Goal: Task Accomplishment & Management: Manage account settings

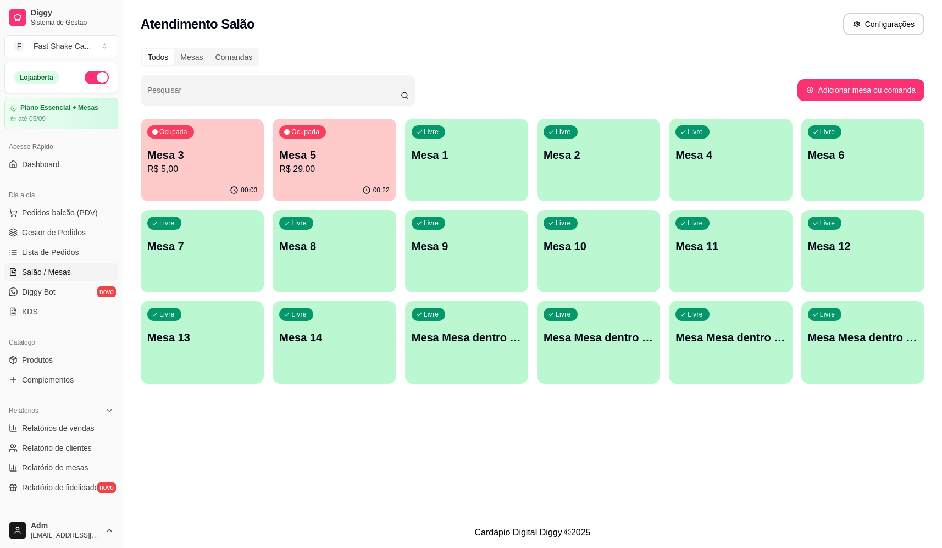
click at [335, 173] on p "R$ 29,00" at bounding box center [334, 169] width 110 height 13
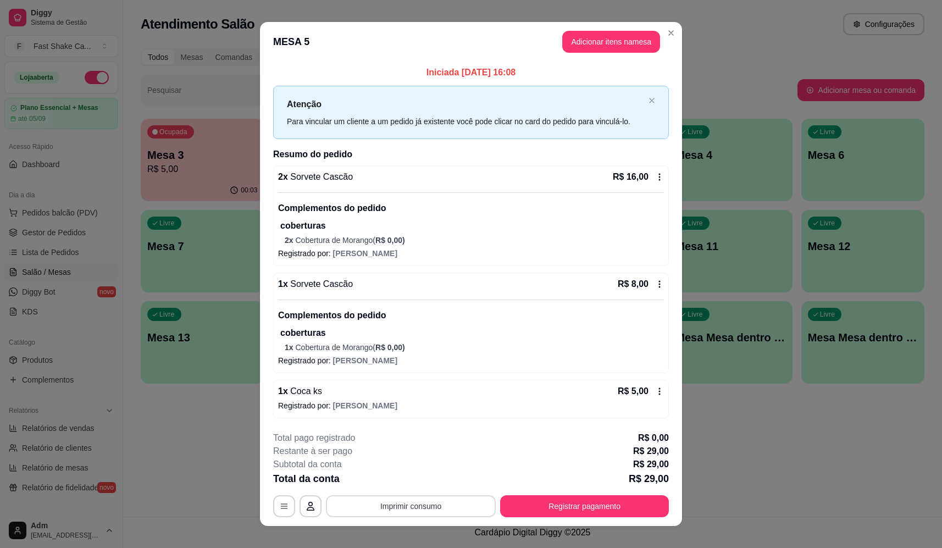
click at [444, 507] on button "Imprimir consumo" at bounding box center [411, 506] width 170 height 22
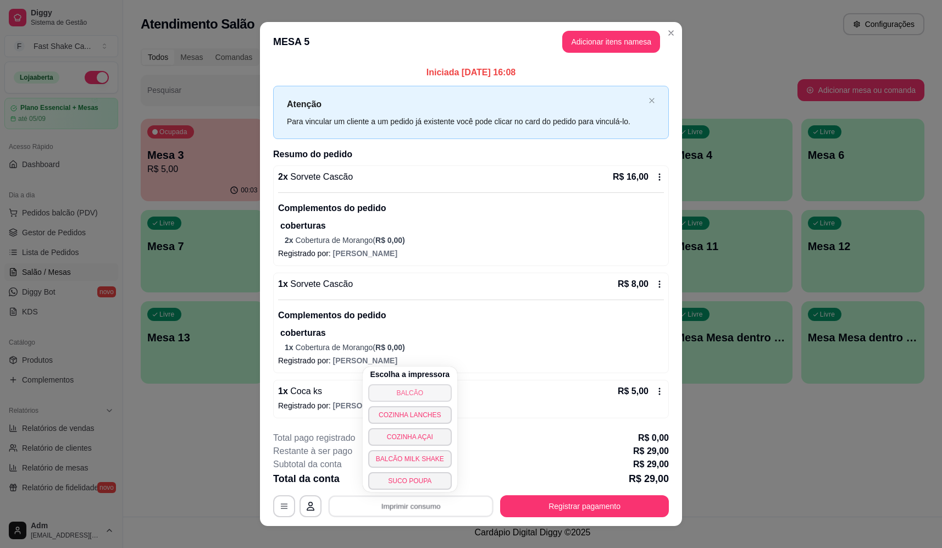
click at [427, 400] on button "BALCÃO" at bounding box center [410, 393] width 84 height 18
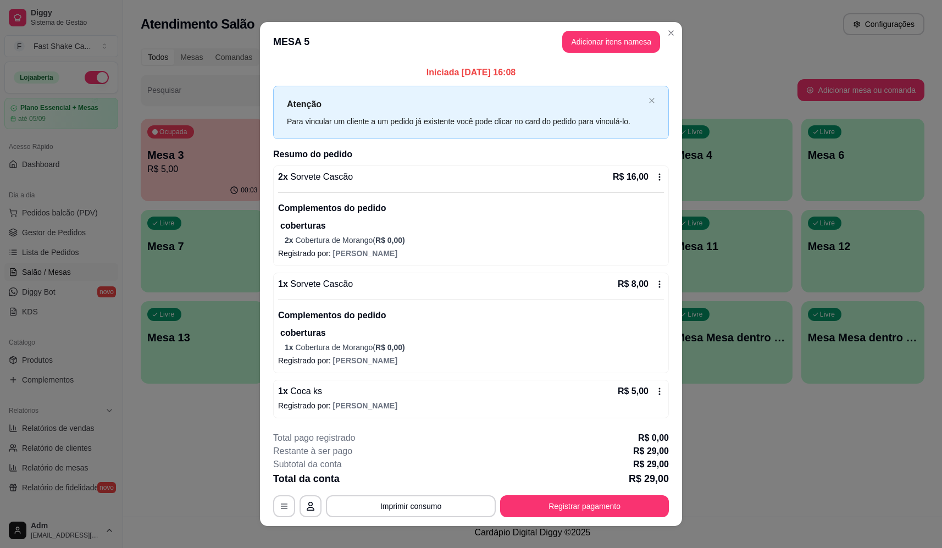
click at [598, 490] on div "**********" at bounding box center [471, 474] width 396 height 86
click at [603, 502] on button "Registrar pagamento" at bounding box center [584, 506] width 169 height 22
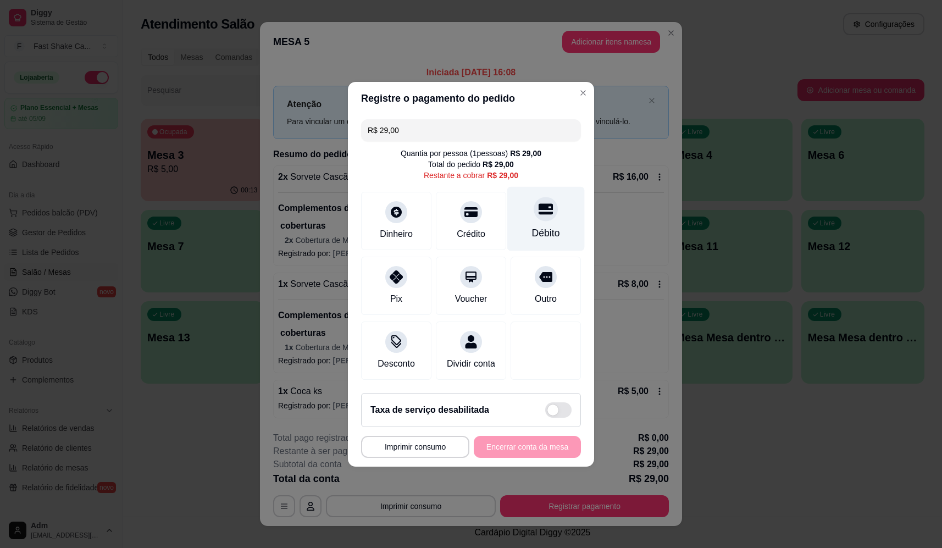
click at [541, 197] on div at bounding box center [546, 209] width 24 height 24
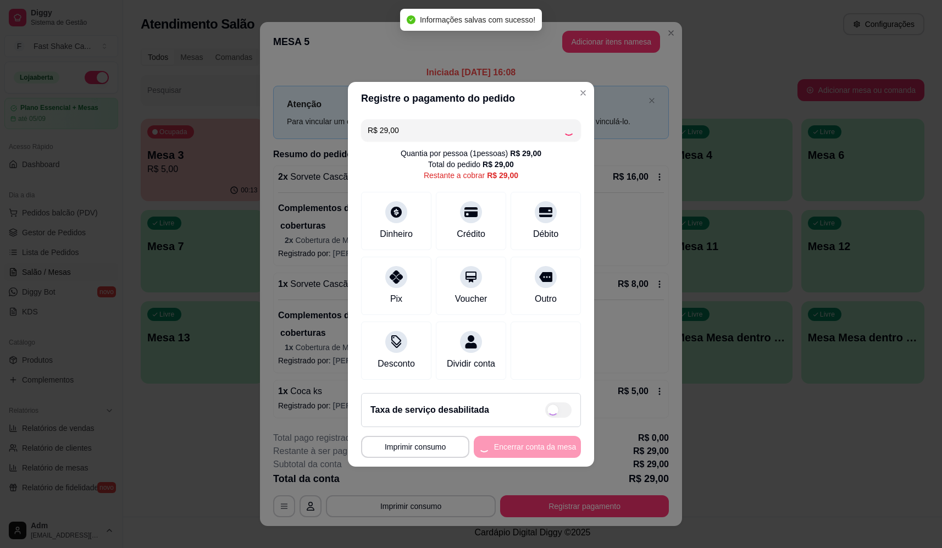
type input "R$ 0,00"
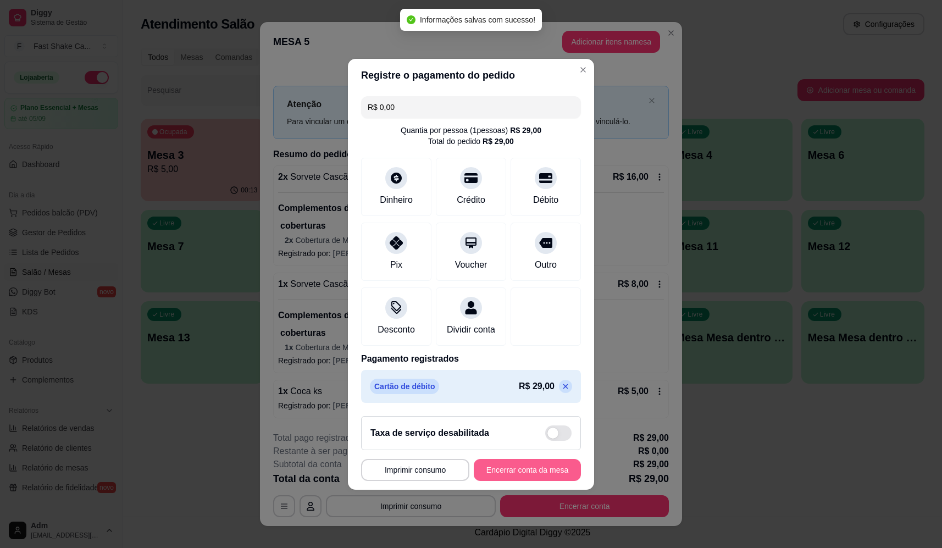
click at [529, 480] on button "Encerrar conta da mesa" at bounding box center [527, 470] width 107 height 22
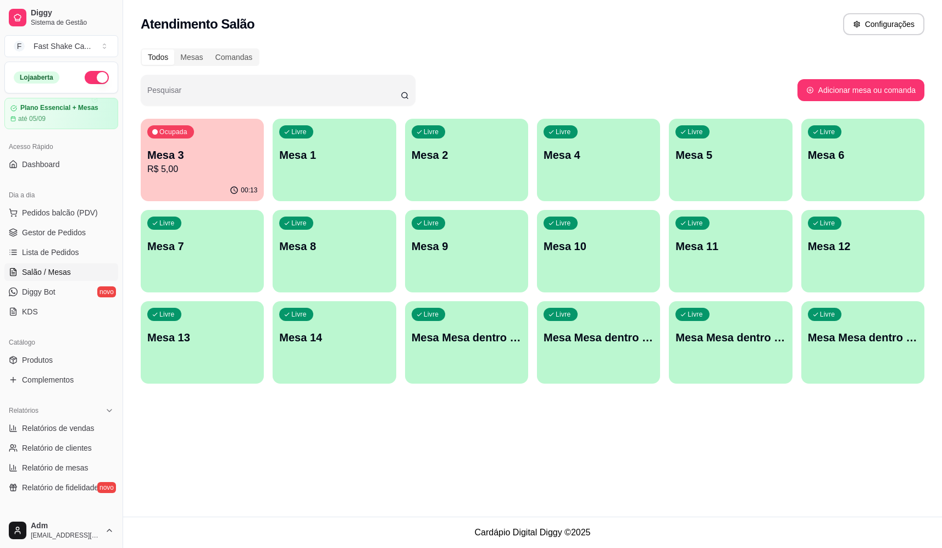
click at [210, 156] on p "Mesa 3" at bounding box center [202, 154] width 110 height 15
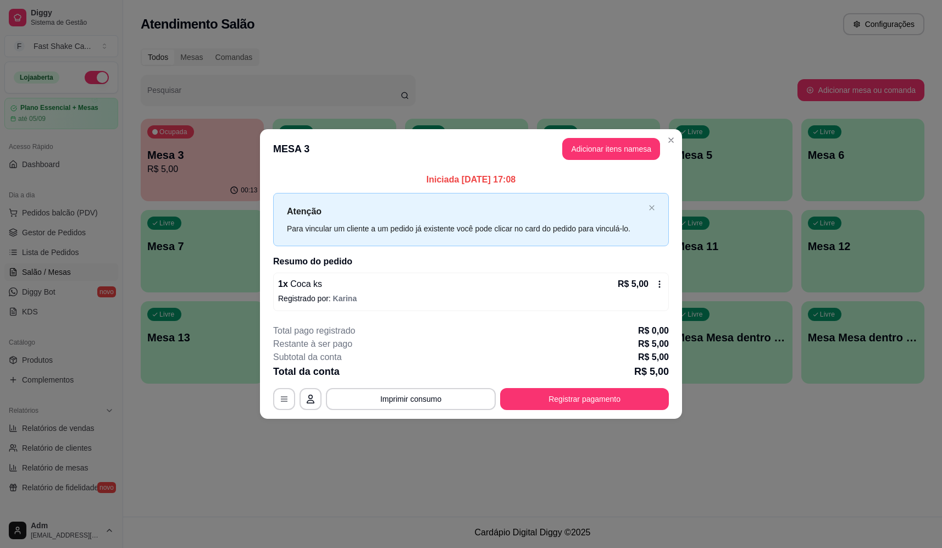
drag, startPoint x: 622, startPoint y: 130, endPoint x: 630, endPoint y: 148, distance: 19.2
click at [623, 130] on header "MESA 3 Adicionar itens na mesa" at bounding box center [471, 149] width 422 height 40
click at [630, 148] on button "Adicionar itens na mesa" at bounding box center [611, 149] width 98 height 22
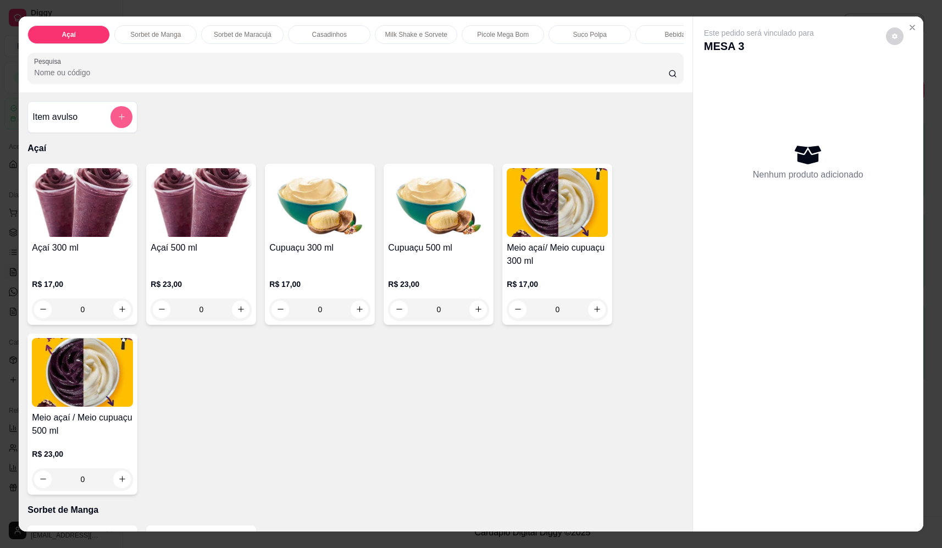
click at [132, 115] on div "Item avulso" at bounding box center [82, 117] width 110 height 32
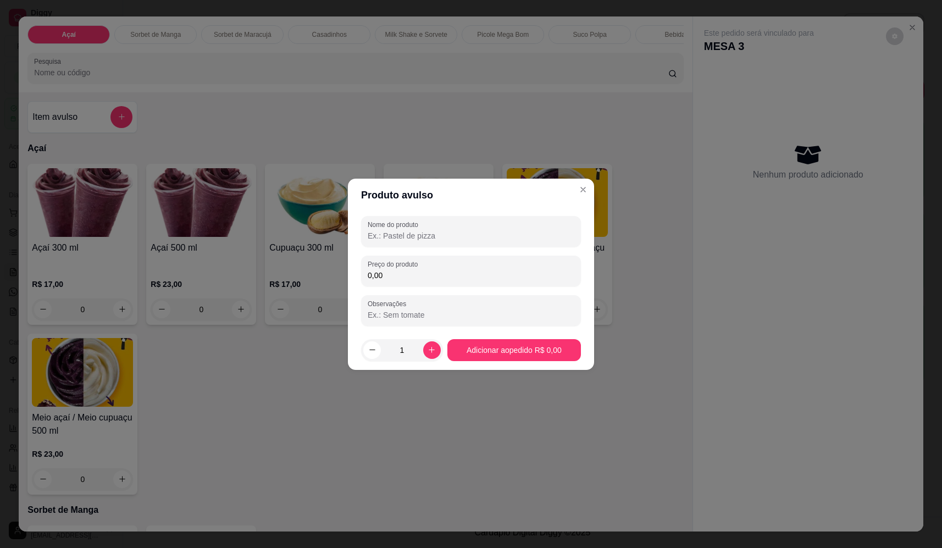
click at [527, 248] on div "Nome do produto Preço do produto 0,00 Observações" at bounding box center [471, 271] width 220 height 110
drag, startPoint x: 528, startPoint y: 236, endPoint x: 524, endPoint y: 242, distance: 7.5
click at [528, 236] on input "Nome do produto" at bounding box center [471, 235] width 207 height 11
type input "sorvete"
click at [518, 272] on input "0,00" at bounding box center [471, 275] width 207 height 11
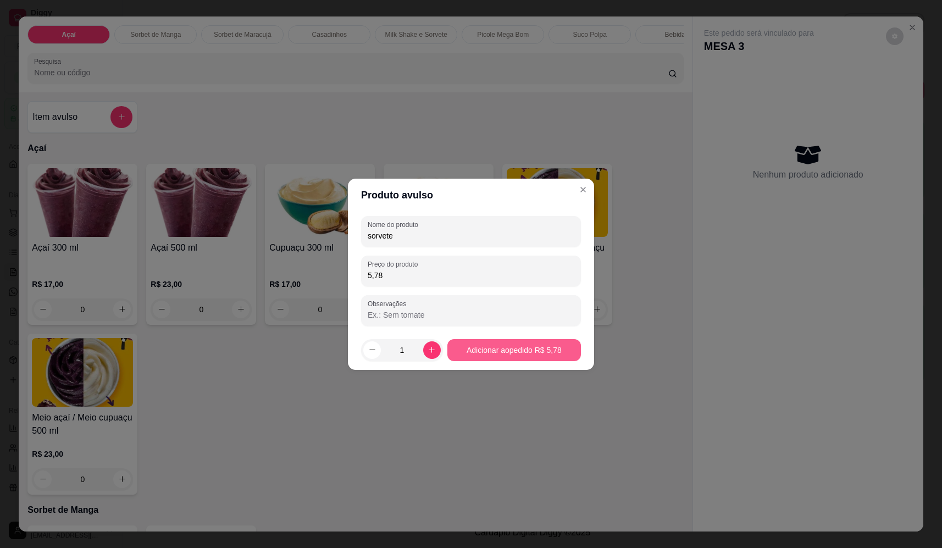
type input "5,78"
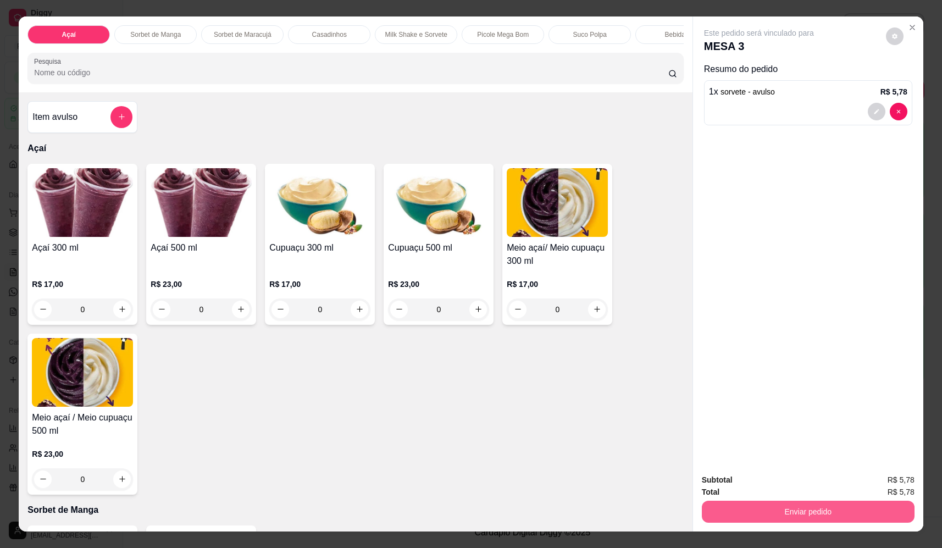
click at [795, 508] on button "Enviar pedido" at bounding box center [808, 512] width 213 height 22
click at [787, 490] on button "Não registrar e enviar pedido" at bounding box center [771, 484] width 111 height 20
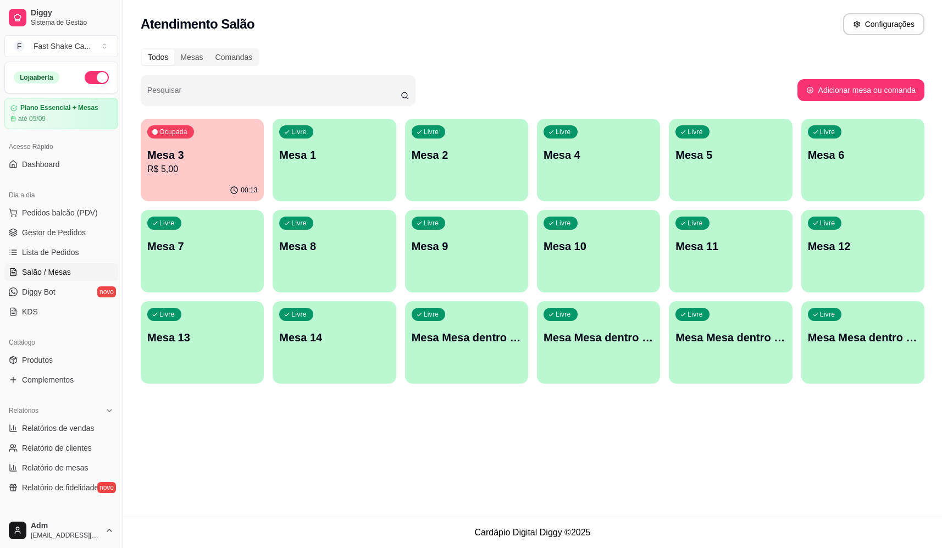
click at [720, 349] on div "Livre Mesa Mesa dentro verde" at bounding box center [730, 335] width 123 height 69
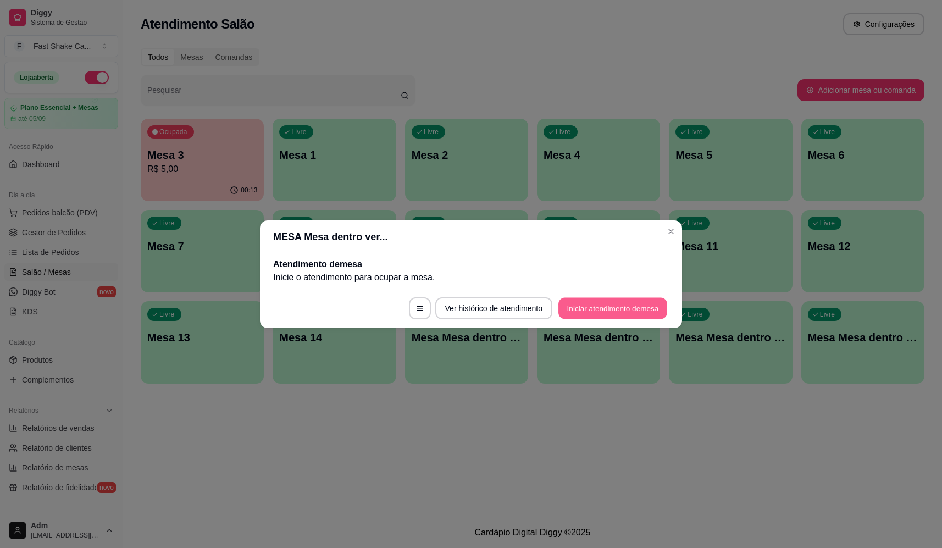
click at [577, 315] on button "Iniciar atendimento de mesa" at bounding box center [612, 307] width 109 height 21
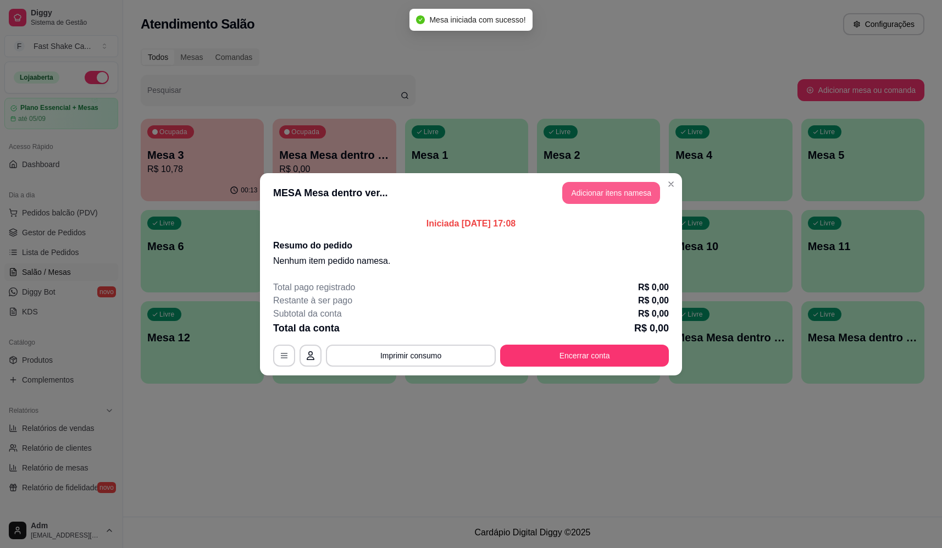
click at [575, 192] on button "Adicionar itens na mesa" at bounding box center [611, 193] width 98 height 22
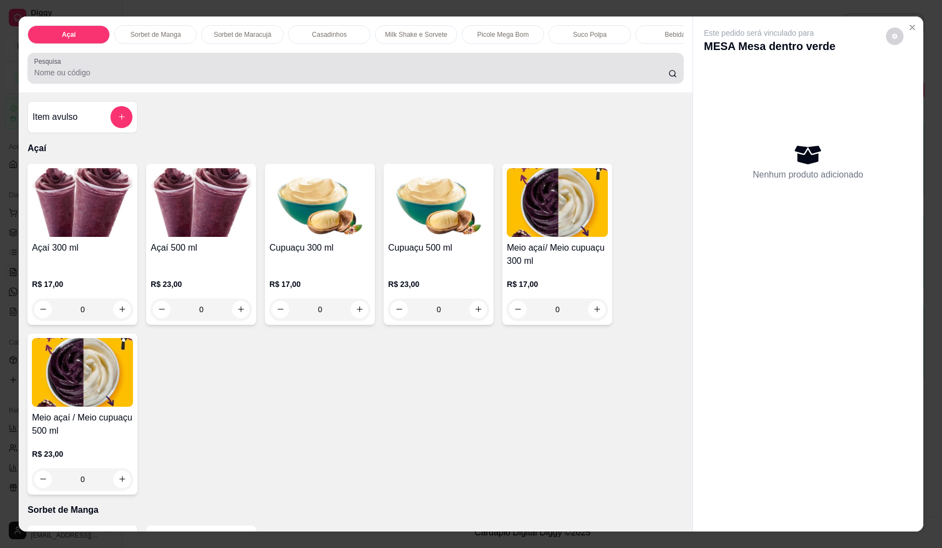
click at [197, 62] on div "Pesquisa" at bounding box center [355, 68] width 656 height 31
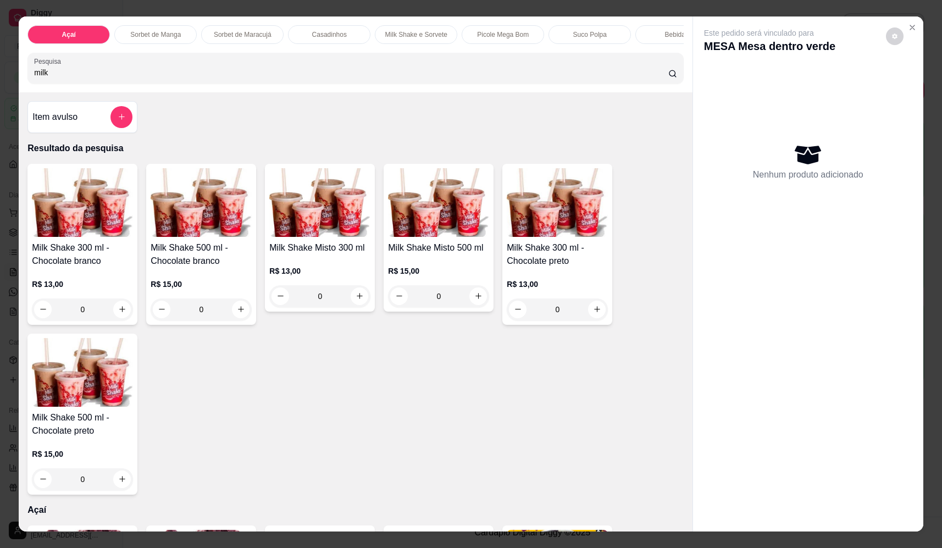
type input "milk"
click at [474, 300] on div "0" at bounding box center [438, 296] width 101 height 22
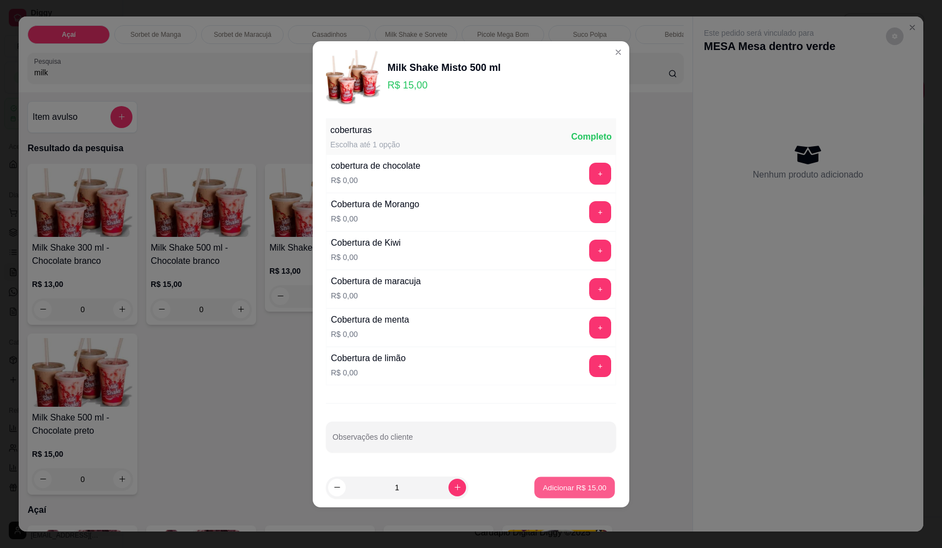
click at [591, 486] on p "Adicionar R$ 15,00" at bounding box center [575, 487] width 64 height 10
type input "1"
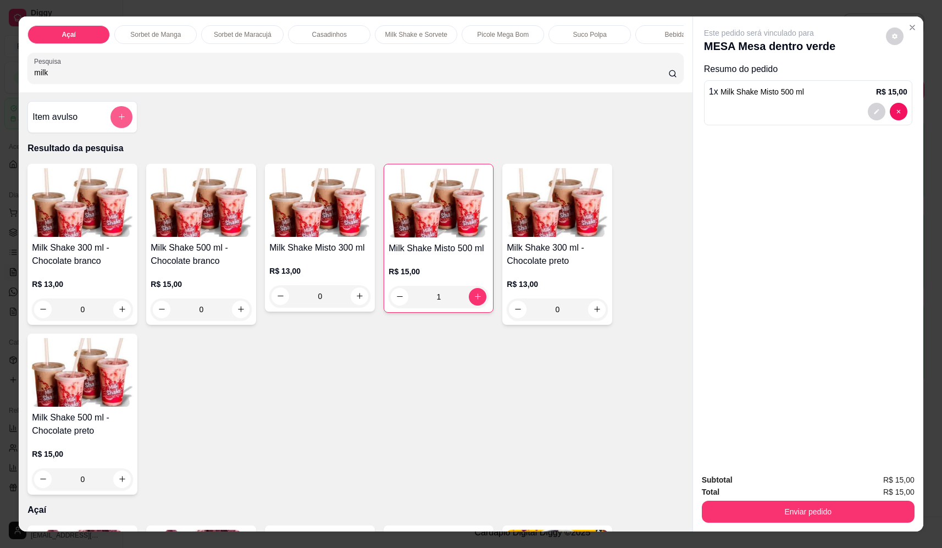
click at [118, 121] on icon "add-separate-item" at bounding box center [122, 117] width 8 height 8
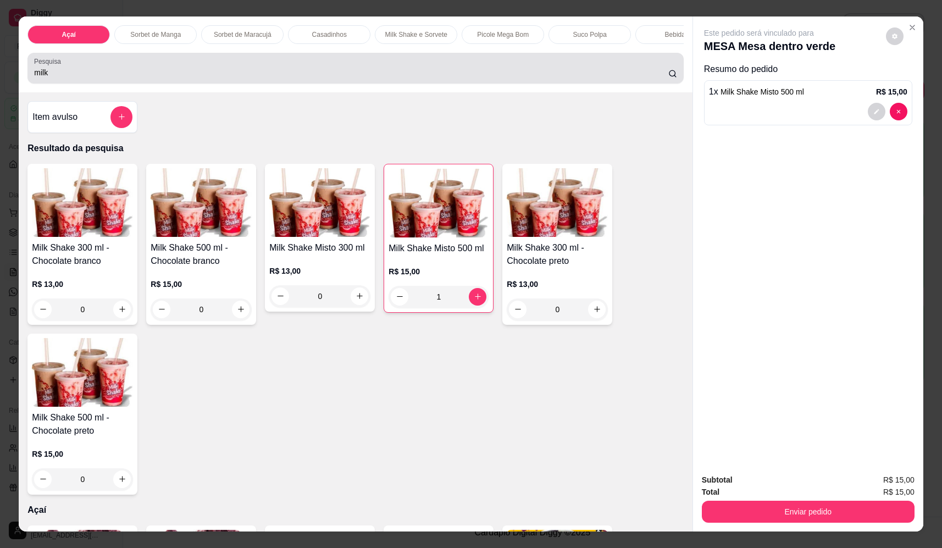
click at [438, 69] on div "milk" at bounding box center [355, 68] width 643 height 22
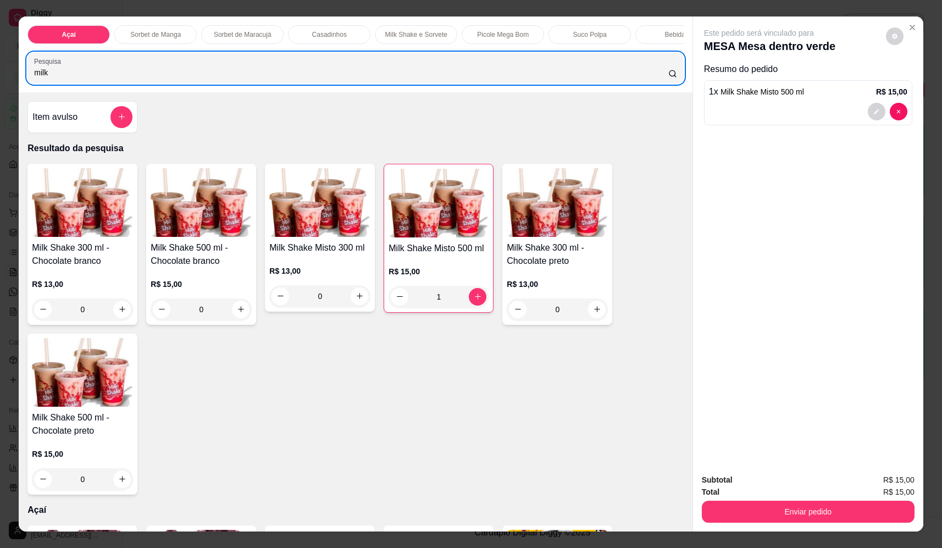
drag, startPoint x: 219, startPoint y: 75, endPoint x: -26, endPoint y: 81, distance: 245.8
click at [0, 81] on html "Diggy Sistema de Gestão F Fast Shake Ca ... Loja aberta Plano Essencial + Mesas…" at bounding box center [471, 274] width 942 height 548
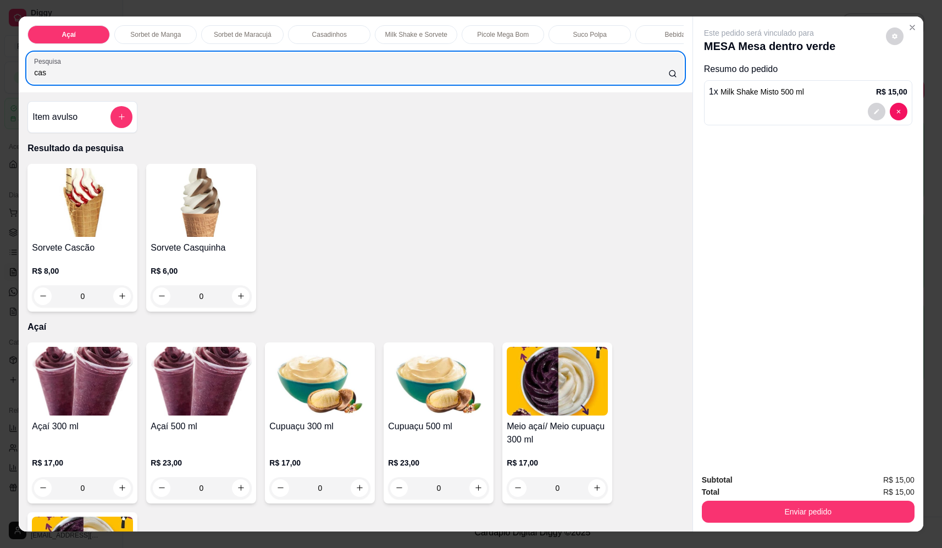
type input "cas"
click at [121, 300] on div "0" at bounding box center [82, 296] width 101 height 22
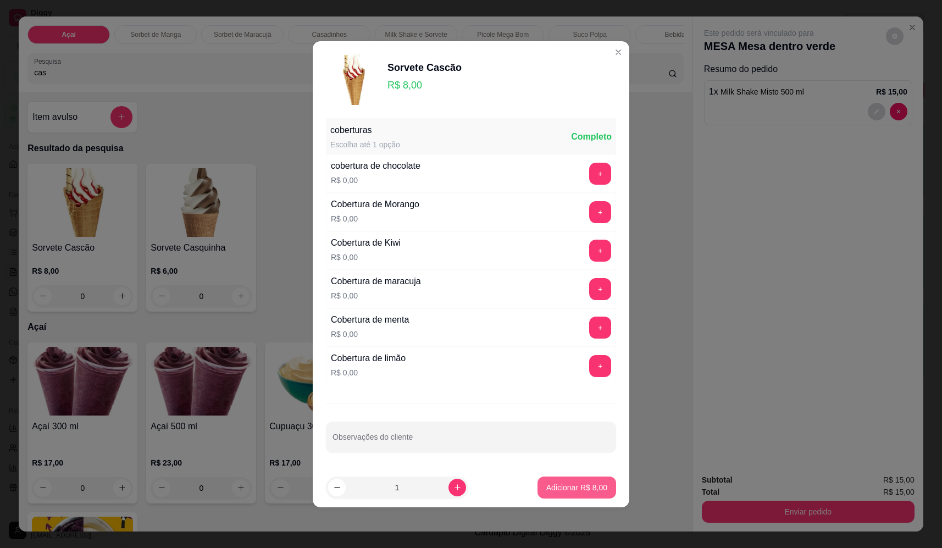
click at [581, 494] on button "Adicionar R$ 8,00" at bounding box center [577, 488] width 79 height 22
type input "1"
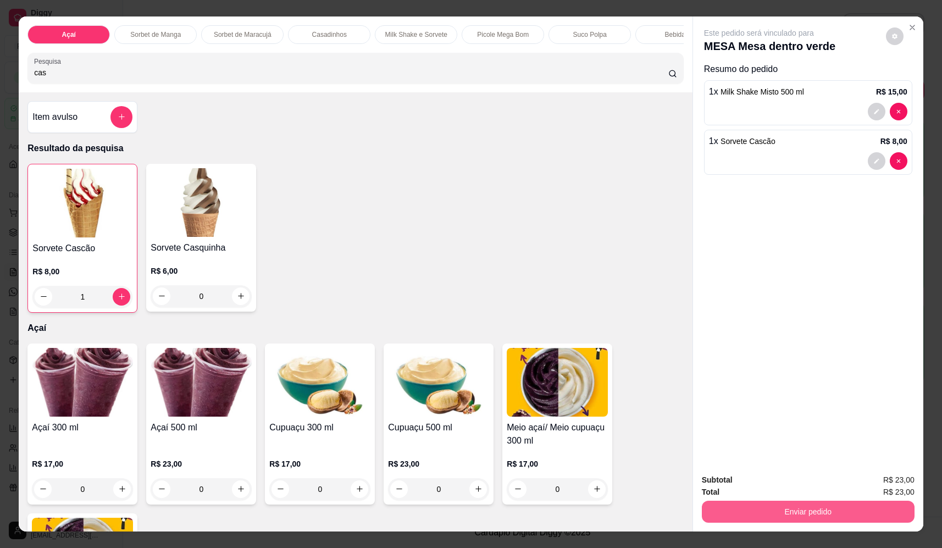
click at [768, 511] on button "Enviar pedido" at bounding box center [808, 512] width 213 height 22
click at [765, 481] on button "Não registrar e enviar pedido" at bounding box center [776, 487] width 95 height 18
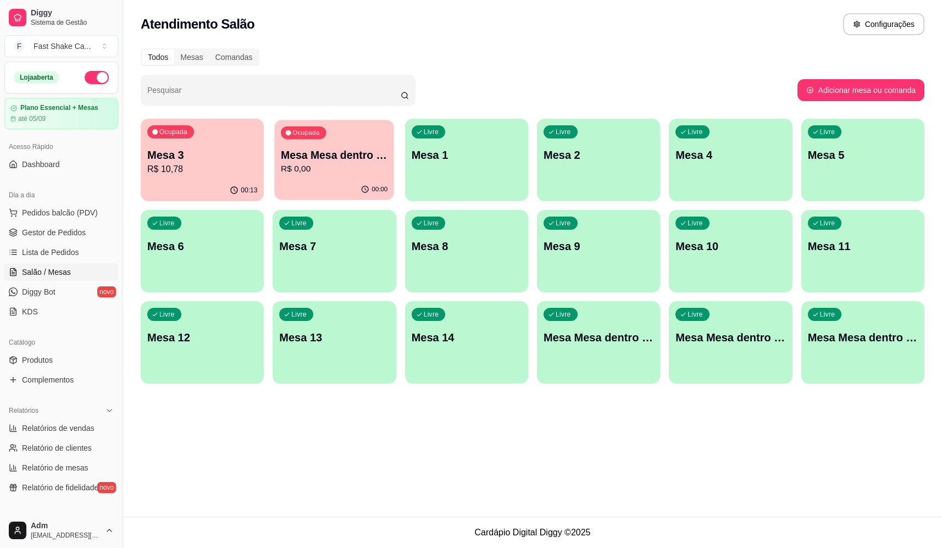
click at [328, 179] on button "Ocupada Mesa Mesa dentro verde R$ 0,00 00:00" at bounding box center [335, 160] width 120 height 80
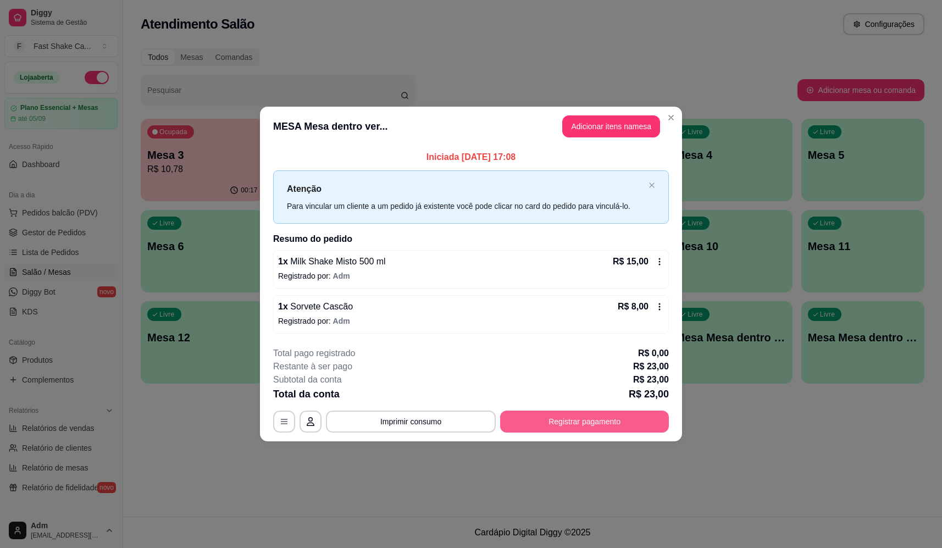
click at [629, 421] on button "Registrar pagamento" at bounding box center [584, 422] width 169 height 22
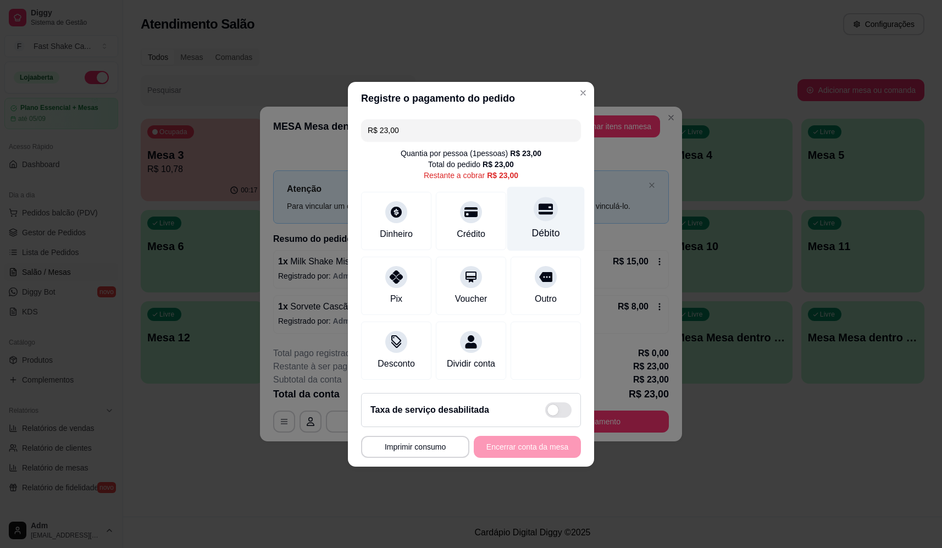
click at [549, 226] on div "Débito" at bounding box center [546, 233] width 28 height 14
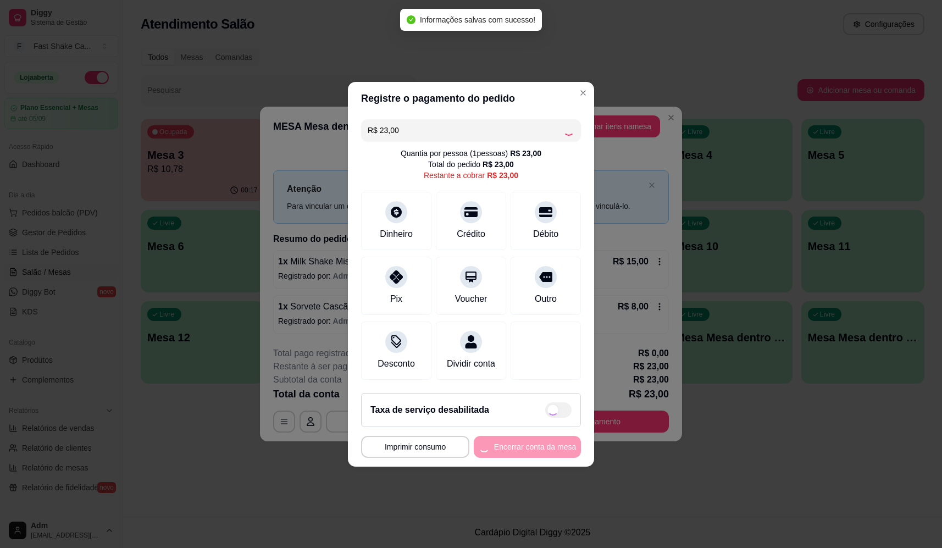
type input "R$ 0,00"
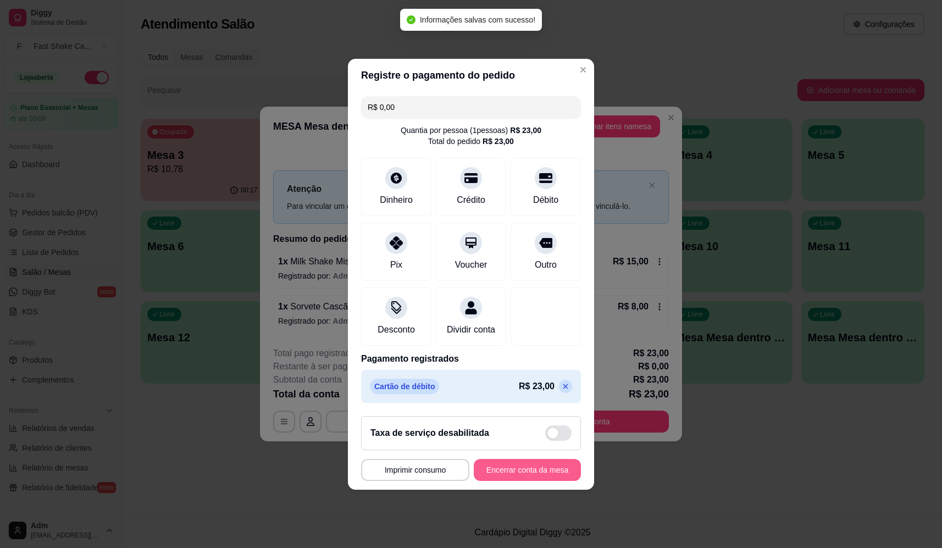
click at [539, 478] on button "Encerrar conta da mesa" at bounding box center [527, 470] width 107 height 22
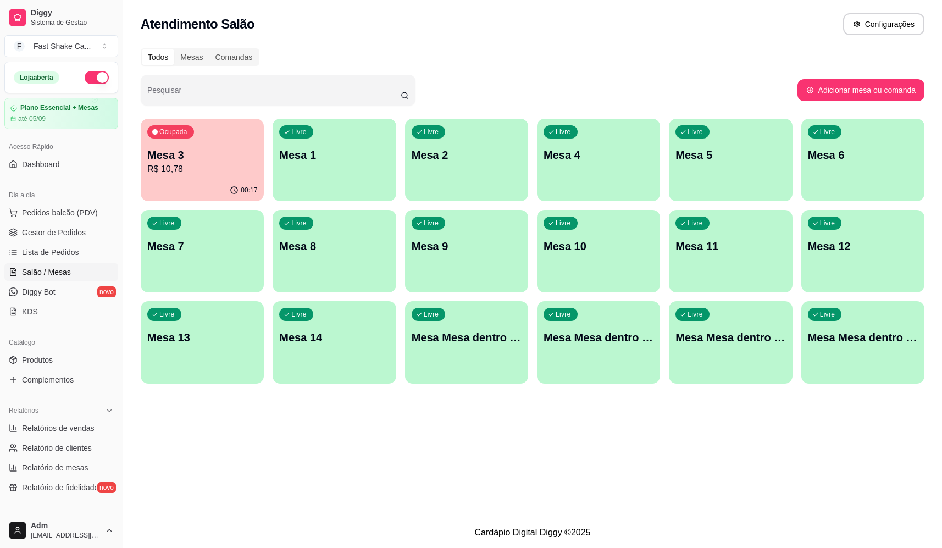
click at [800, 466] on div "Atendimento Salão Configurações Todos Mesas Comandas Pesquisar Adicionar mesa o…" at bounding box center [532, 258] width 819 height 517
click at [314, 172] on div "Livre Mesa 1" at bounding box center [335, 153] width 120 height 67
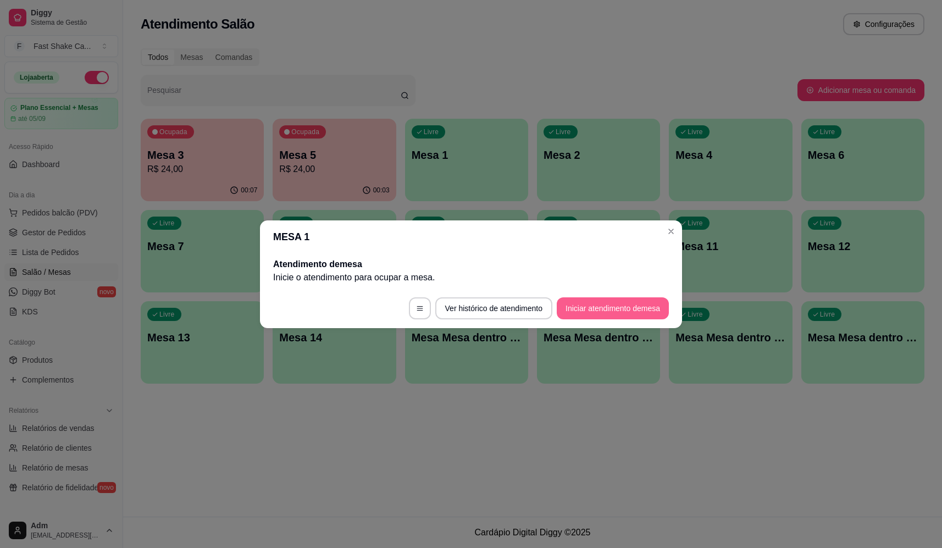
click at [633, 314] on button "Iniciar atendimento de mesa" at bounding box center [613, 308] width 112 height 22
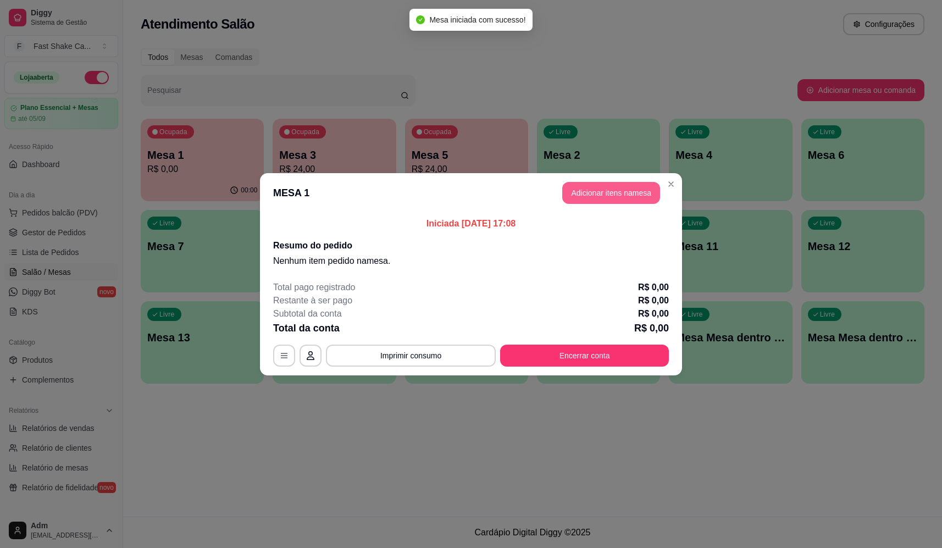
click at [642, 194] on button "Adicionar itens na mesa" at bounding box center [611, 193] width 98 height 22
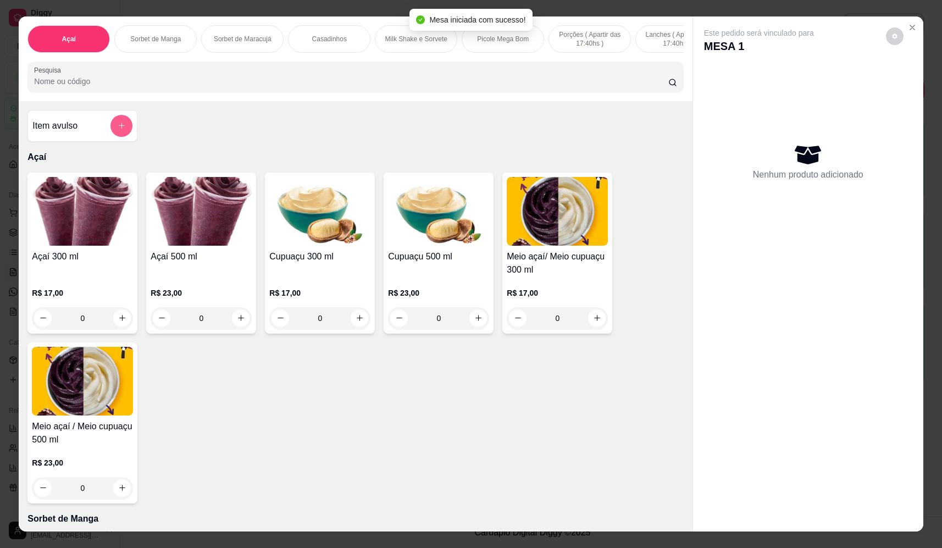
click at [104, 132] on div "Item avulso" at bounding box center [82, 126] width 100 height 22
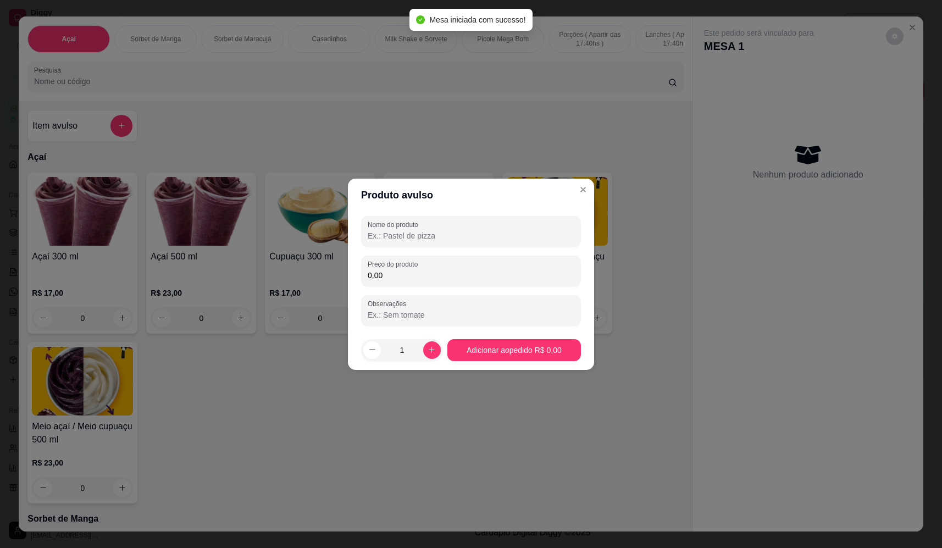
drag, startPoint x: 441, startPoint y: 235, endPoint x: 436, endPoint y: 239, distance: 6.7
click at [441, 236] on input "Nome do produto" at bounding box center [471, 235] width 207 height 11
type input "sorvete"
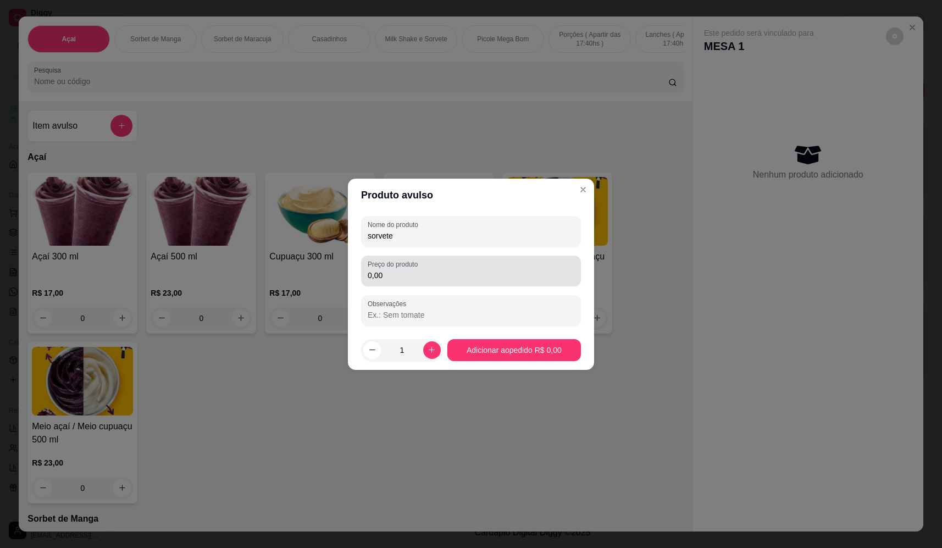
click at [428, 261] on div "0,00" at bounding box center [471, 271] width 207 height 22
type input "11,90"
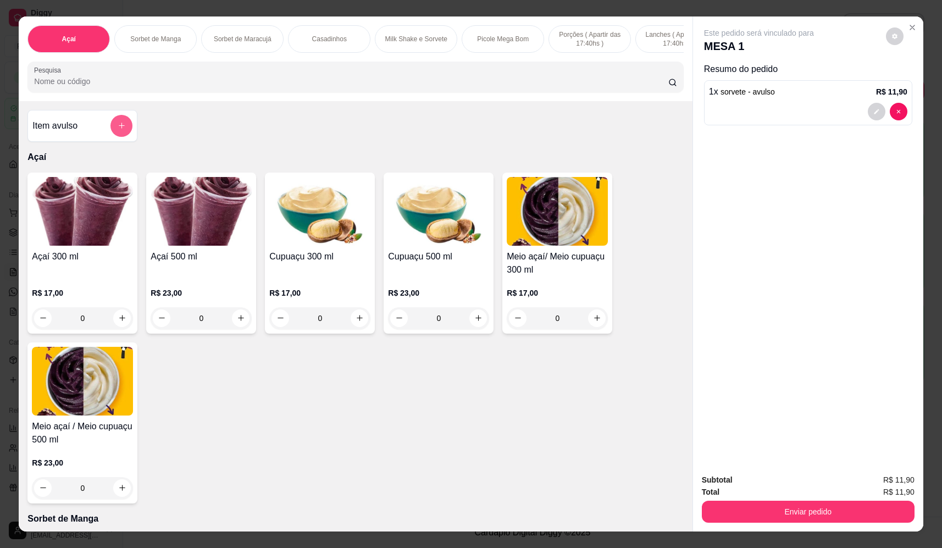
click at [123, 131] on button "add-separate-item" at bounding box center [121, 126] width 22 height 22
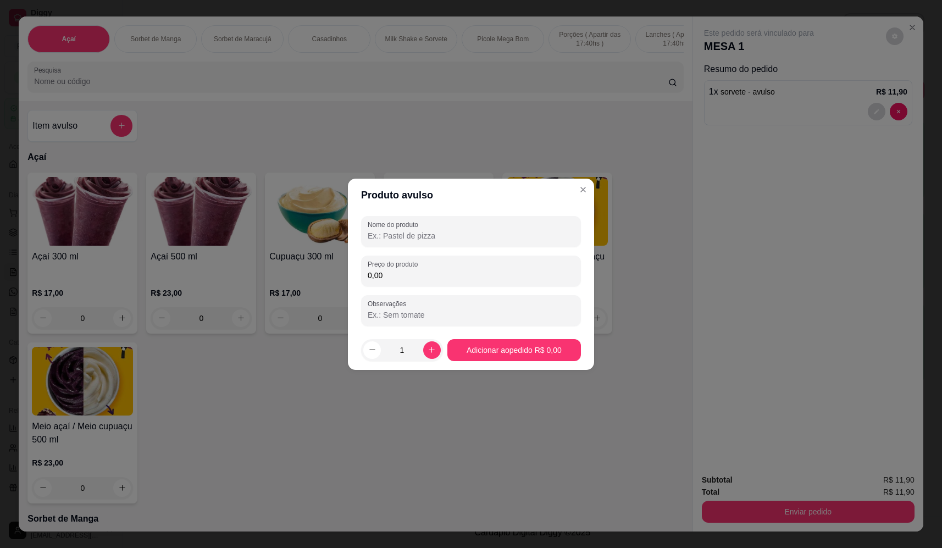
click at [513, 237] on input "Nome do produto" at bounding box center [471, 235] width 207 height 11
type input "sorvete"
click at [511, 272] on input "0,00" at bounding box center [471, 275] width 207 height 11
type input "17,68"
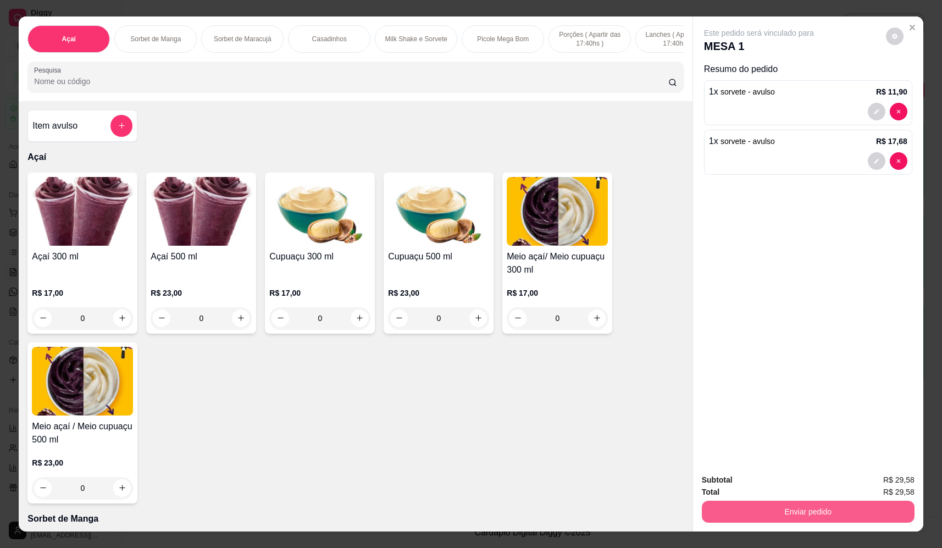
click at [841, 507] on button "Enviar pedido" at bounding box center [808, 512] width 213 height 22
click at [807, 480] on button "Não registrar e enviar pedido" at bounding box center [772, 484] width 114 height 21
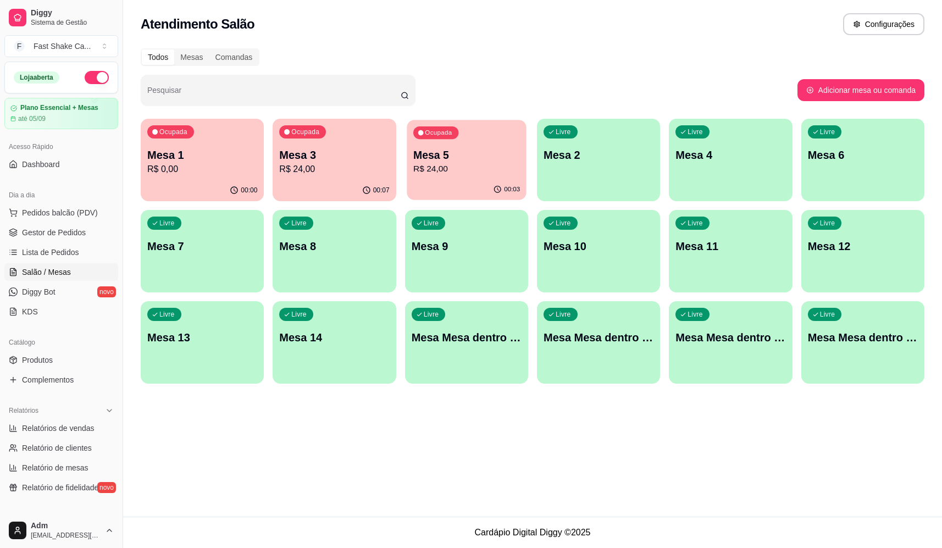
click at [451, 129] on span "Ocupada" at bounding box center [439, 133] width 30 height 9
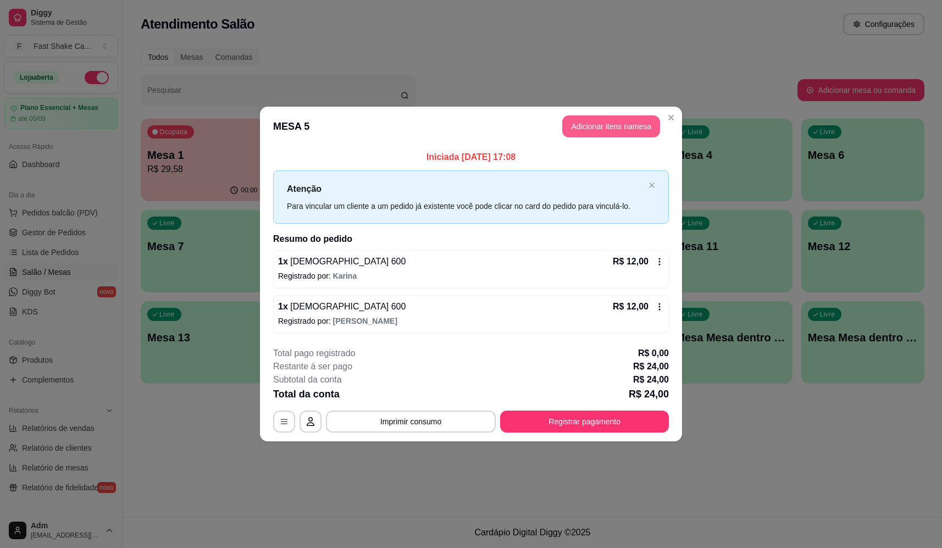
click at [624, 131] on button "Adicionar itens na mesa" at bounding box center [611, 126] width 98 height 22
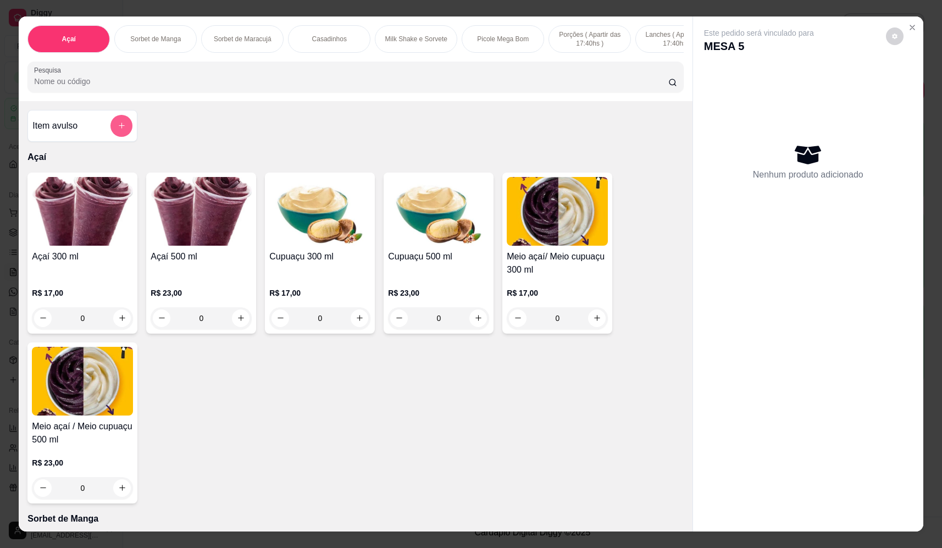
click at [112, 136] on button "add-separate-item" at bounding box center [121, 126] width 22 height 22
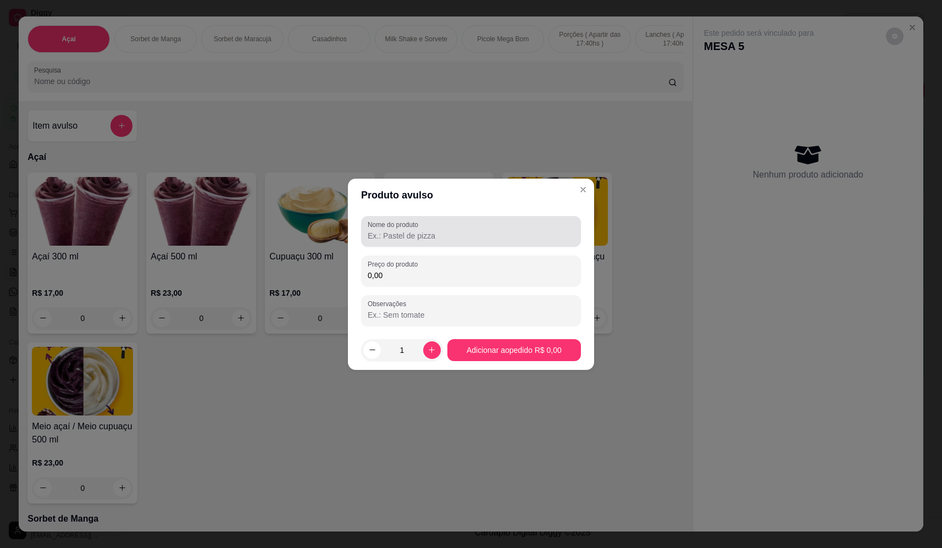
click at [471, 237] on input "Nome do produto" at bounding box center [471, 235] width 207 height 11
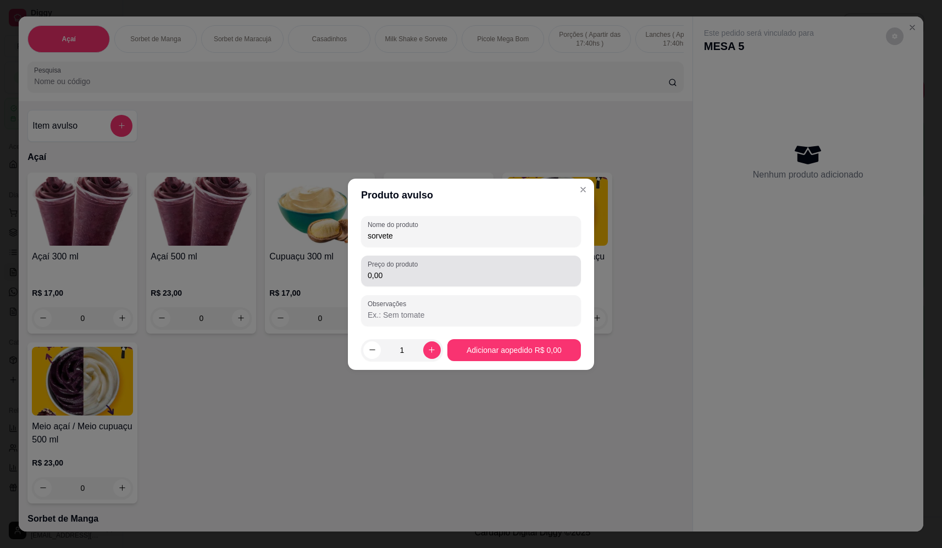
type input "sorvete"
click at [417, 277] on input "0,00" at bounding box center [471, 275] width 207 height 11
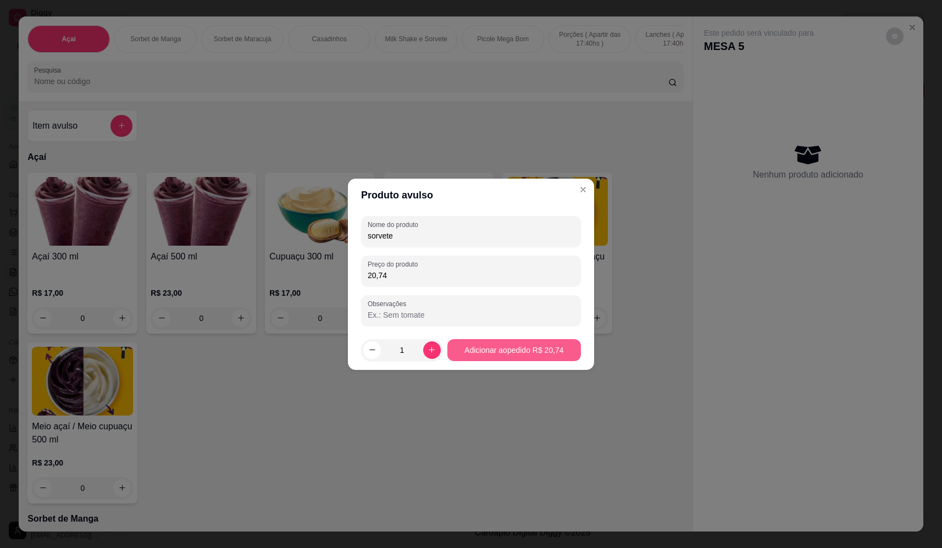
type input "20,74"
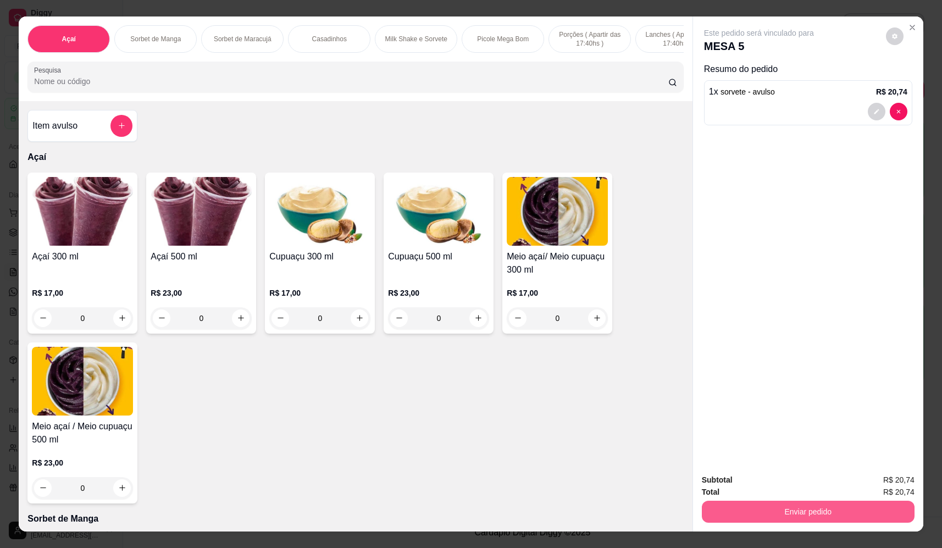
click at [823, 511] on button "Enviar pedido" at bounding box center [808, 512] width 213 height 22
click at [810, 489] on button "Não registrar e enviar pedido" at bounding box center [772, 484] width 114 height 21
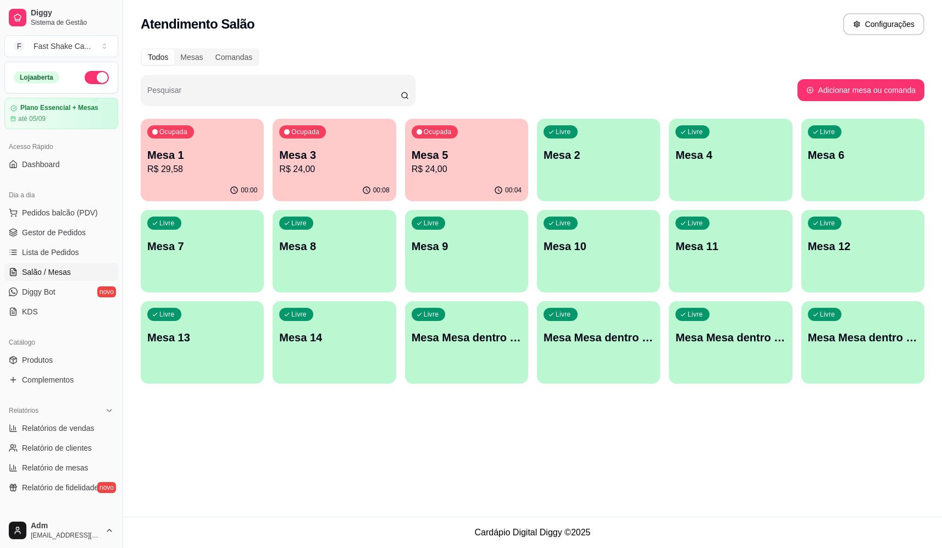
drag, startPoint x: 64, startPoint y: 216, endPoint x: 50, endPoint y: 222, distance: 14.8
click at [64, 216] on span "Pedidos balcão (PDV)" at bounding box center [60, 212] width 76 height 11
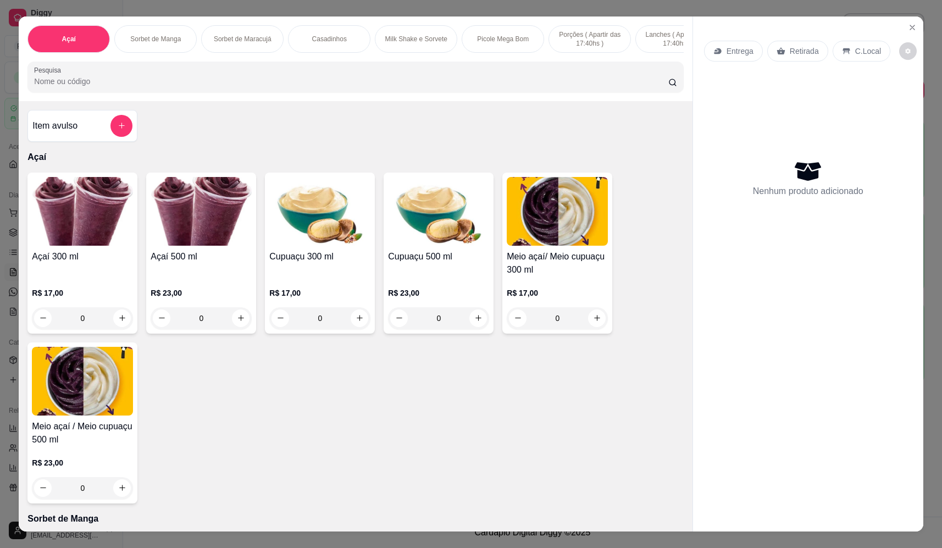
click at [104, 137] on div "Item avulso" at bounding box center [82, 126] width 100 height 22
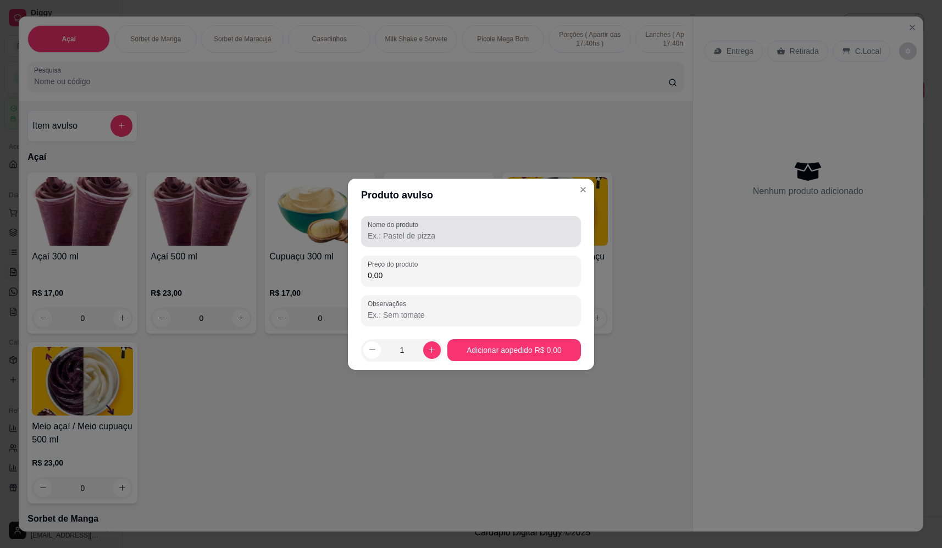
click at [425, 234] on input "Nome do produto" at bounding box center [471, 235] width 207 height 11
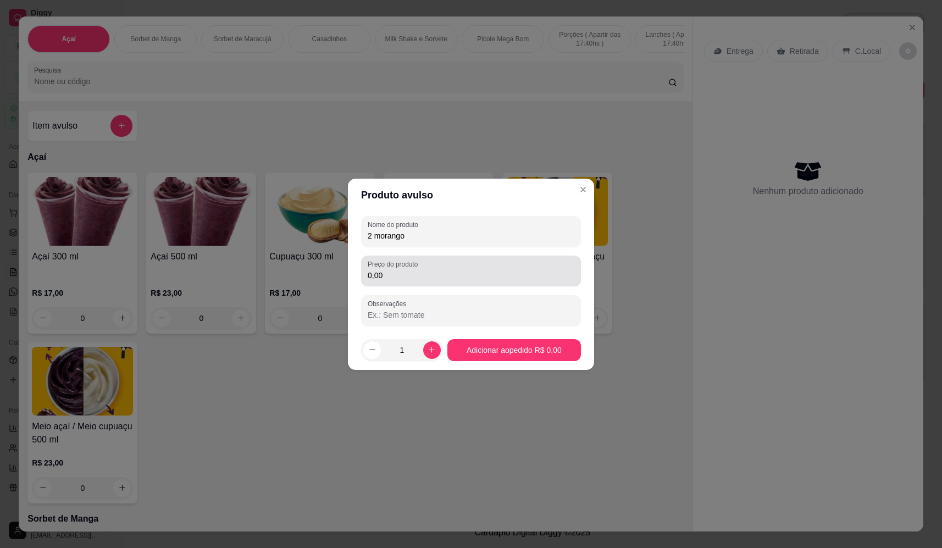
type input "2 morango"
click at [458, 280] on input "0,00" at bounding box center [471, 275] width 207 height 11
type input "40,00"
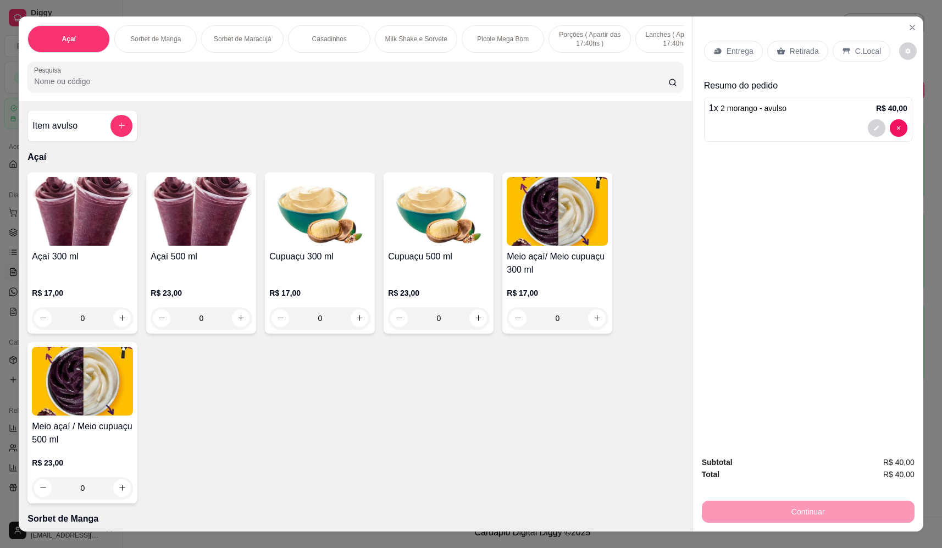
click at [727, 49] on p "Entrega" at bounding box center [740, 51] width 27 height 11
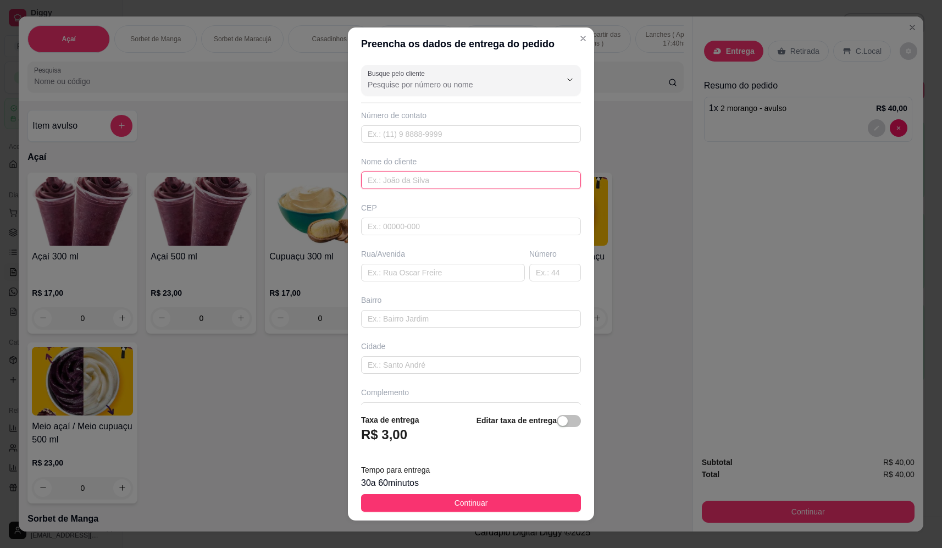
drag, startPoint x: 415, startPoint y: 181, endPoint x: 366, endPoint y: 185, distance: 49.1
click at [410, 182] on input "text" at bounding box center [471, 180] width 220 height 18
type input "adriana"
click at [402, 278] on input "text" at bounding box center [443, 273] width 164 height 18
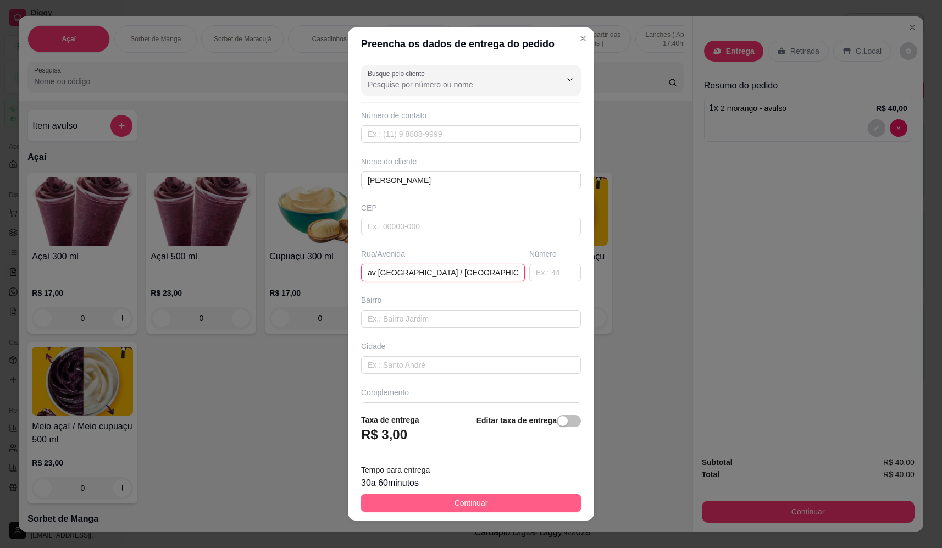
type input "av managua / chile"
click at [491, 505] on button "Continuar" at bounding box center [471, 503] width 220 height 18
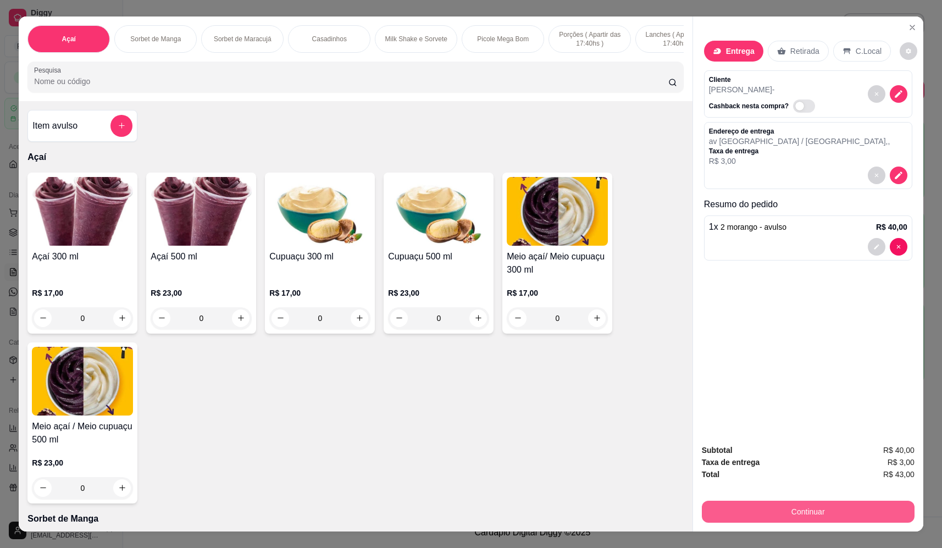
click at [764, 508] on button "Continuar" at bounding box center [808, 512] width 213 height 22
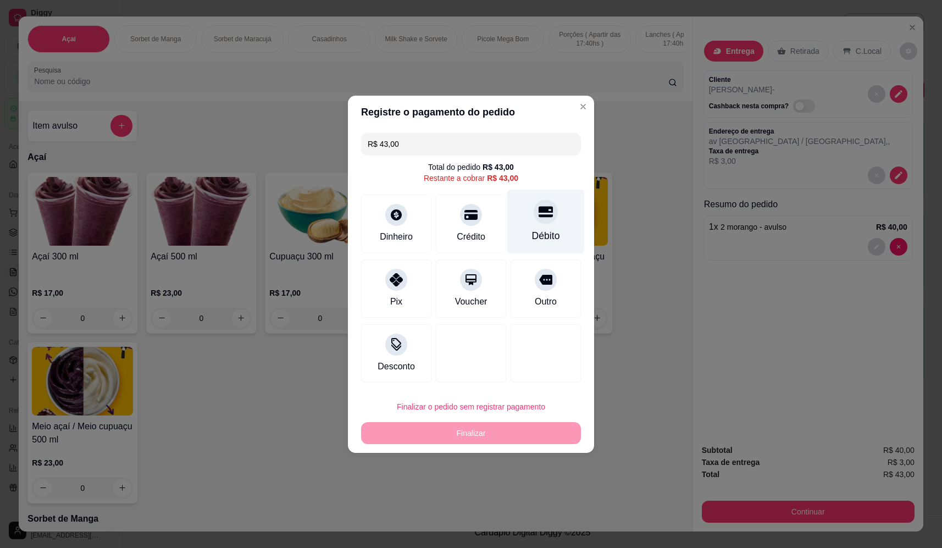
click at [539, 225] on div "Débito" at bounding box center [545, 221] width 77 height 64
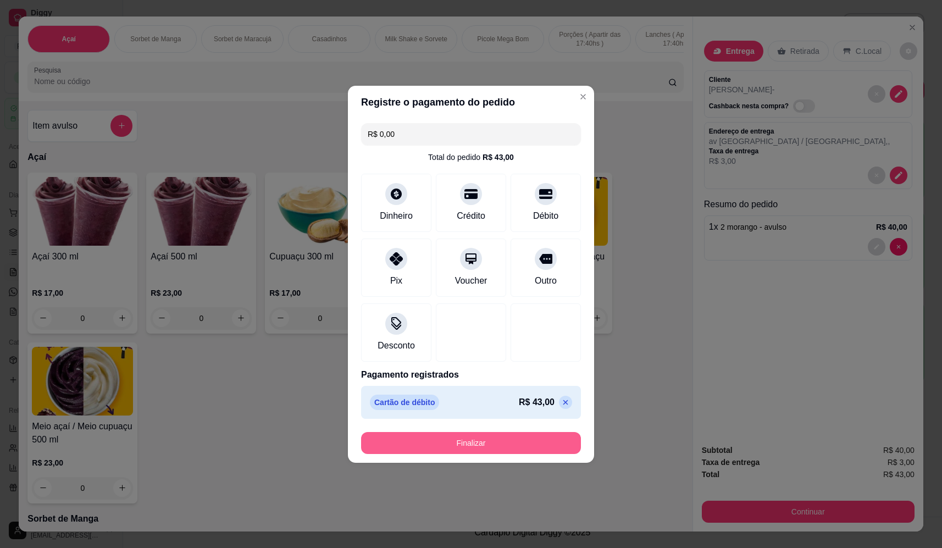
click at [529, 447] on button "Finalizar" at bounding box center [471, 443] width 220 height 22
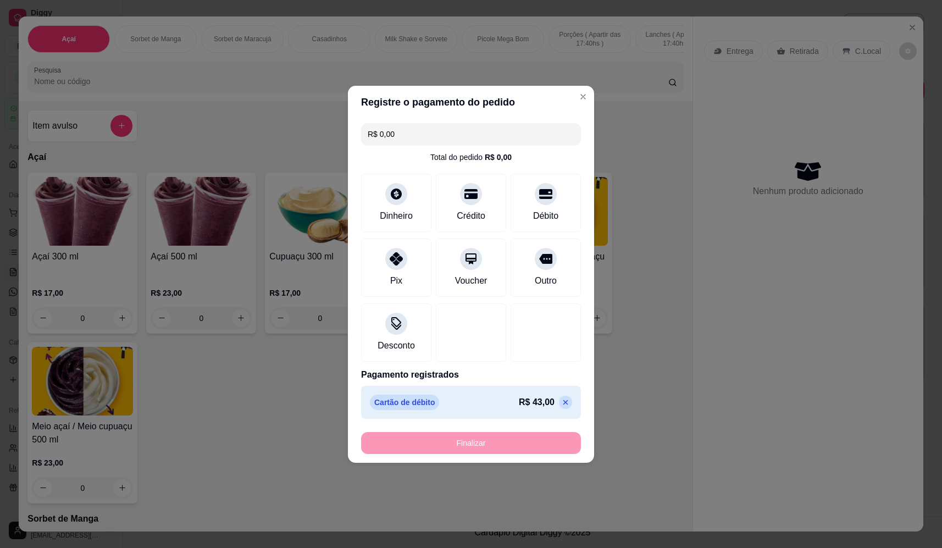
type input "-R$ 43,00"
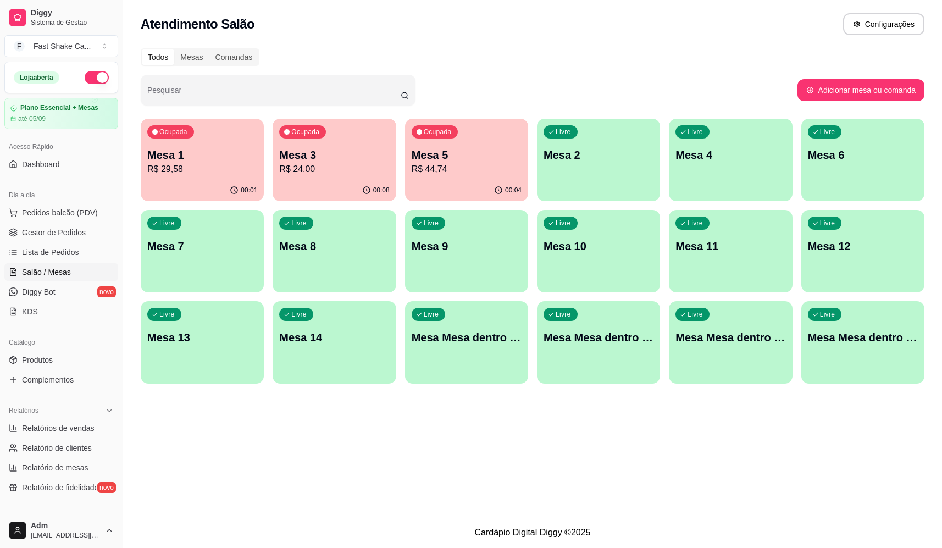
click at [323, 149] on p "Mesa 3" at bounding box center [334, 154] width 110 height 15
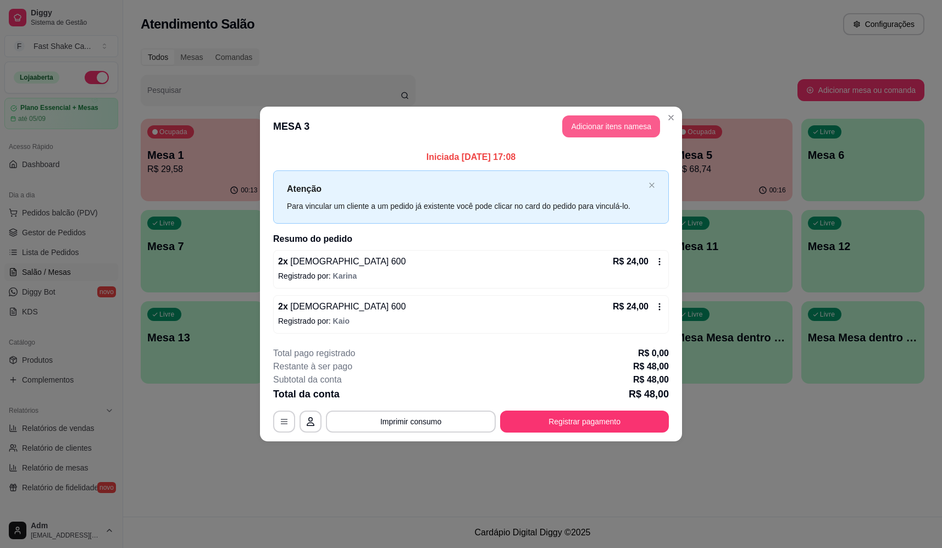
click at [624, 119] on button "Adicionar itens na mesa" at bounding box center [611, 126] width 98 height 22
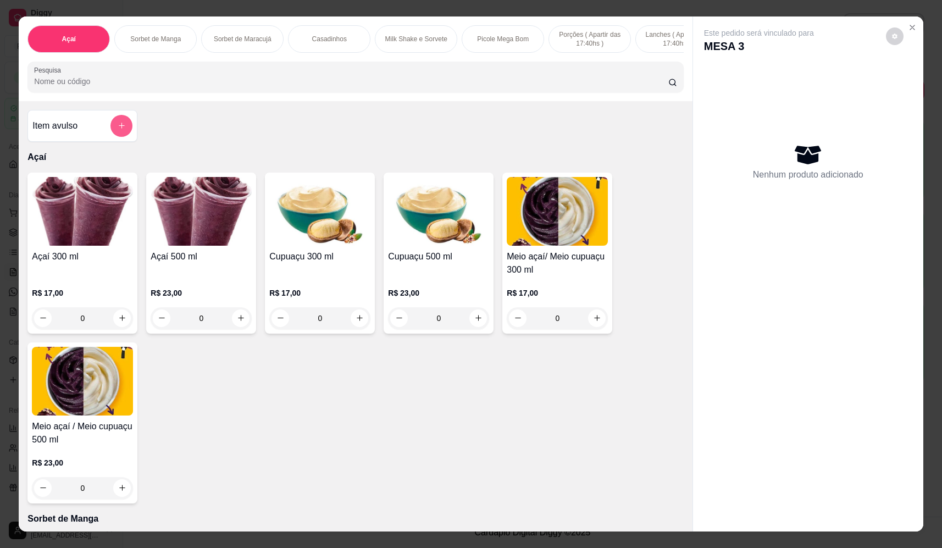
click at [123, 131] on button "add-separate-item" at bounding box center [121, 126] width 22 height 22
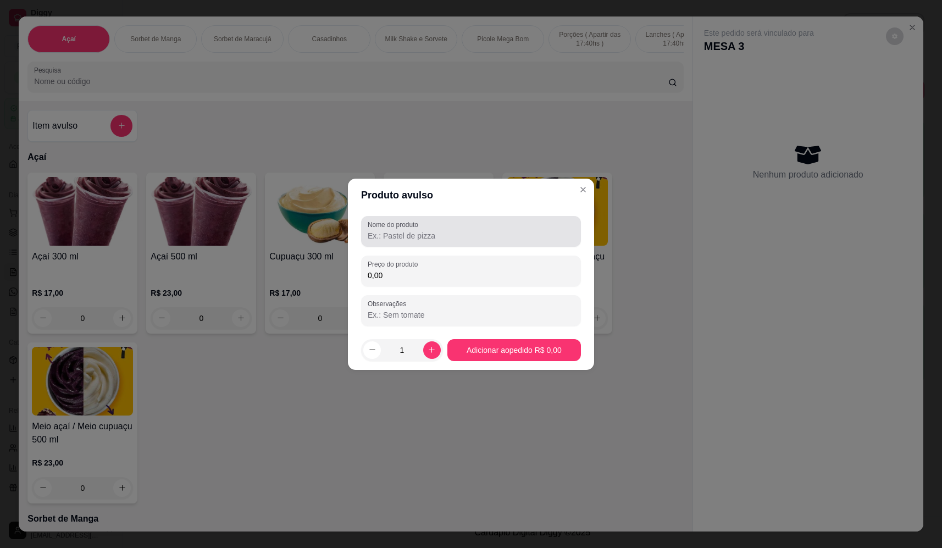
click at [519, 237] on input "Nome do produto" at bounding box center [471, 235] width 207 height 11
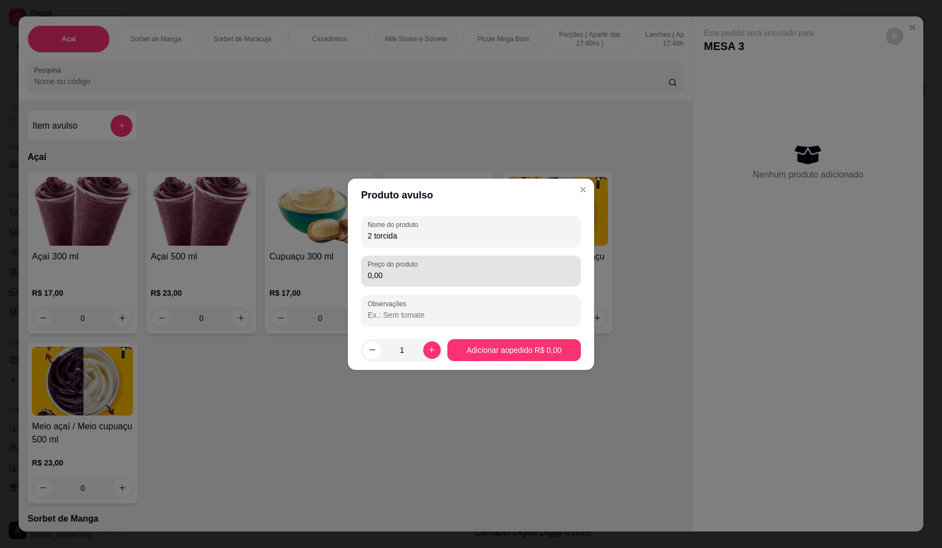
type input "2 torcida"
click at [502, 269] on div "0,00" at bounding box center [471, 271] width 207 height 22
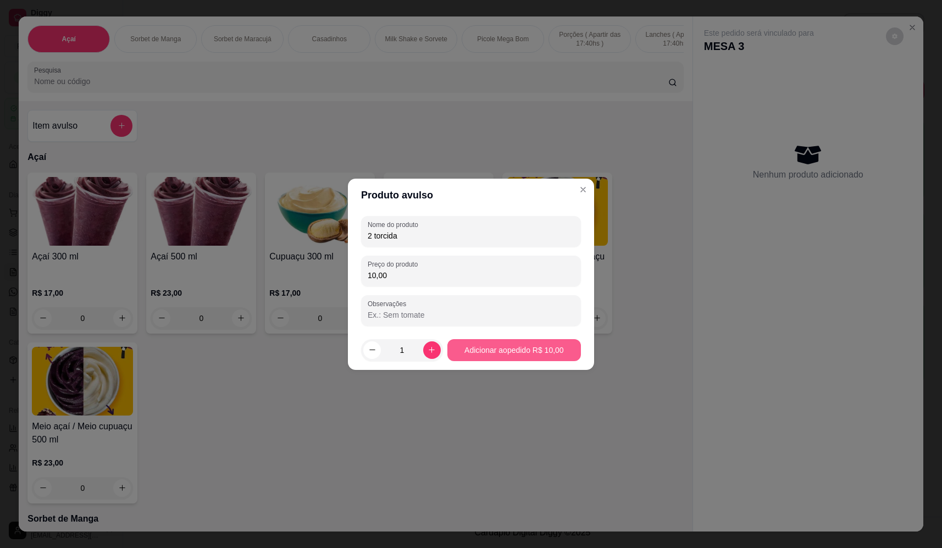
type input "10,00"
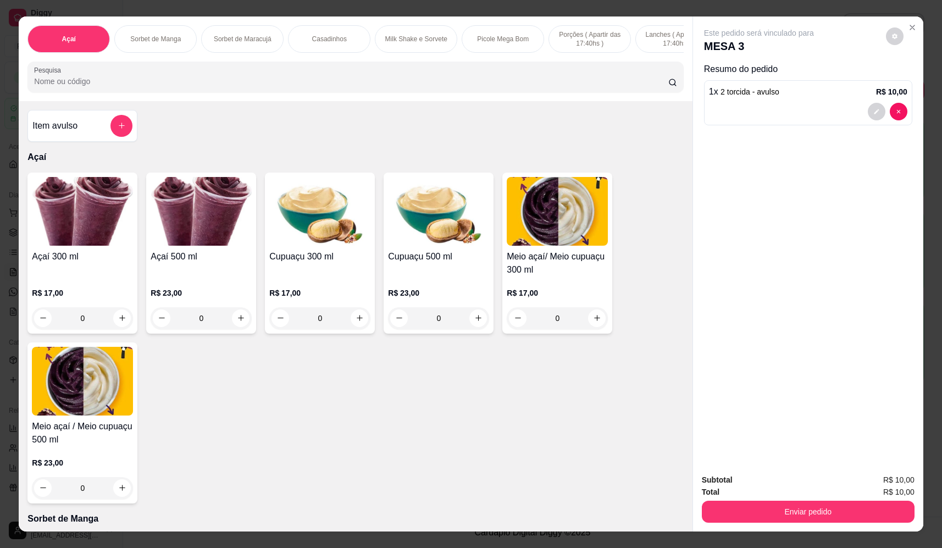
click at [832, 505] on button "Enviar pedido" at bounding box center [808, 512] width 213 height 22
click at [777, 472] on div "Deseja registrar o cliente que fez esse pedido? Essa é uma forma de identificar…" at bounding box center [804, 471] width 188 height 47
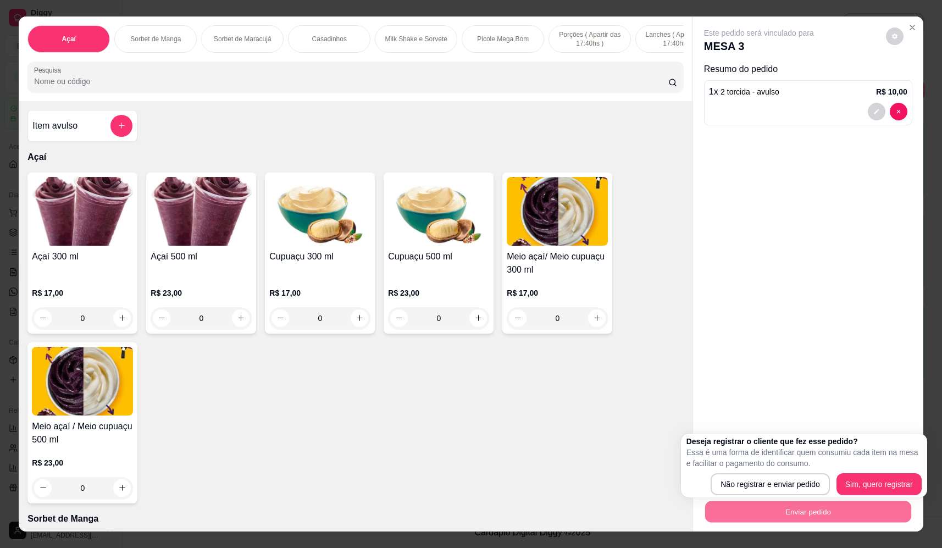
click at [777, 472] on div "Deseja registrar o cliente que fez esse pedido? Essa é uma forma de identificar…" at bounding box center [803, 465] width 235 height 59
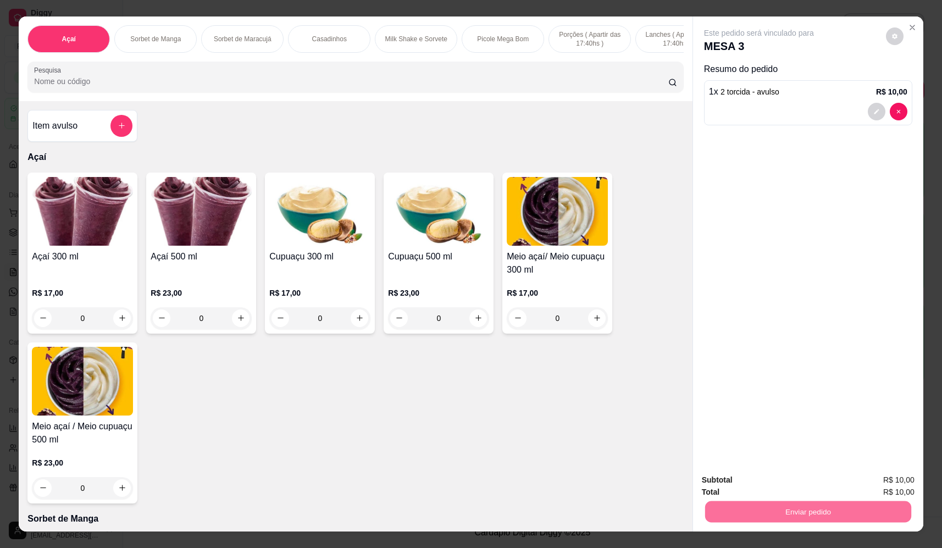
click at [780, 477] on button "Não registrar e enviar pedido" at bounding box center [772, 484] width 114 height 21
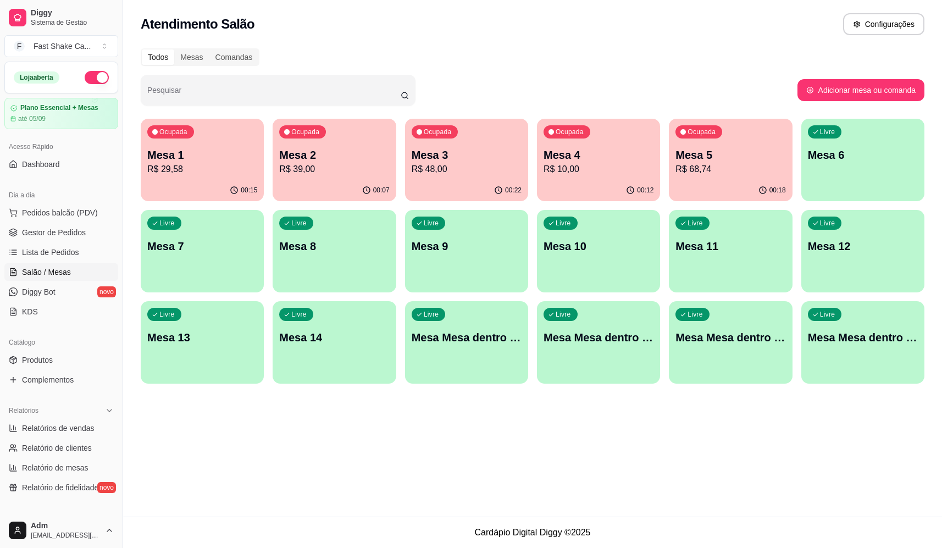
click at [734, 163] on p "R$ 68,74" at bounding box center [731, 169] width 110 height 13
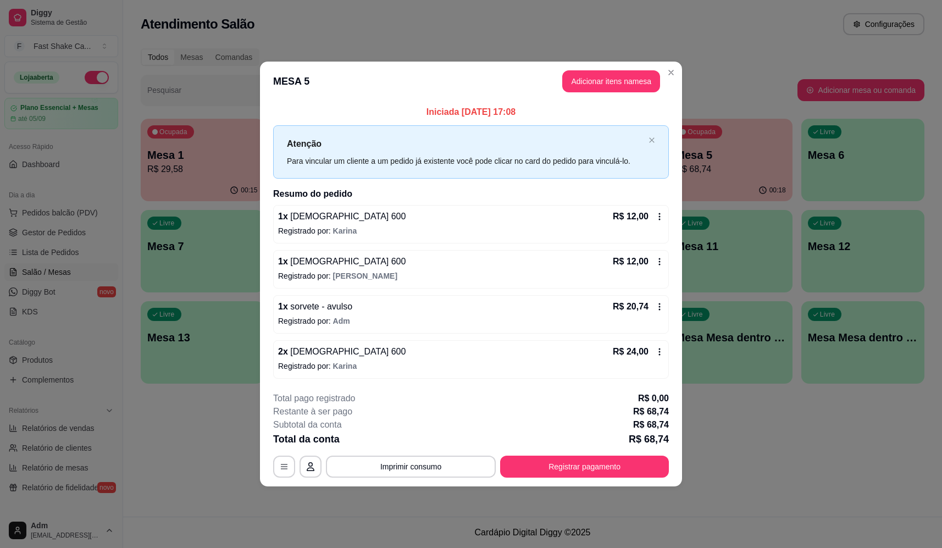
click at [657, 347] on icon at bounding box center [659, 351] width 9 height 9
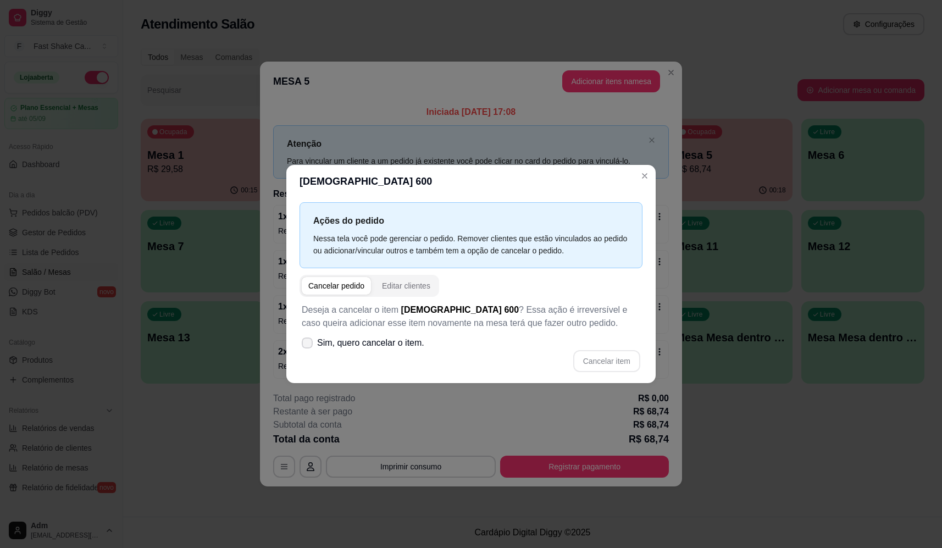
click at [305, 344] on icon at bounding box center [307, 343] width 9 height 7
click at [305, 345] on input "Sim, quero cancelar o item." at bounding box center [304, 348] width 7 height 7
checkbox input "true"
click at [618, 363] on button "Cancelar item" at bounding box center [606, 361] width 67 height 22
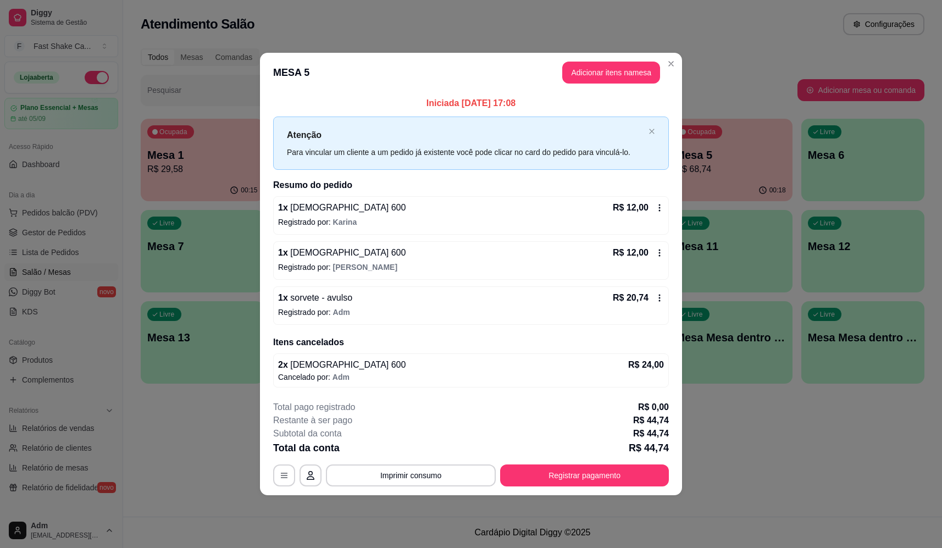
click at [655, 206] on div "R$ 12,00" at bounding box center [638, 207] width 51 height 13
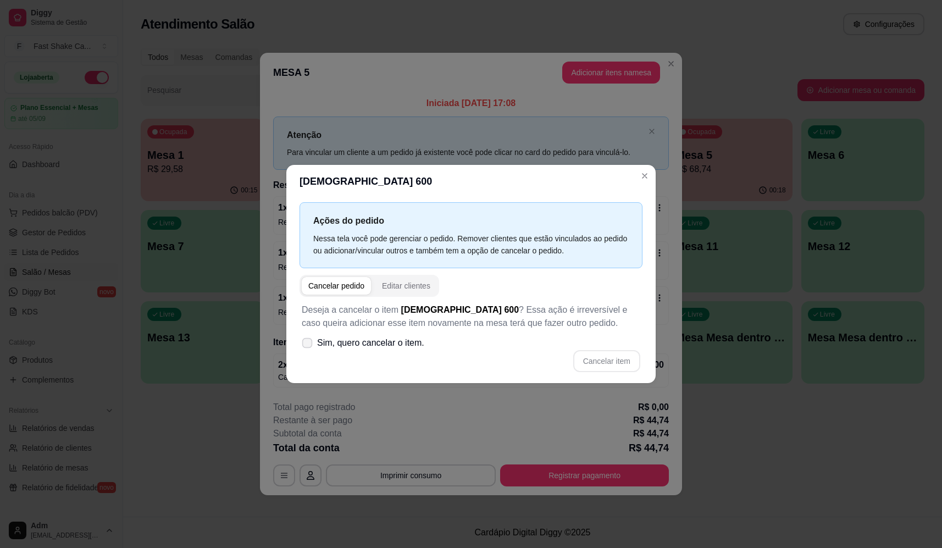
click at [311, 342] on icon at bounding box center [307, 343] width 8 height 6
click at [308, 345] on input "Sim, quero cancelar o item." at bounding box center [304, 348] width 7 height 7
checkbox input "true"
click at [608, 373] on div "Deseja a cancelar o item Brahma 600 ? Essa ação é irreversível e caso queira ad…" at bounding box center [471, 338] width 343 height 82
click at [602, 362] on button "Cancelar item" at bounding box center [606, 361] width 67 height 22
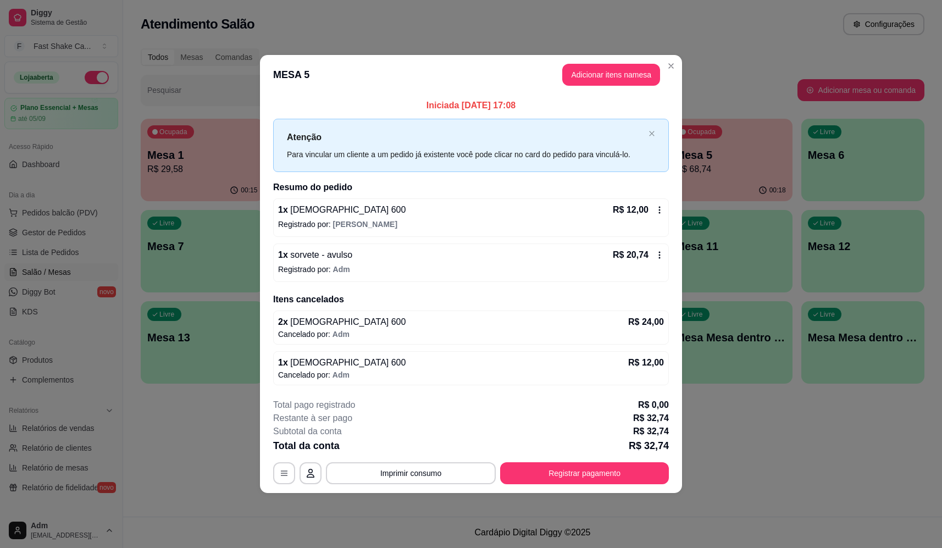
click at [657, 208] on icon at bounding box center [659, 210] width 9 height 9
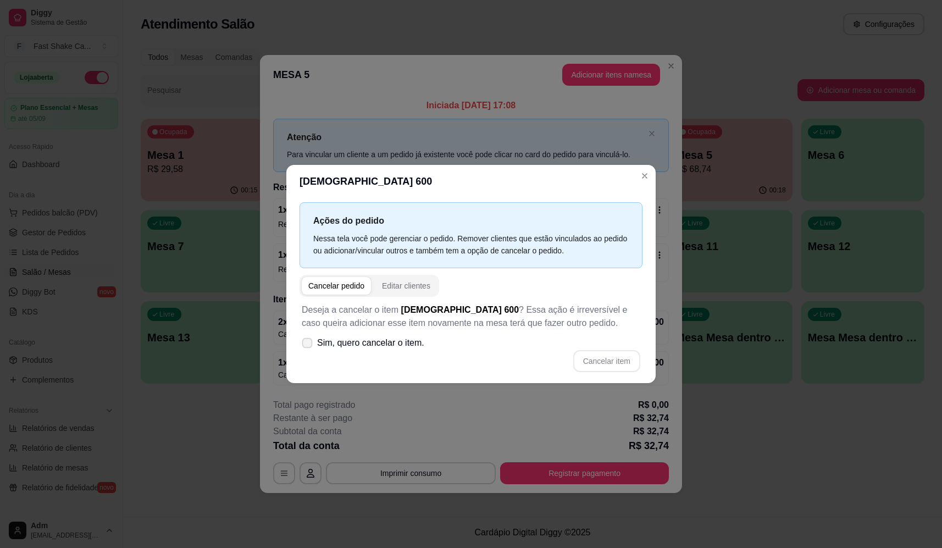
click at [298, 341] on label "Sim, quero cancelar o item." at bounding box center [362, 343] width 131 height 22
click at [301, 345] on input "Sim, quero cancelar o item." at bounding box center [304, 348] width 7 height 7
checkbox input "true"
click at [627, 361] on button "Cancelar item" at bounding box center [606, 360] width 65 height 21
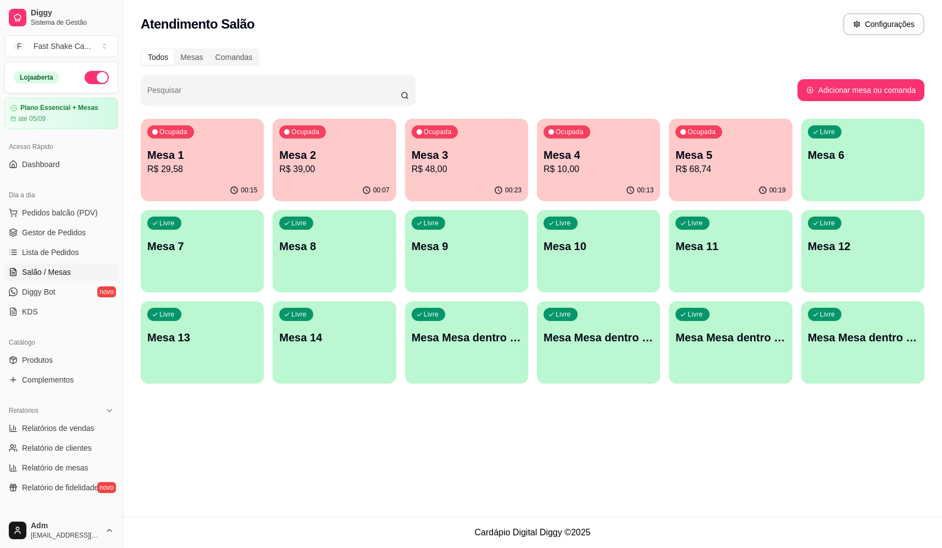
drag, startPoint x: 89, startPoint y: 215, endPoint x: 76, endPoint y: 190, distance: 29.0
click at [87, 215] on span "Pedidos balcão (PDV)" at bounding box center [60, 212] width 76 height 11
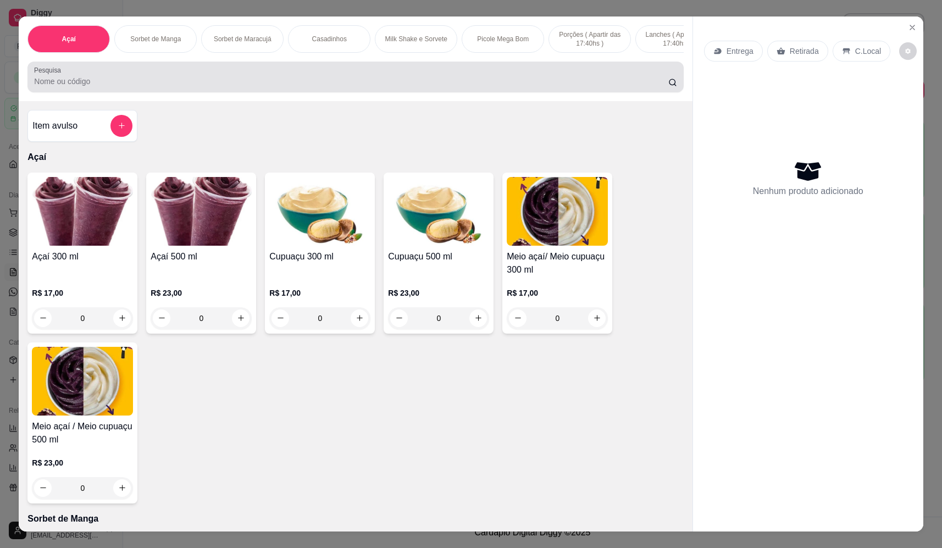
click at [256, 87] on input "Pesquisa" at bounding box center [351, 81] width 634 height 11
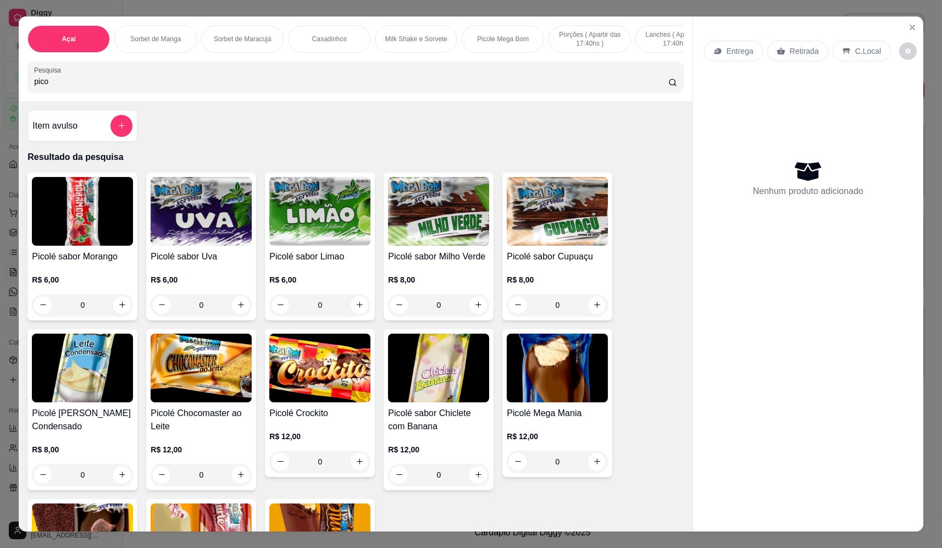
type input "pico"
click at [908, 26] on icon "Close" at bounding box center [912, 27] width 9 height 9
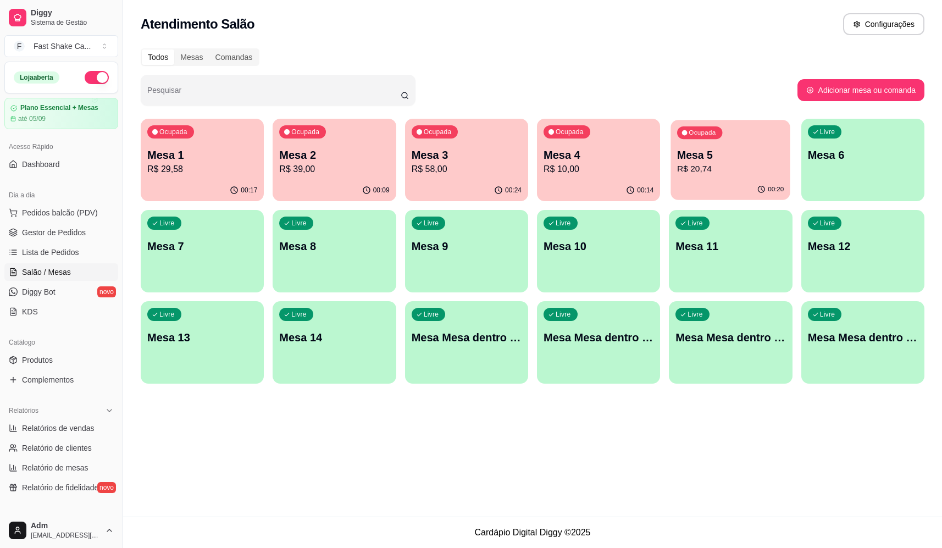
click at [768, 171] on p "R$ 20,74" at bounding box center [730, 169] width 107 height 13
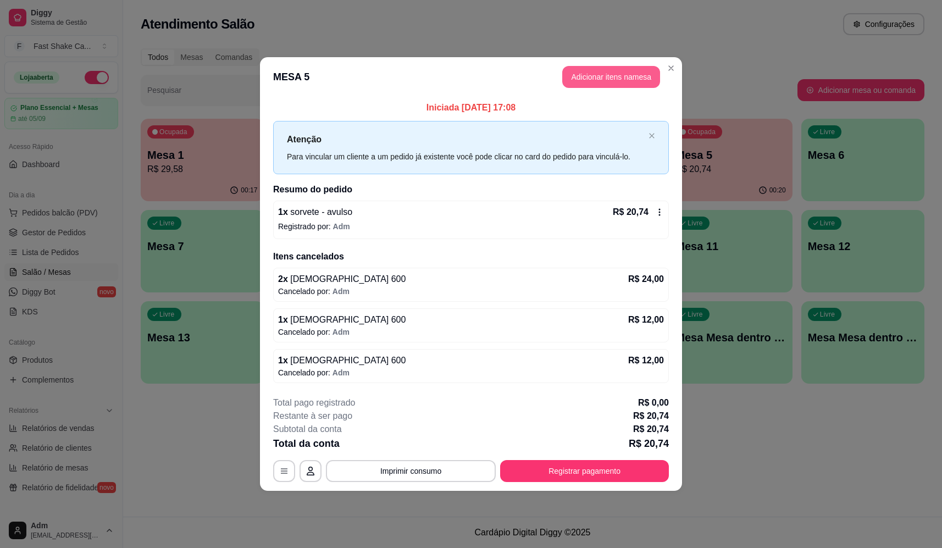
click at [608, 70] on button "Adicionar itens na mesa" at bounding box center [611, 77] width 98 height 22
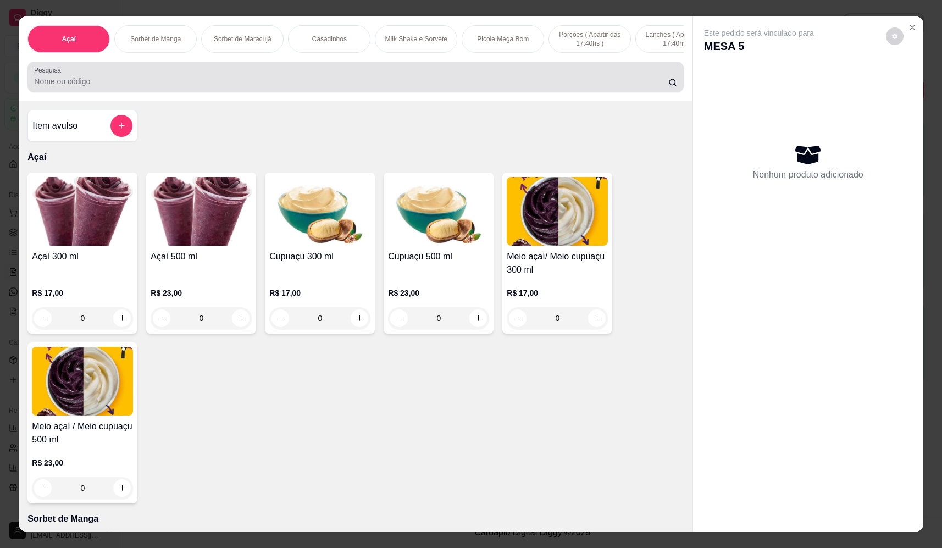
drag, startPoint x: 302, startPoint y: 92, endPoint x: 313, endPoint y: 88, distance: 11.1
click at [302, 87] on input "Pesquisa" at bounding box center [351, 81] width 634 height 11
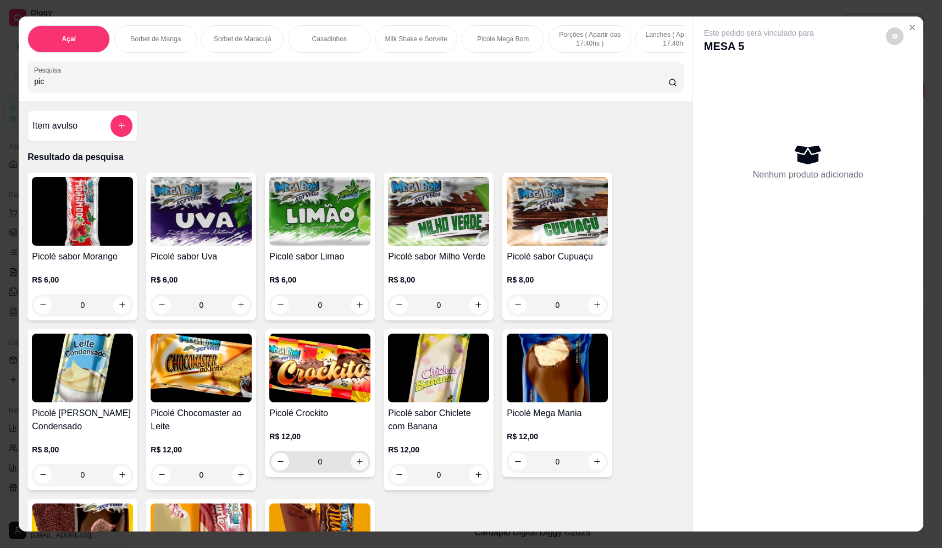
type input "pic"
click at [355, 462] on button "increase-product-quantity" at bounding box center [359, 461] width 17 height 17
type input "1"
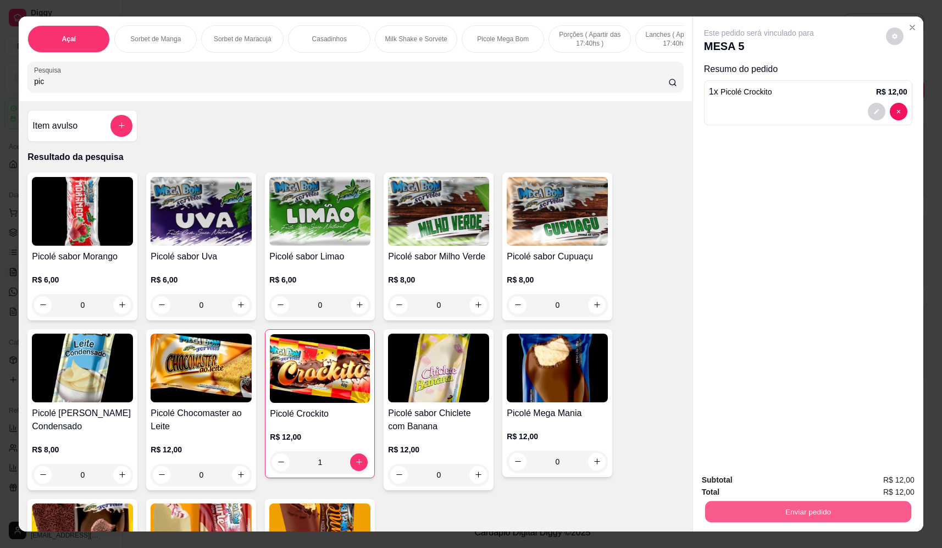
click at [771, 519] on button "Enviar pedido" at bounding box center [808, 511] width 206 height 21
click at [737, 484] on button "Não registrar e enviar pedido" at bounding box center [771, 484] width 111 height 20
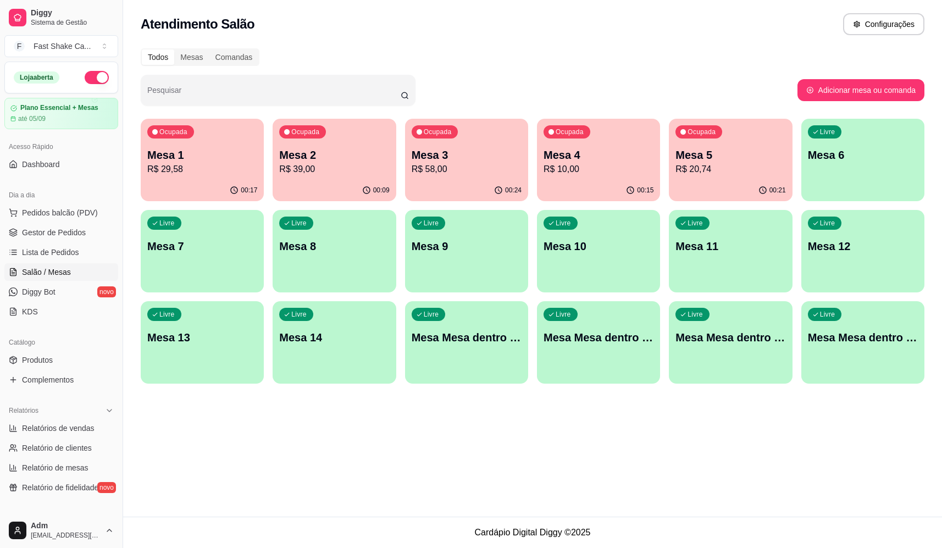
click at [212, 155] on p "Mesa 1" at bounding box center [202, 154] width 110 height 15
click at [219, 166] on p "R$ 29,58" at bounding box center [202, 169] width 110 height 13
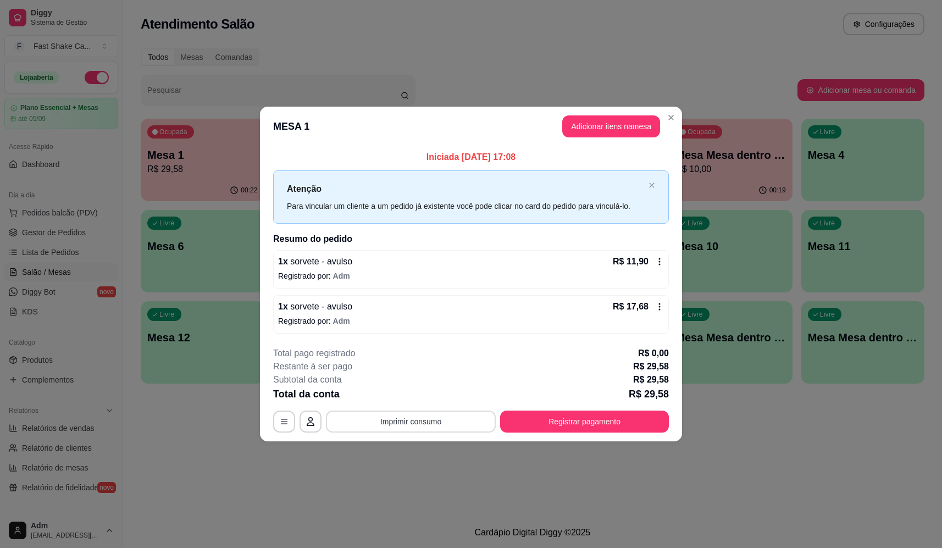
click at [439, 425] on button "Imprimir consumo" at bounding box center [411, 422] width 170 height 22
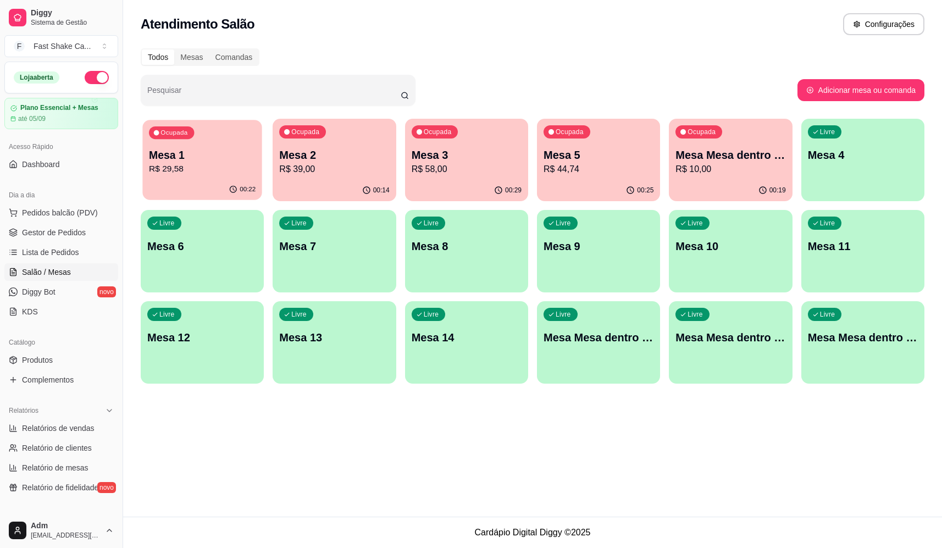
click at [176, 170] on p "R$ 29,58" at bounding box center [202, 169] width 107 height 13
click at [597, 434] on footer "**********" at bounding box center [471, 389] width 422 height 103
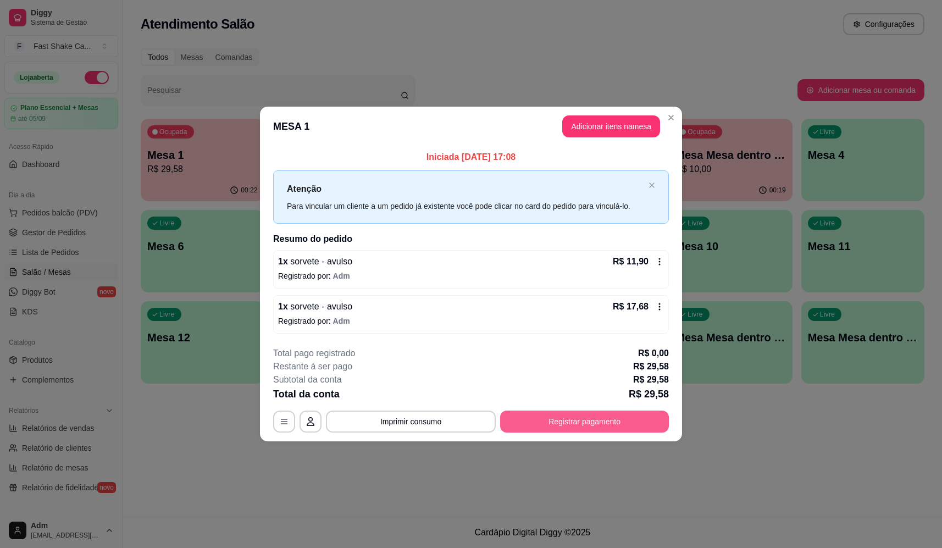
click at [596, 425] on button "Registrar pagamento" at bounding box center [584, 422] width 169 height 22
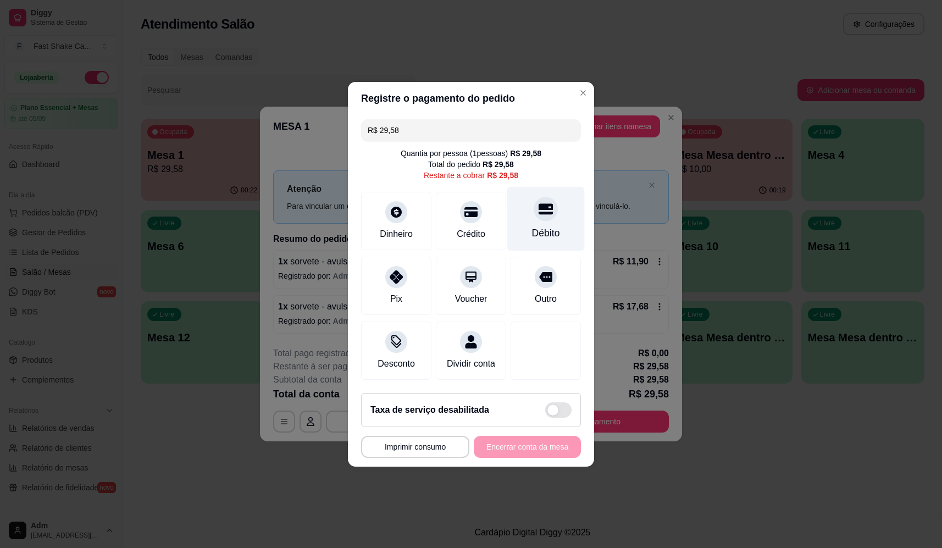
click at [542, 202] on icon at bounding box center [546, 209] width 14 height 14
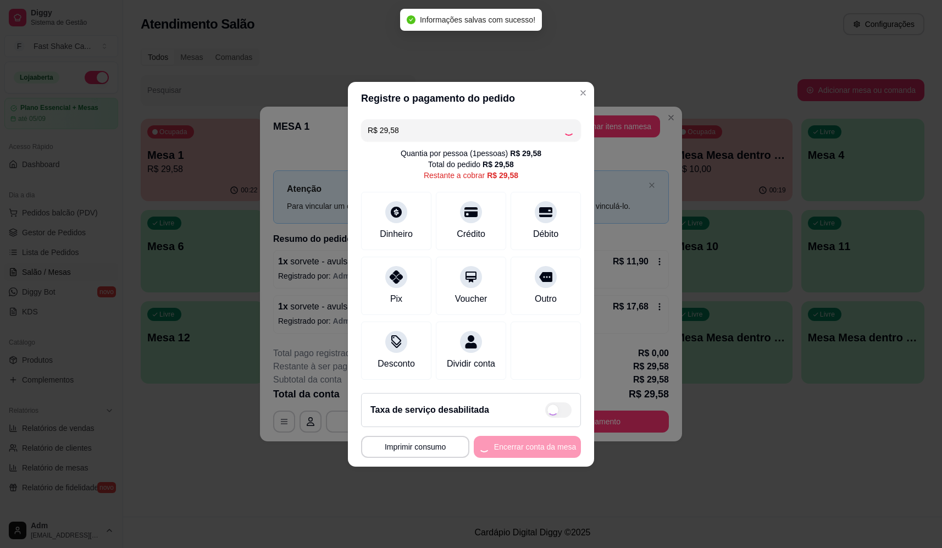
type input "R$ 0,00"
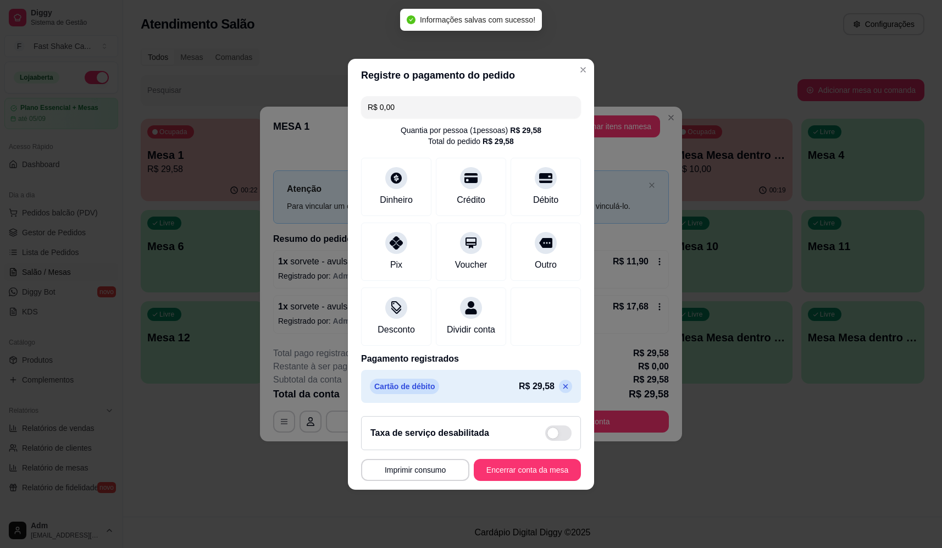
click at [535, 463] on footer "**********" at bounding box center [471, 448] width 246 height 82
click at [535, 481] on button "Encerrar conta da mesa" at bounding box center [527, 470] width 107 height 22
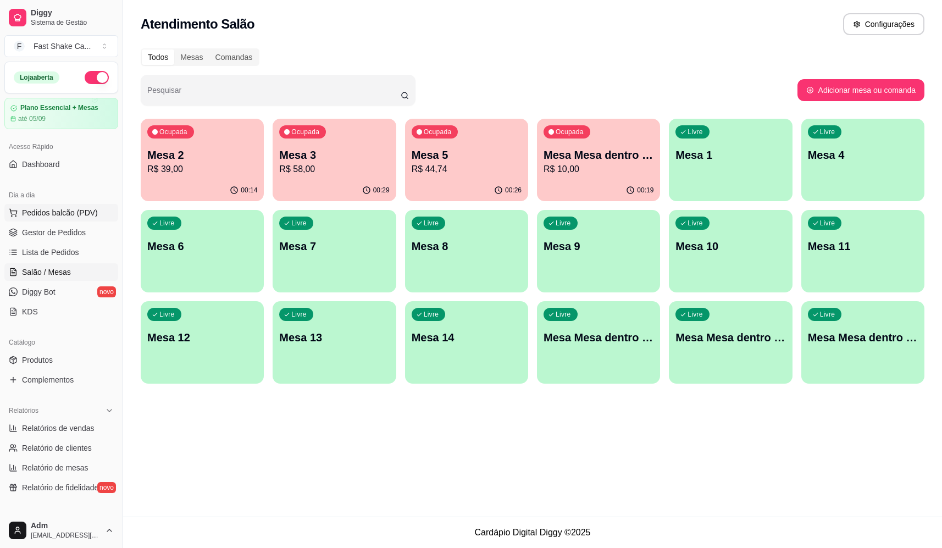
click at [67, 214] on span "Pedidos balcão (PDV)" at bounding box center [60, 212] width 76 height 11
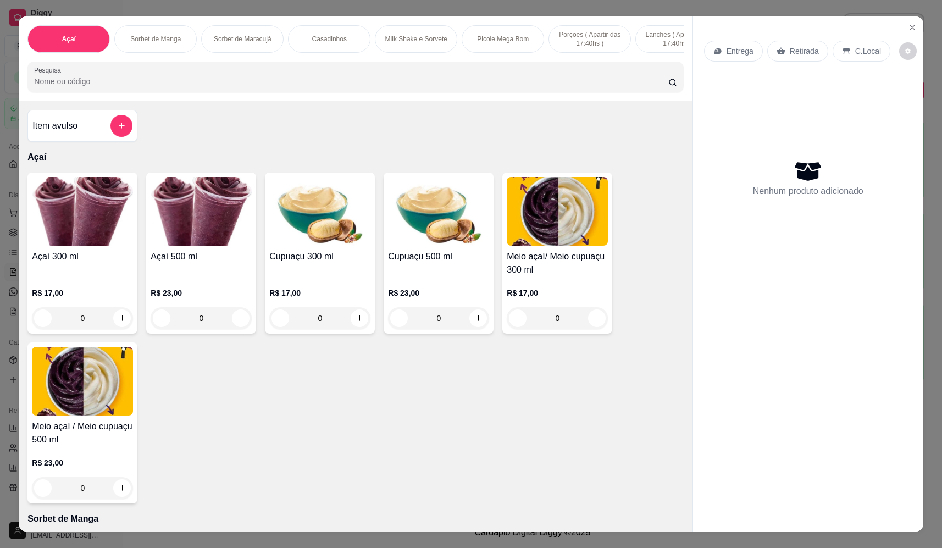
click at [235, 329] on div "0" at bounding box center [201, 318] width 101 height 22
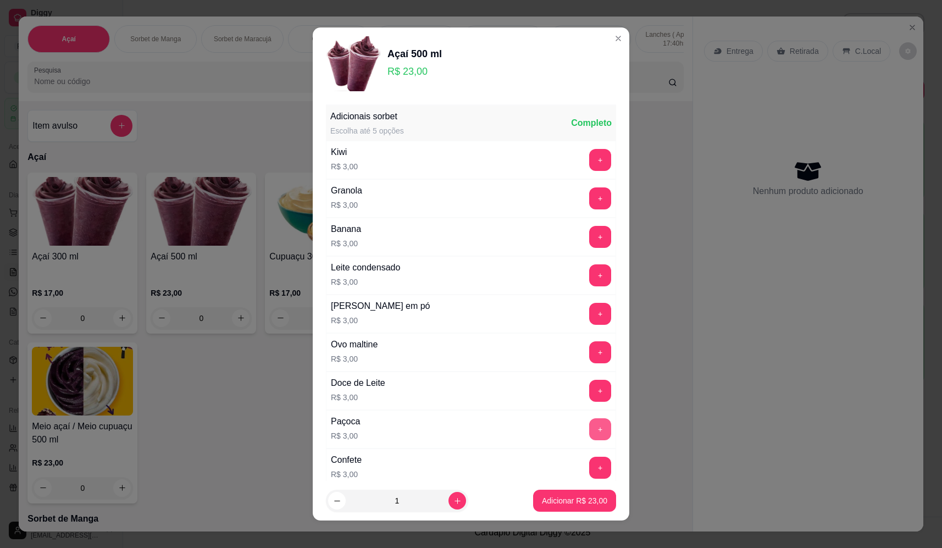
click at [589, 434] on button "+" at bounding box center [600, 429] width 22 height 22
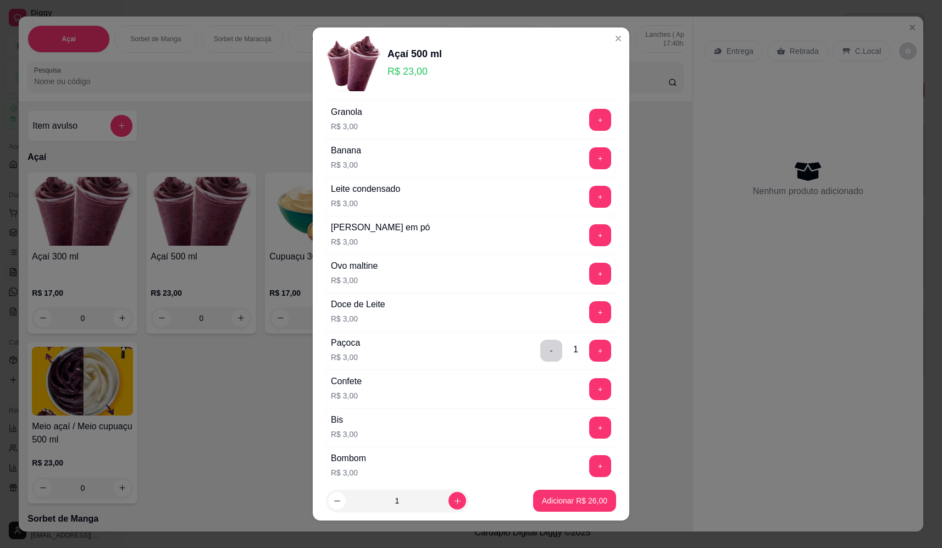
scroll to position [330, 0]
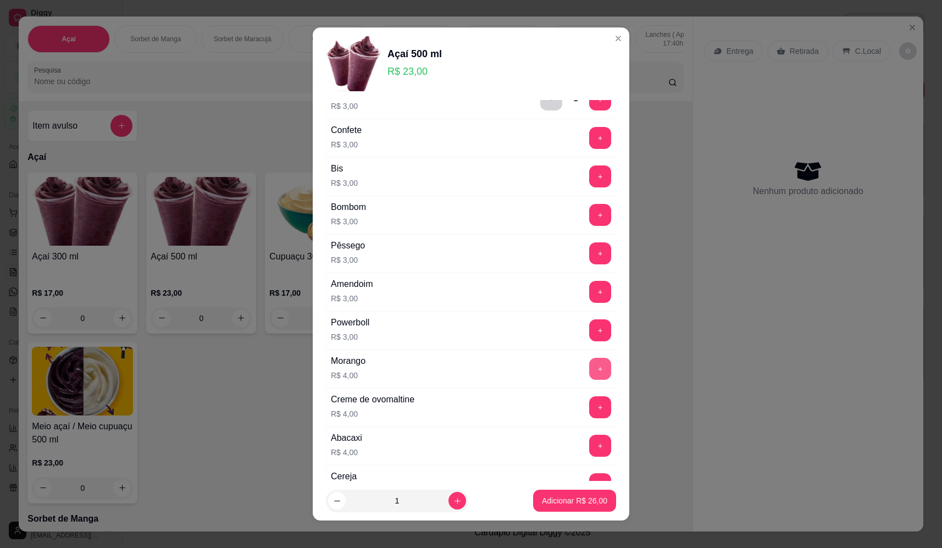
click at [589, 367] on button "+" at bounding box center [600, 369] width 22 height 22
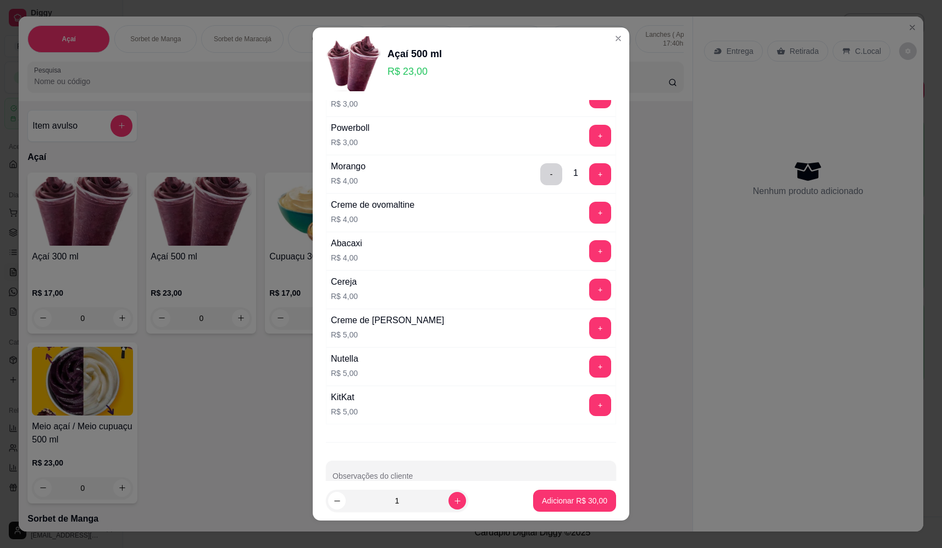
scroll to position [550, 0]
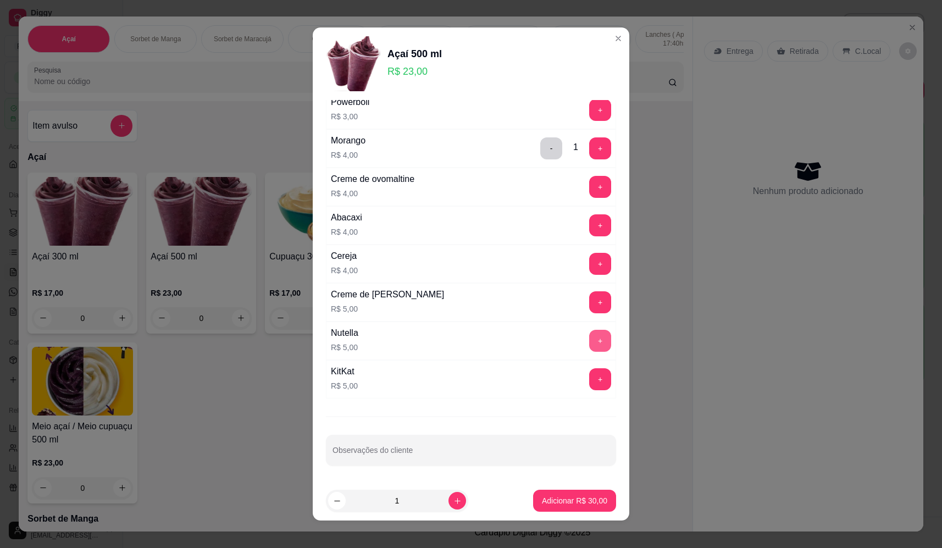
click at [589, 342] on button "+" at bounding box center [600, 341] width 22 height 22
click at [453, 499] on icon "increase-product-quantity" at bounding box center [457, 501] width 8 height 8
type input "2"
click at [581, 492] on button "Adicionar R$ 70,00" at bounding box center [574, 501] width 83 height 22
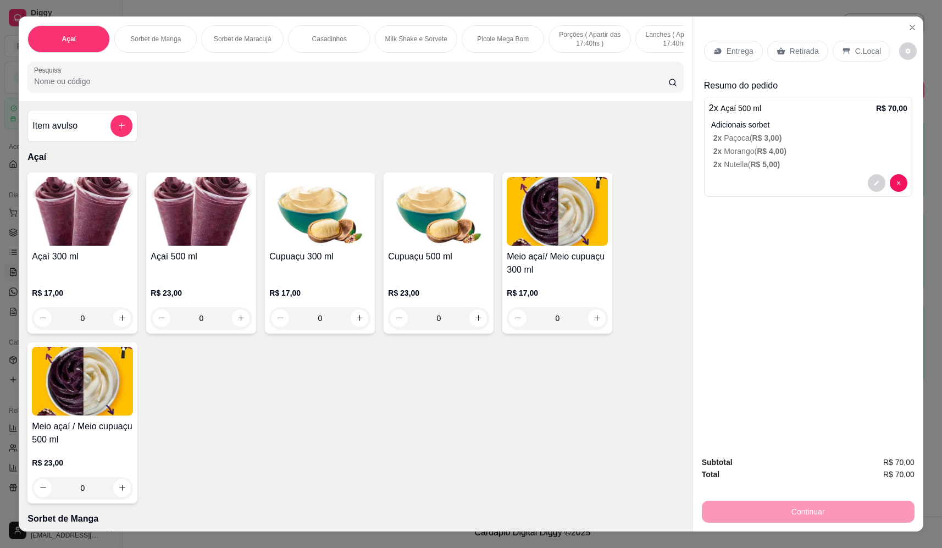
click at [729, 48] on p "Entrega" at bounding box center [740, 51] width 27 height 11
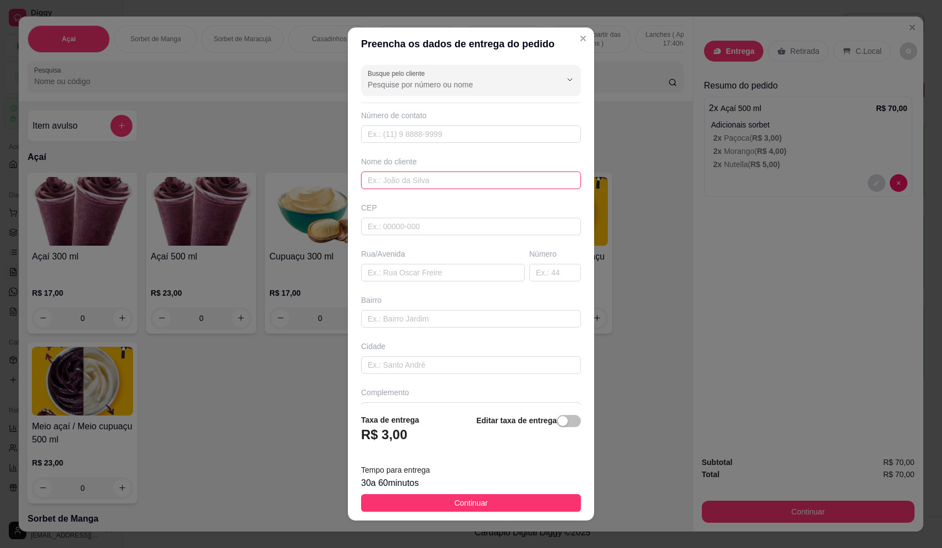
click at [467, 173] on input "text" at bounding box center [471, 180] width 220 height 18
type input "paulo"
click at [403, 280] on input "text" at bounding box center [443, 273] width 164 height 18
paste input "avenida otawa número 1378"
type input "avenida otawa número 1378"
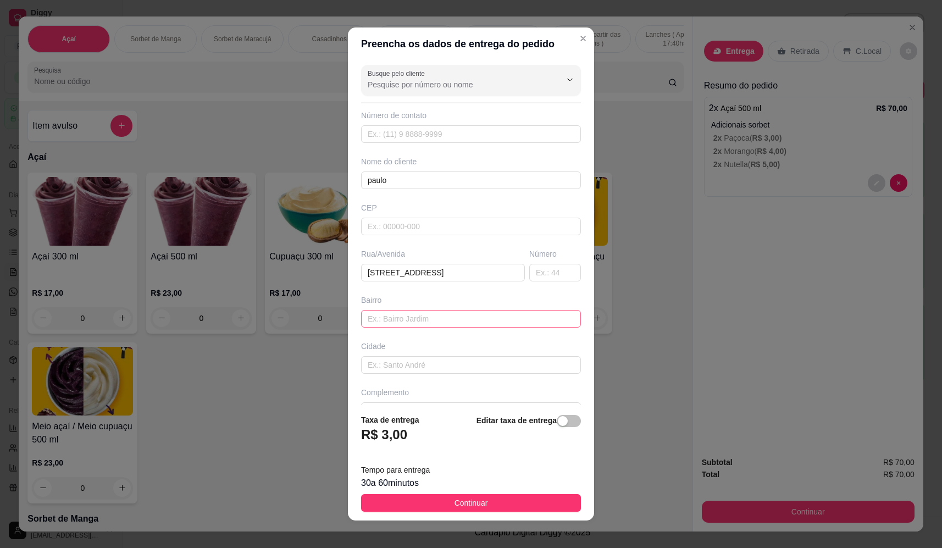
scroll to position [26, 0]
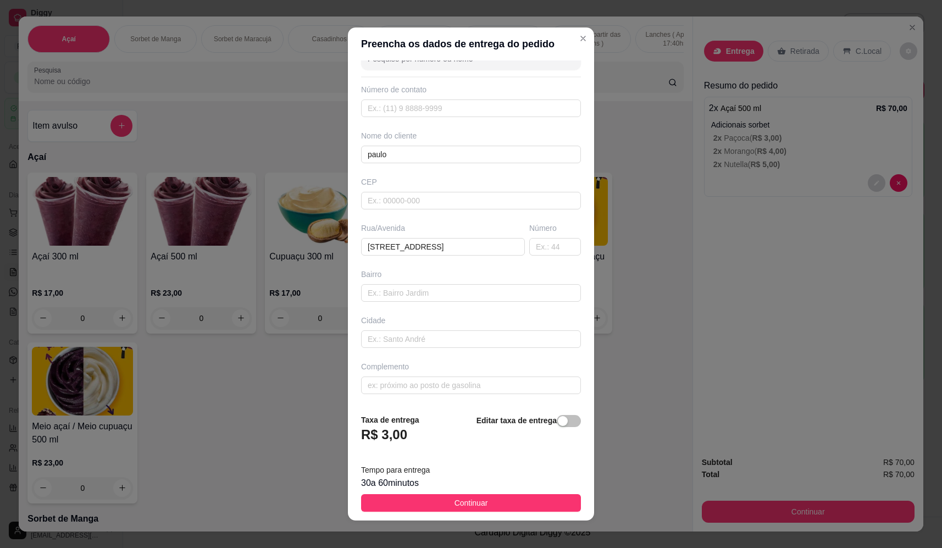
click at [487, 504] on button "Continuar" at bounding box center [471, 503] width 220 height 18
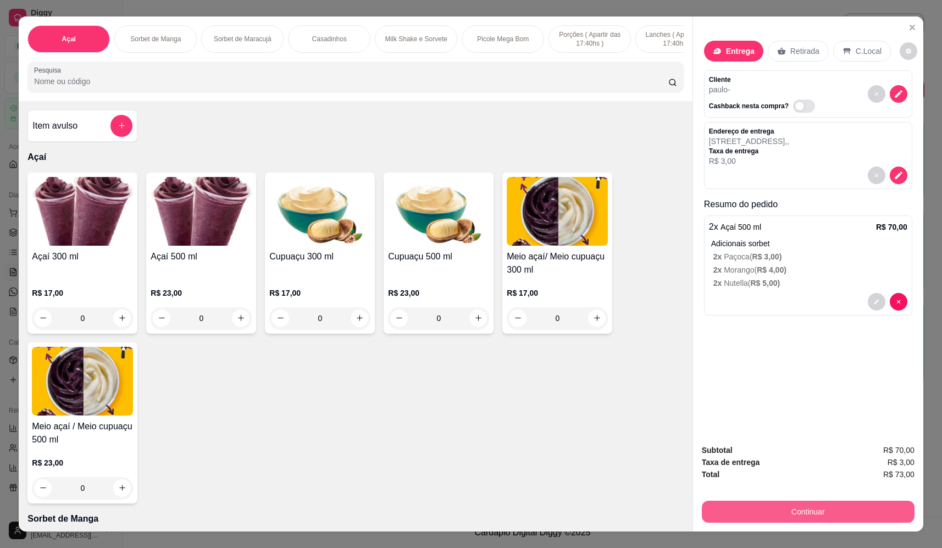
click at [823, 516] on button "Continuar" at bounding box center [808, 512] width 213 height 22
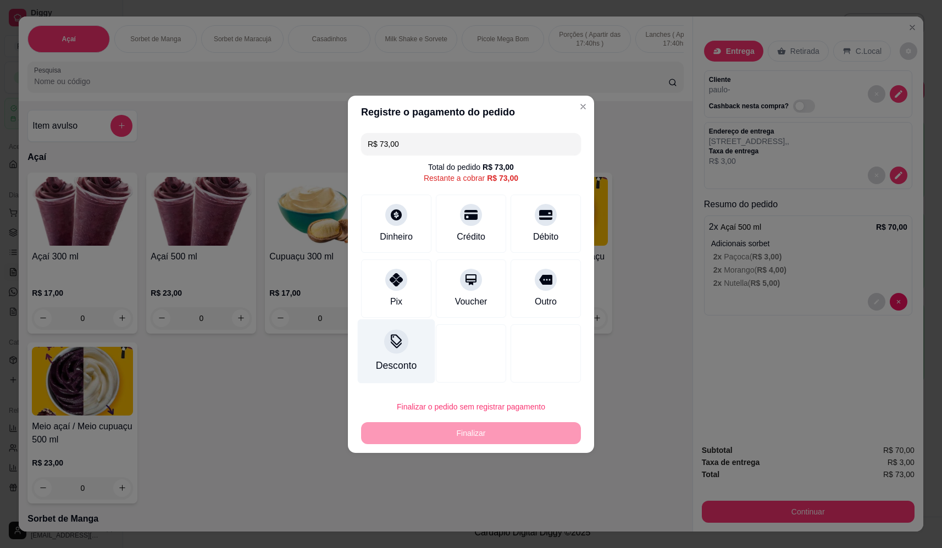
drag, startPoint x: 390, startPoint y: 279, endPoint x: 419, endPoint y: 334, distance: 62.7
click at [390, 279] on icon at bounding box center [396, 279] width 13 height 13
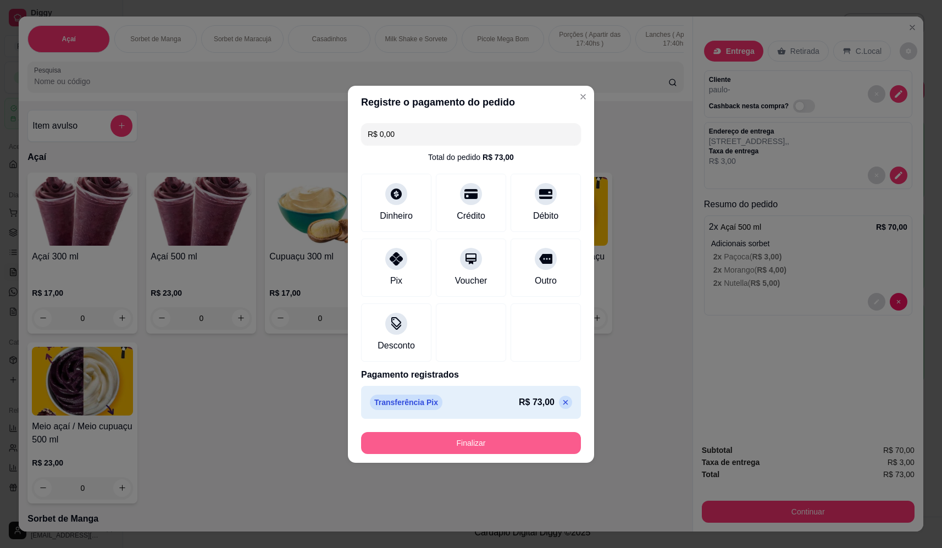
click at [492, 450] on button "Finalizar" at bounding box center [471, 443] width 220 height 22
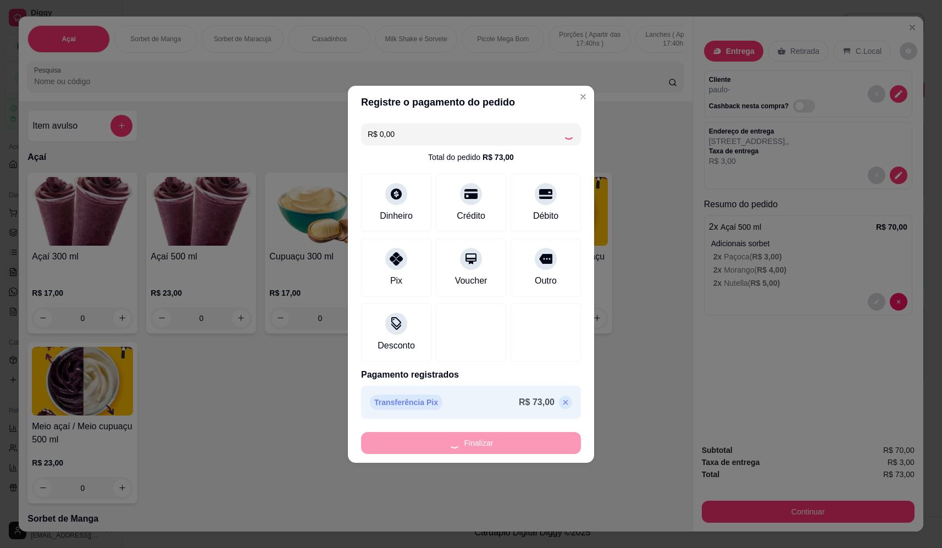
type input "-R$ 73,00"
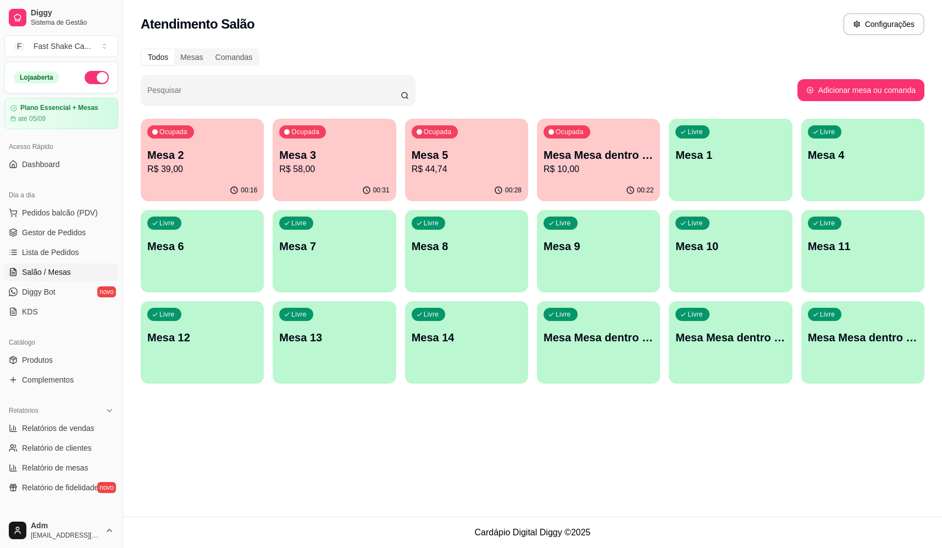
click at [442, 433] on div "Atendimento Salão Configurações Todos Mesas Comandas Pesquisar Adicionar mesa o…" at bounding box center [532, 258] width 819 height 517
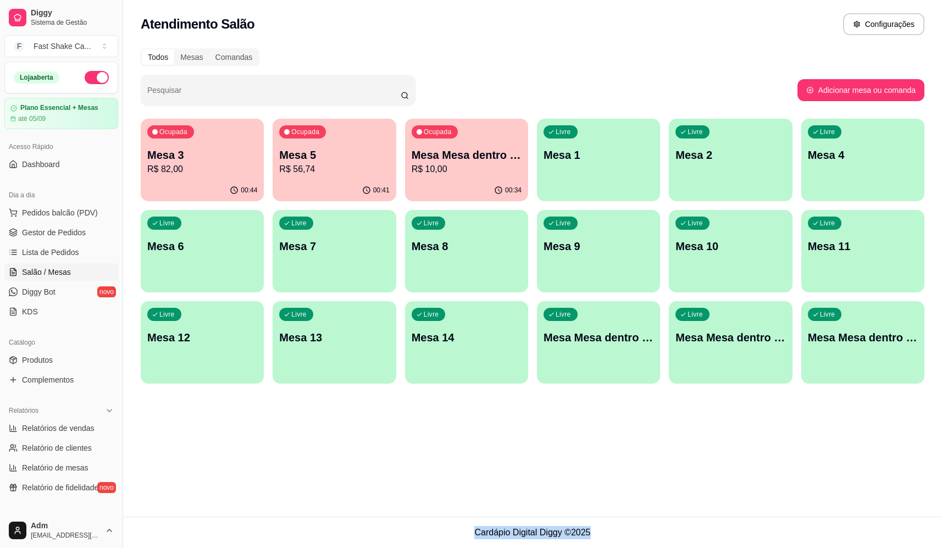
drag, startPoint x: 476, startPoint y: 532, endPoint x: 602, endPoint y: 532, distance: 126.4
click at [602, 532] on footer "Cardápio Digital Diggy © 2025" at bounding box center [532, 532] width 819 height 31
click at [577, 536] on footer "Cardápio Digital Diggy © 2025" at bounding box center [532, 532] width 819 height 31
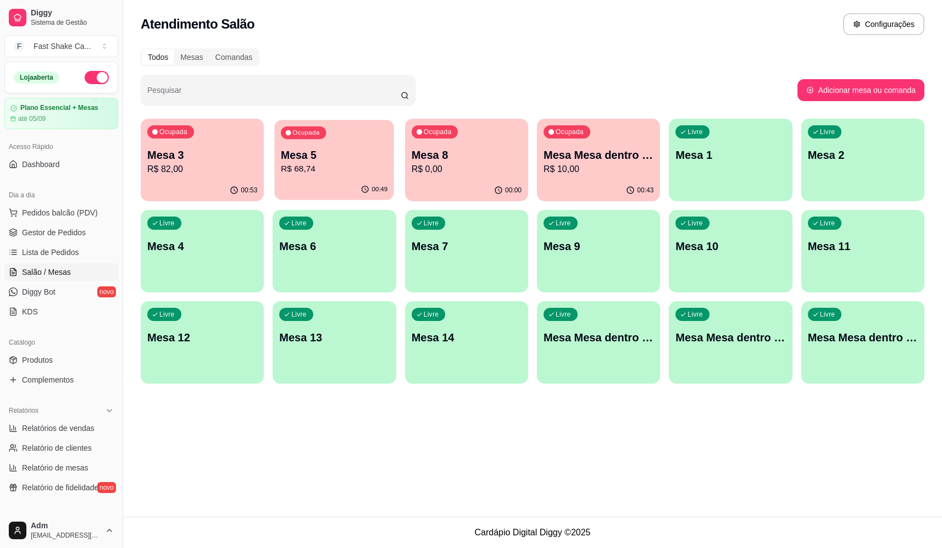
click at [321, 184] on div "00:49" at bounding box center [335, 189] width 120 height 21
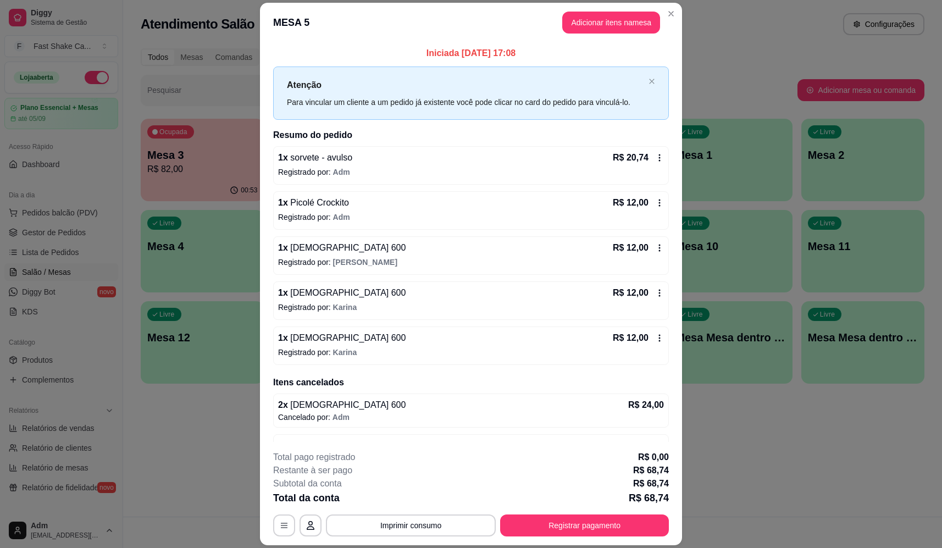
click at [347, 303] on span "Karina" at bounding box center [345, 307] width 24 height 9
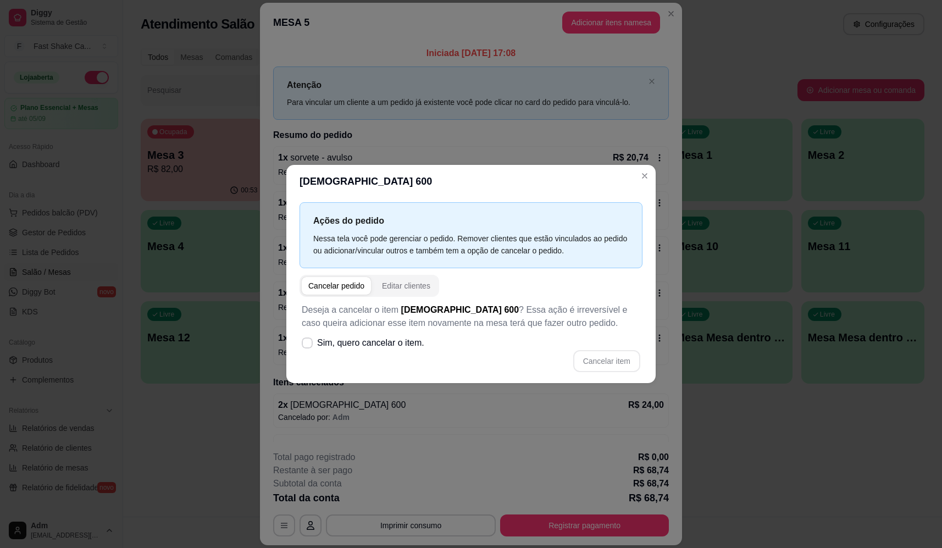
click at [382, 341] on span "Sim, quero cancelar o item." at bounding box center [370, 342] width 107 height 13
click at [308, 345] on input "Sim, quero cancelar o item." at bounding box center [304, 348] width 7 height 7
checkbox input "true"
click at [627, 353] on button "Cancelar item" at bounding box center [606, 361] width 67 height 22
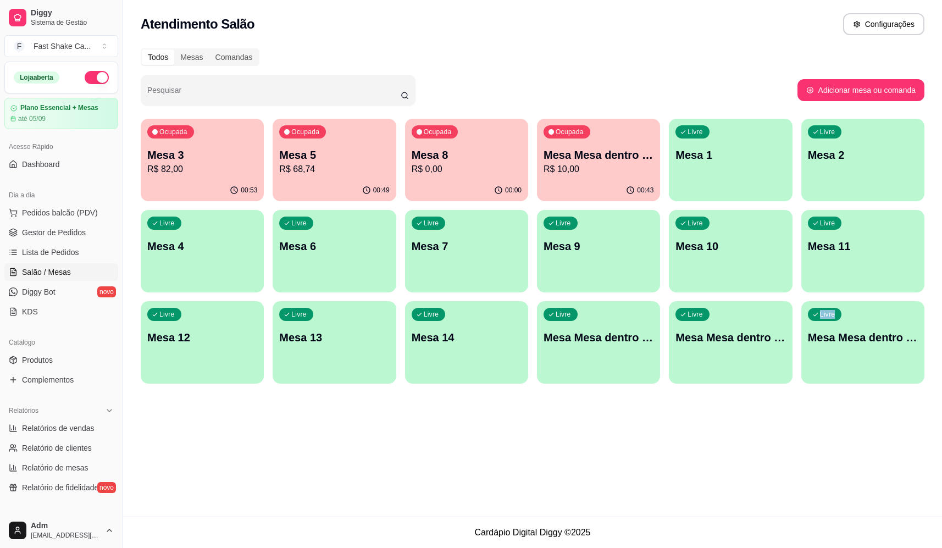
click at [778, 456] on div "Atendimento Salão Configurações Todos Mesas Comandas Pesquisar Adicionar mesa o…" at bounding box center [532, 258] width 819 height 517
click at [345, 152] on p "Mesa 5" at bounding box center [334, 155] width 107 height 15
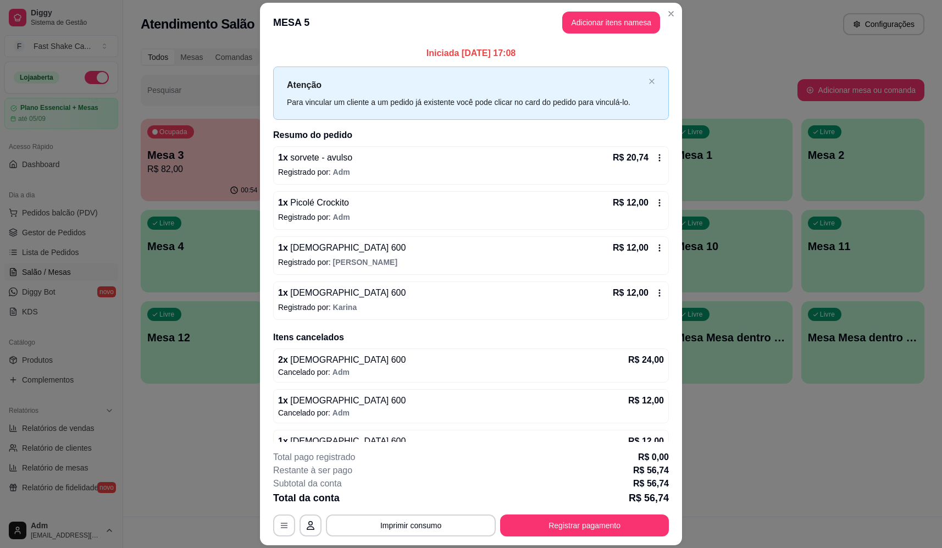
click at [337, 303] on span "Karina" at bounding box center [345, 307] width 24 height 9
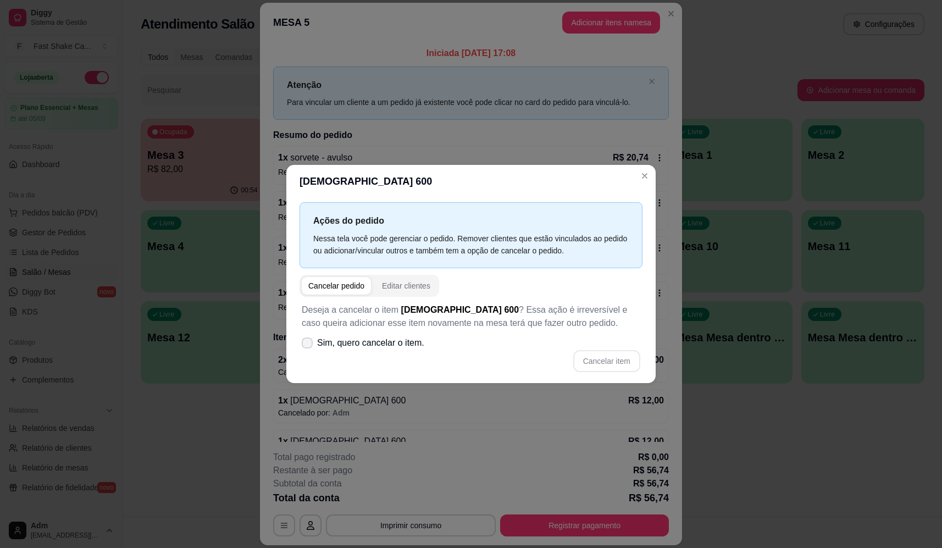
click at [373, 346] on span "Sim, quero cancelar o item." at bounding box center [370, 342] width 107 height 13
click at [308, 346] on input "Sim, quero cancelar o item." at bounding box center [304, 348] width 7 height 7
checkbox input "true"
click at [594, 359] on button "Cancelar item" at bounding box center [606, 361] width 67 height 22
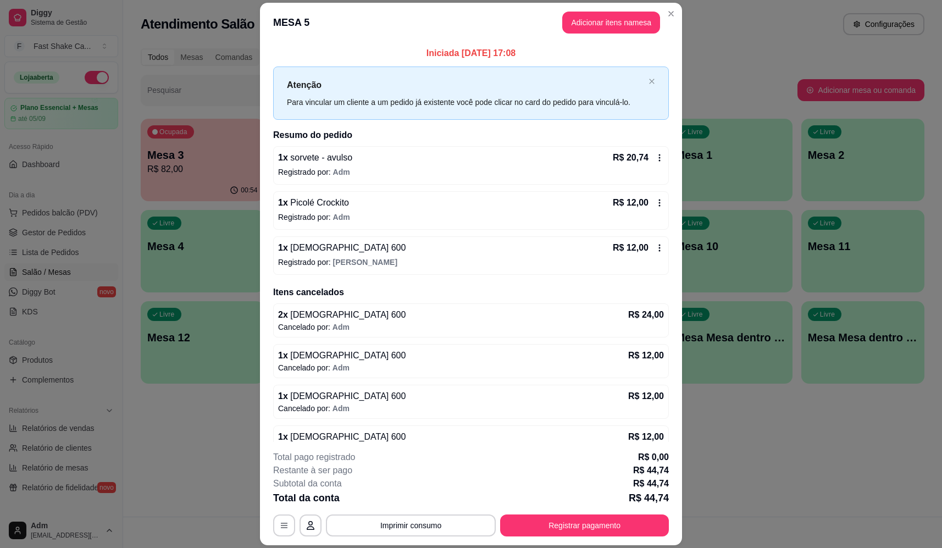
click at [355, 263] on span "[PERSON_NAME]" at bounding box center [365, 262] width 64 height 9
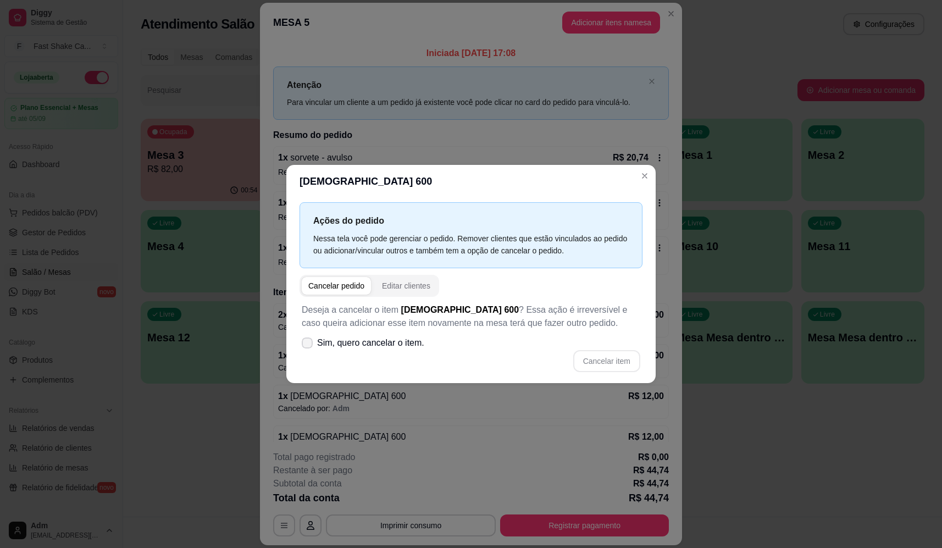
click at [414, 354] on label "Sim, quero cancelar o item." at bounding box center [362, 343] width 131 height 22
click at [308, 352] on input "Sim, quero cancelar o item." at bounding box center [304, 348] width 7 height 7
checkbox input "true"
click at [616, 362] on button "Cancelar item" at bounding box center [606, 361] width 67 height 22
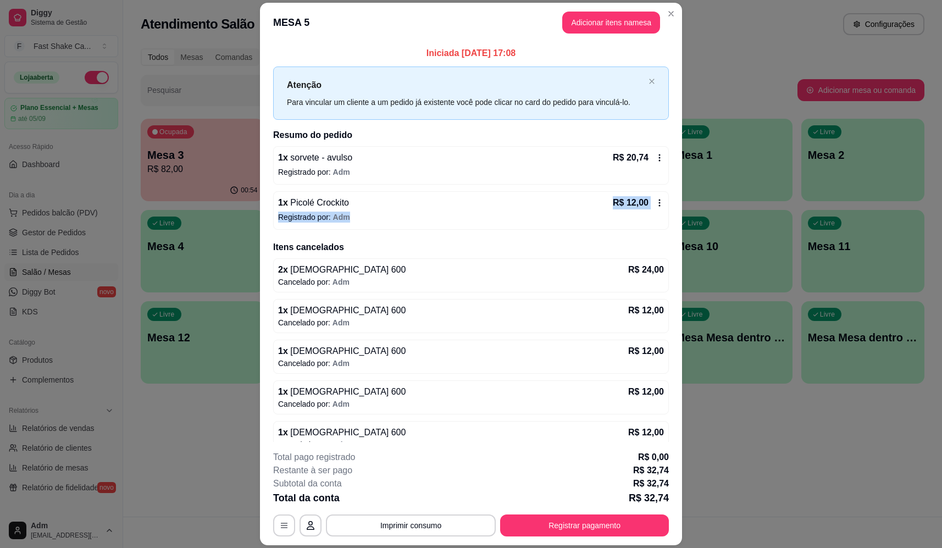
click at [377, 209] on div "1 x Picolé Crockito R$ 12,00 Registrado por: Adm" at bounding box center [471, 210] width 396 height 38
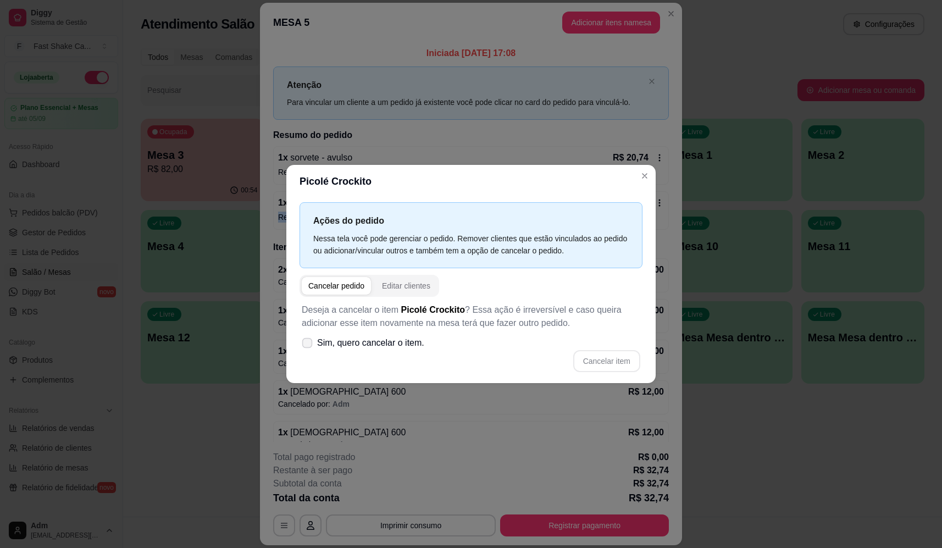
click at [405, 341] on span "Sim, quero cancelar o item." at bounding box center [370, 342] width 107 height 13
click at [308, 345] on input "Sim, quero cancelar o item." at bounding box center [304, 348] width 7 height 7
checkbox input "true"
click at [602, 353] on button "Cancelar item" at bounding box center [606, 361] width 67 height 22
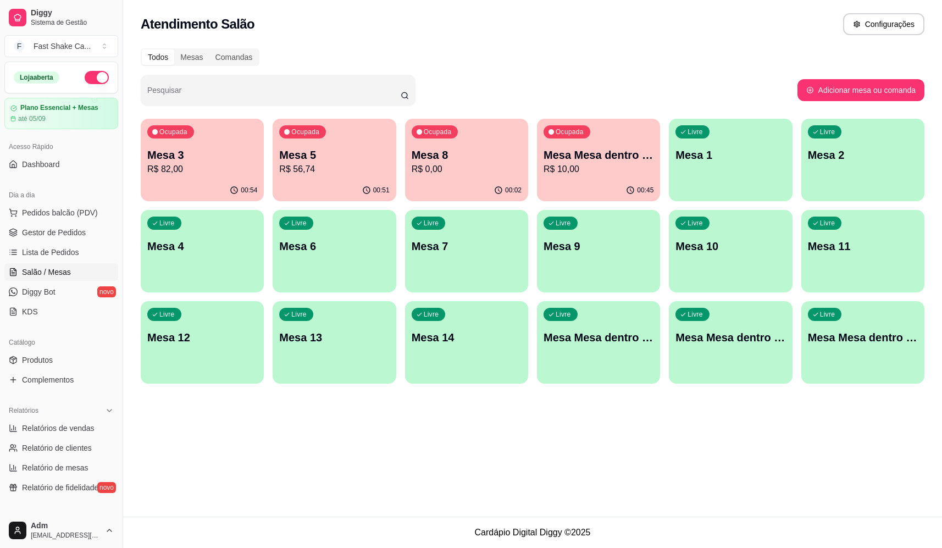
click at [351, 166] on p "R$ 56,74" at bounding box center [334, 169] width 110 height 13
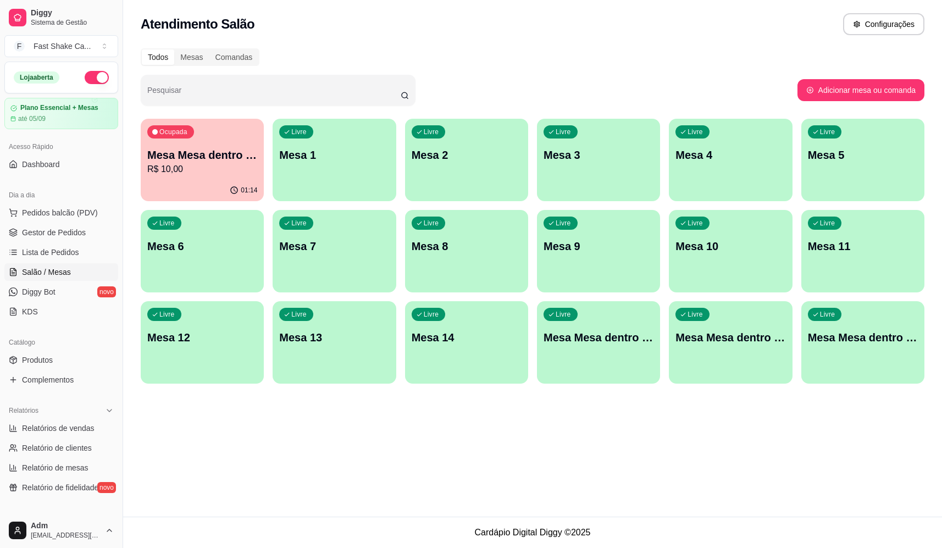
click at [212, 181] on div "01:14" at bounding box center [202, 190] width 123 height 21
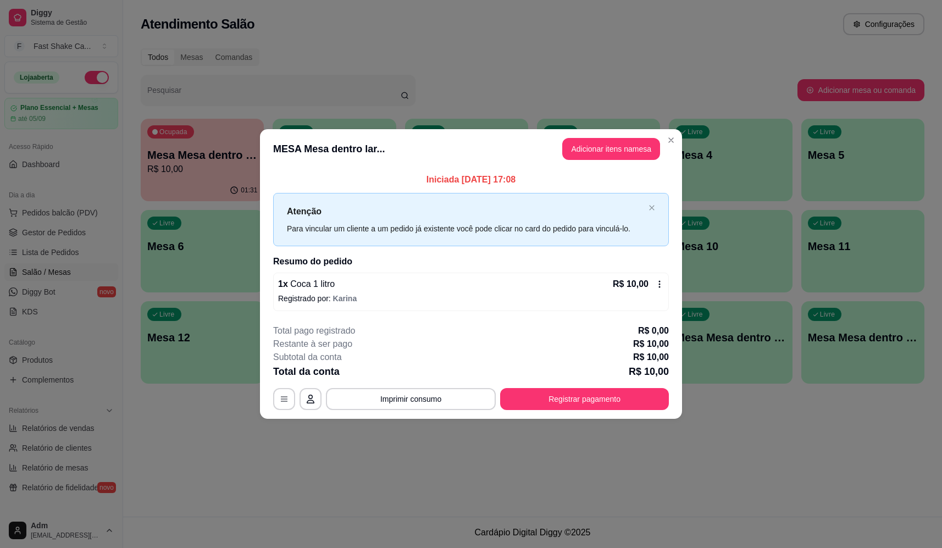
click at [569, 386] on div "**********" at bounding box center [471, 367] width 396 height 86
click at [570, 399] on button "Registrar pagamento" at bounding box center [585, 399] width 164 height 21
click at [545, 203] on icon at bounding box center [546, 208] width 14 height 11
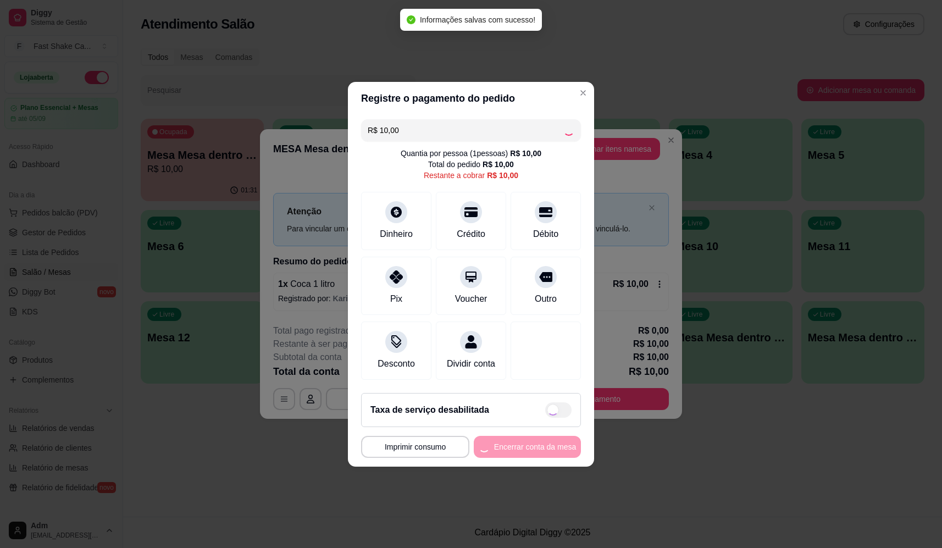
type input "R$ 0,00"
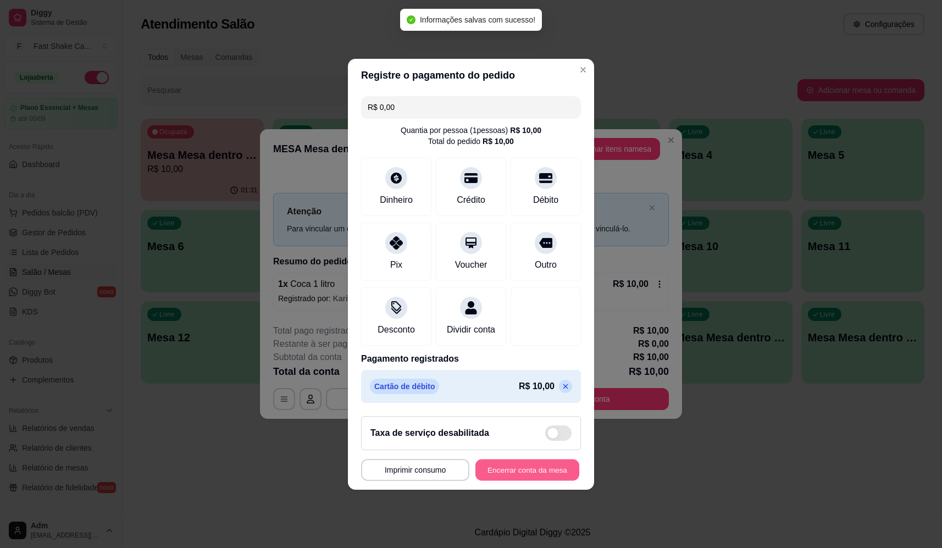
click at [502, 480] on button "Encerrar conta da mesa" at bounding box center [527, 469] width 104 height 21
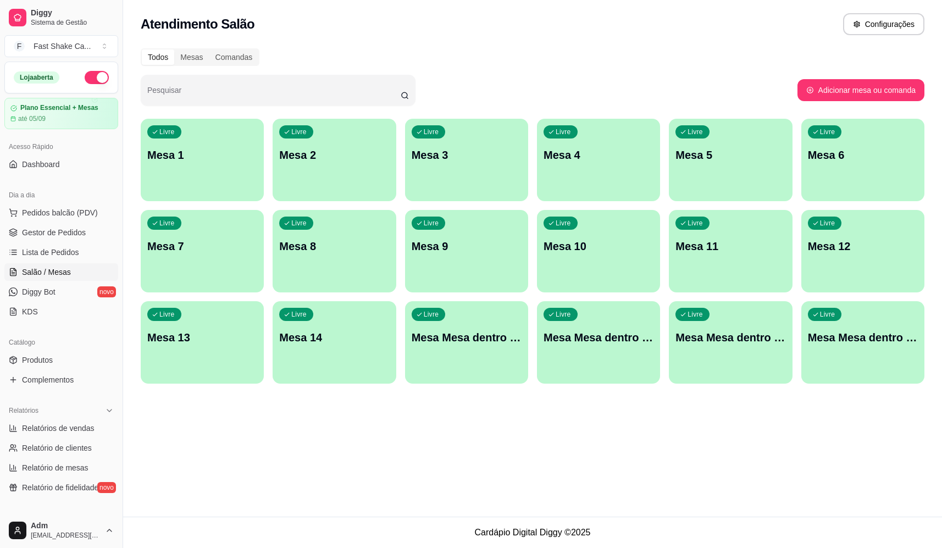
click at [635, 350] on div "Livre Mesa Mesa dentro laranja" at bounding box center [598, 335] width 123 height 69
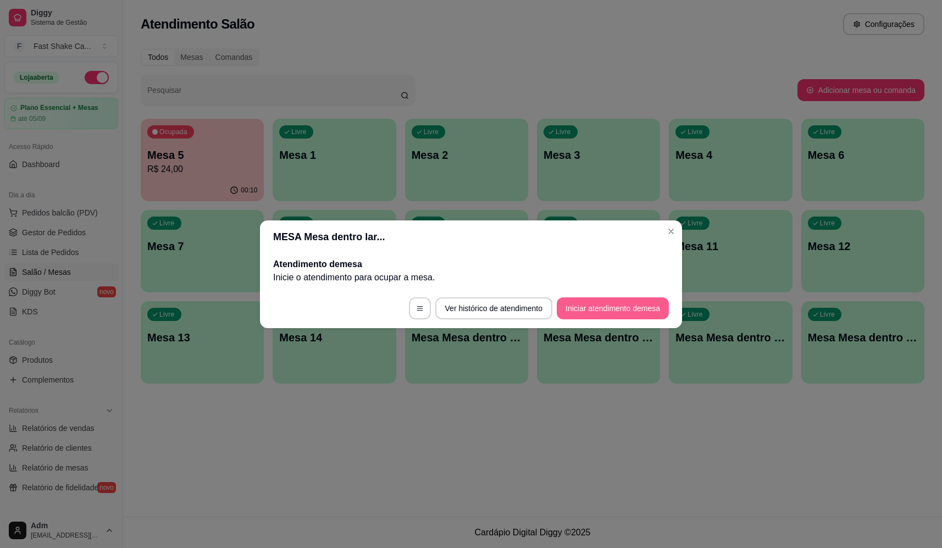
click at [589, 315] on button "Iniciar atendimento de mesa" at bounding box center [613, 308] width 112 height 22
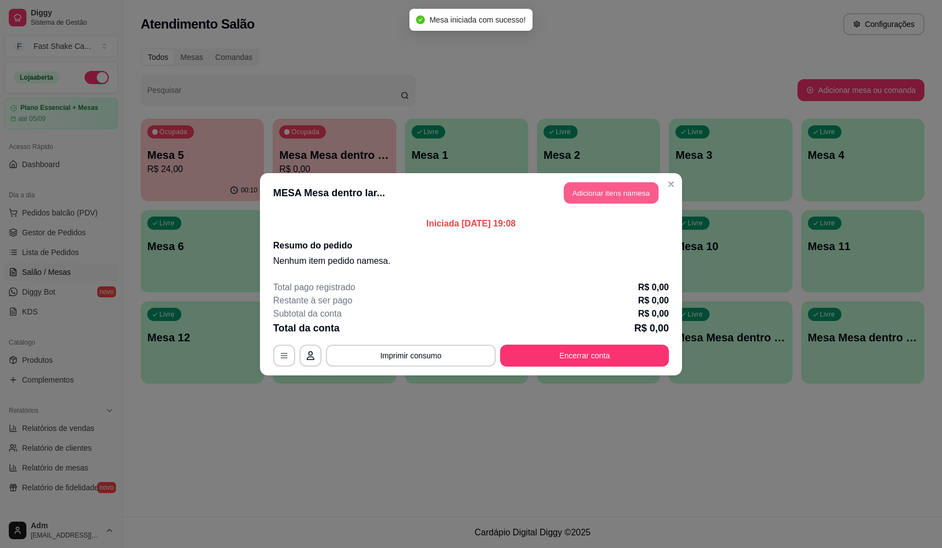
click at [600, 187] on button "Adicionar itens na mesa" at bounding box center [611, 192] width 95 height 21
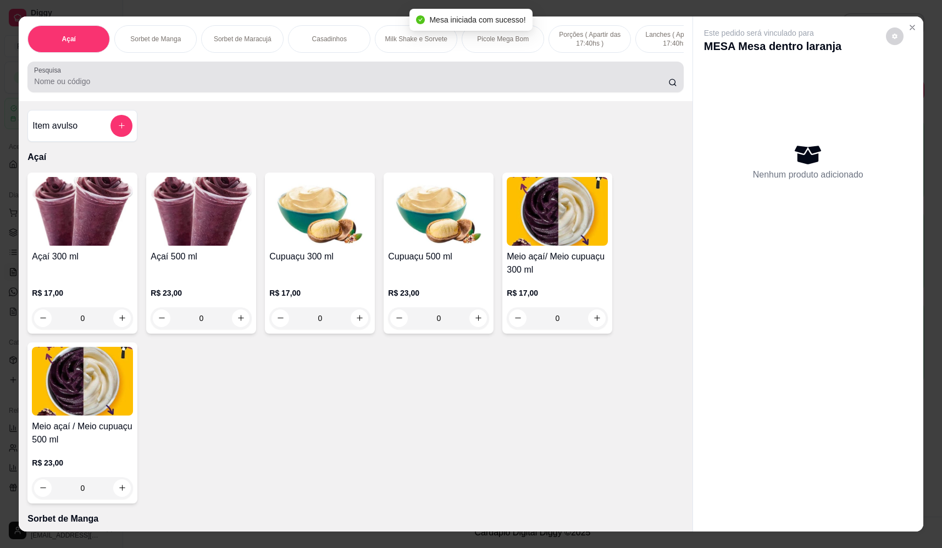
click at [192, 75] on div at bounding box center [355, 77] width 643 height 22
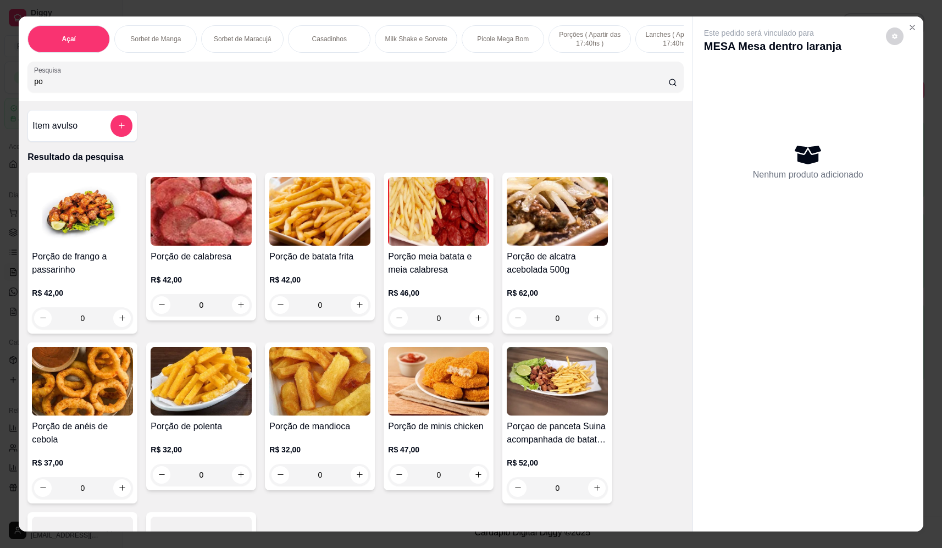
click at [356, 308] on div "0" at bounding box center [319, 305] width 101 height 22
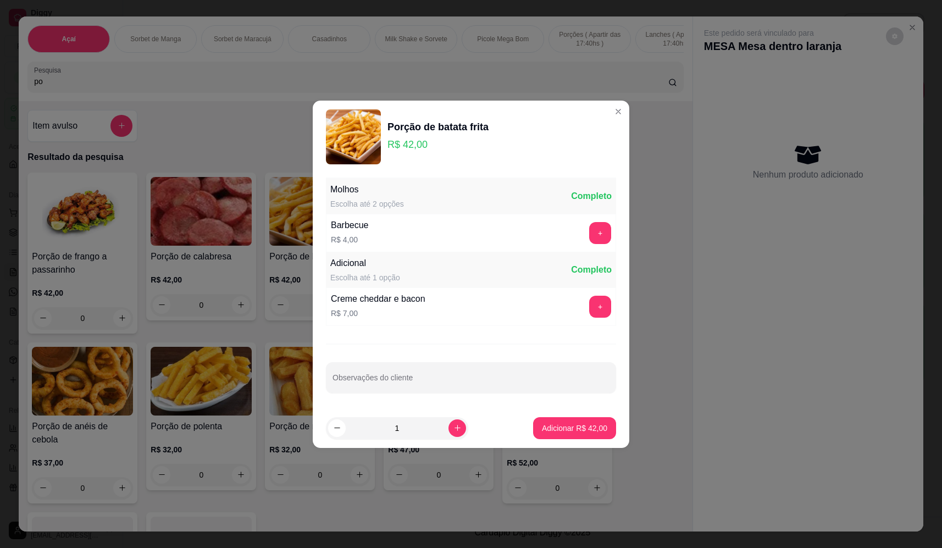
click at [603, 308] on div "+" at bounding box center [600, 307] width 31 height 22
click at [595, 308] on button "+" at bounding box center [600, 307] width 22 height 22
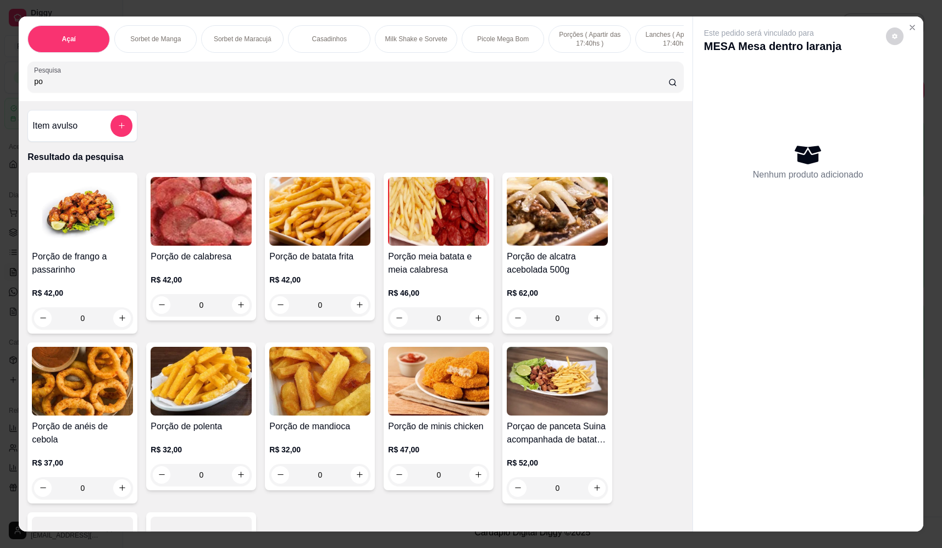
click at [477, 328] on div "0" at bounding box center [438, 318] width 101 height 22
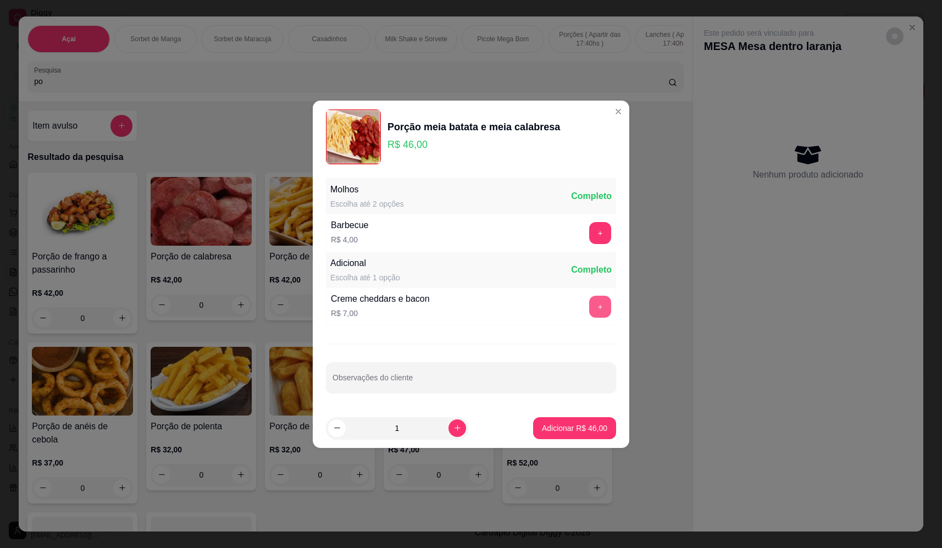
click at [599, 308] on button "+" at bounding box center [600, 307] width 22 height 22
click at [570, 433] on p "Adicionar R$ 53,00" at bounding box center [575, 428] width 64 height 10
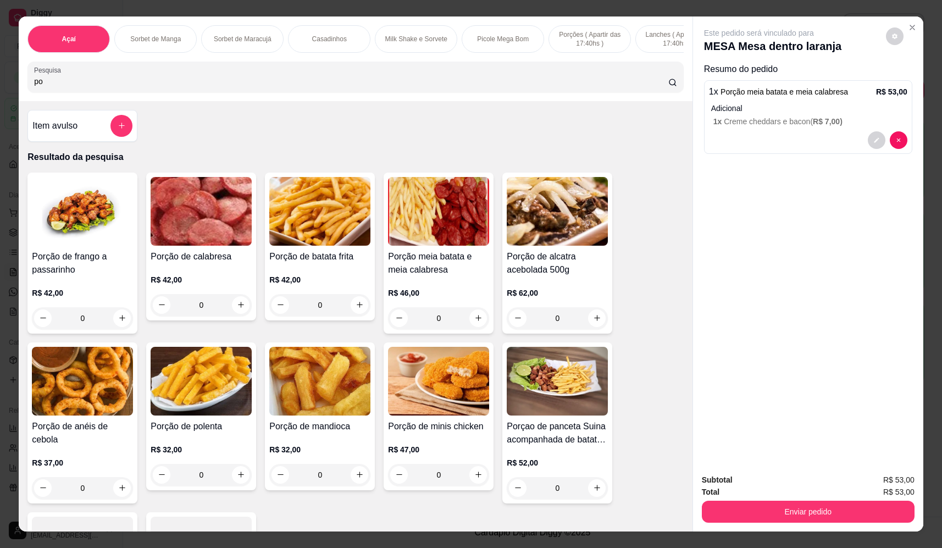
drag, startPoint x: -31, startPoint y: 96, endPoint x: -38, endPoint y: 96, distance: 6.6
click at [0, 96] on html "Diggy Sistema de Gestão F Fast Shake Ca ... Loja aberta Plano Essencial + Mesas…" at bounding box center [471, 274] width 942 height 548
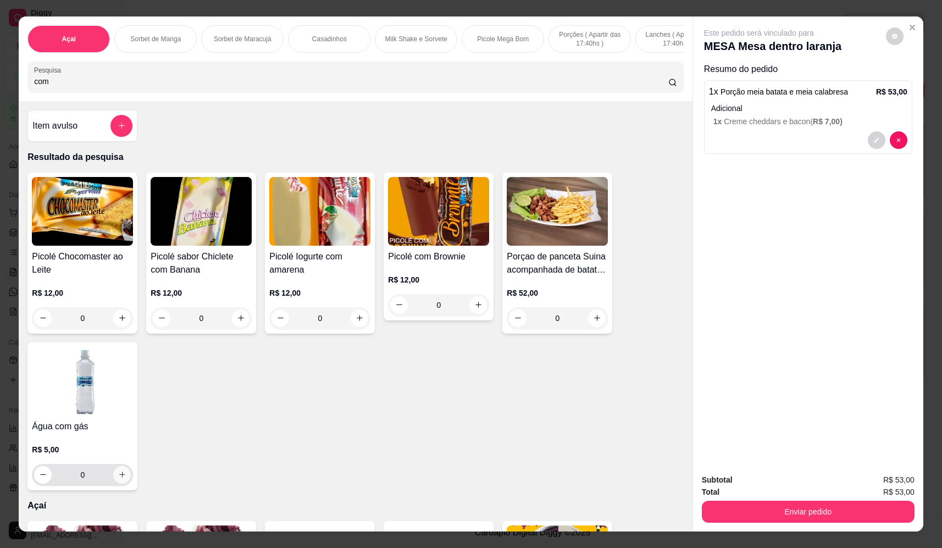
type input "com"
click at [124, 484] on button "increase-product-quantity" at bounding box center [122, 475] width 18 height 18
type input "1"
click at [819, 507] on button "Enviar pedido" at bounding box center [808, 512] width 213 height 22
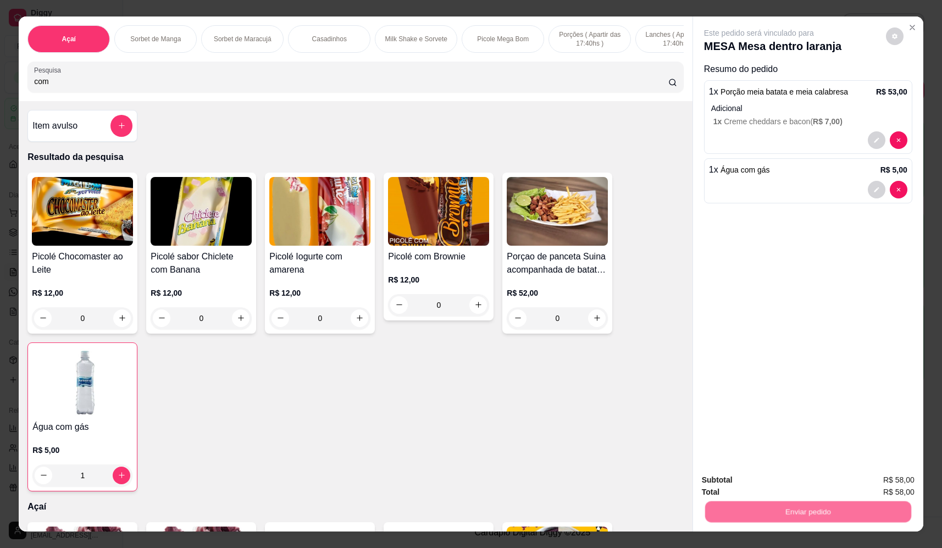
click at [772, 489] on button "Não registrar e enviar pedido" at bounding box center [772, 484] width 114 height 21
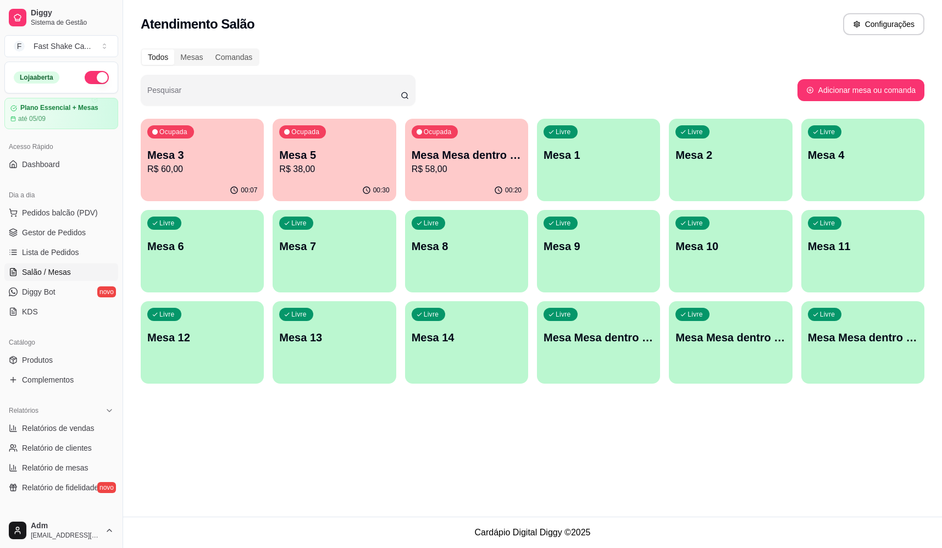
click at [438, 160] on p "Mesa Mesa dentro laranja" at bounding box center [467, 154] width 110 height 15
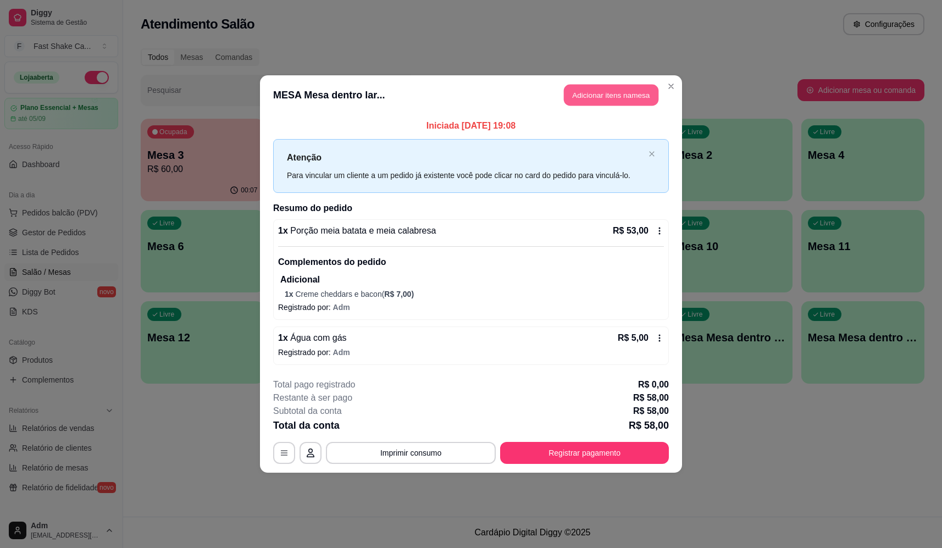
click at [614, 96] on button "Adicionar itens na mesa" at bounding box center [611, 95] width 95 height 21
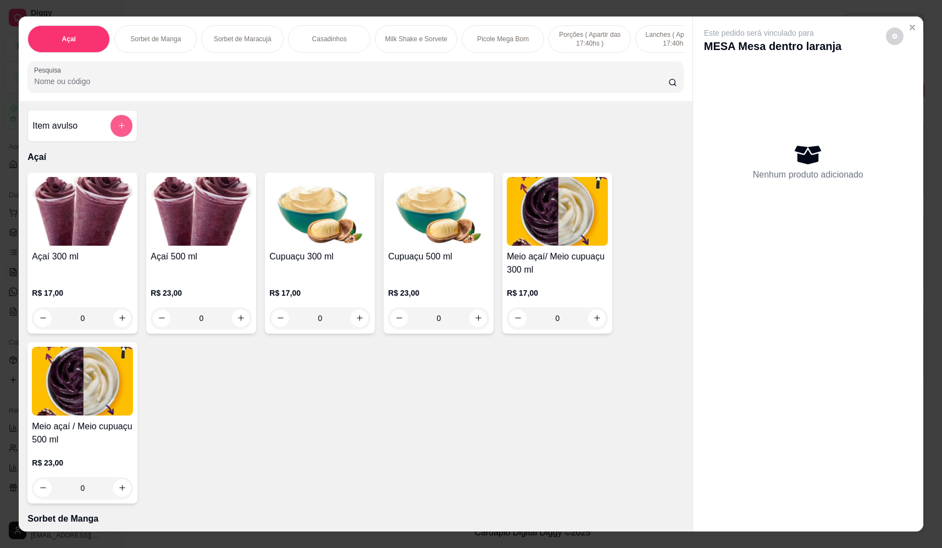
click at [127, 134] on button "add-separate-item" at bounding box center [121, 126] width 22 height 22
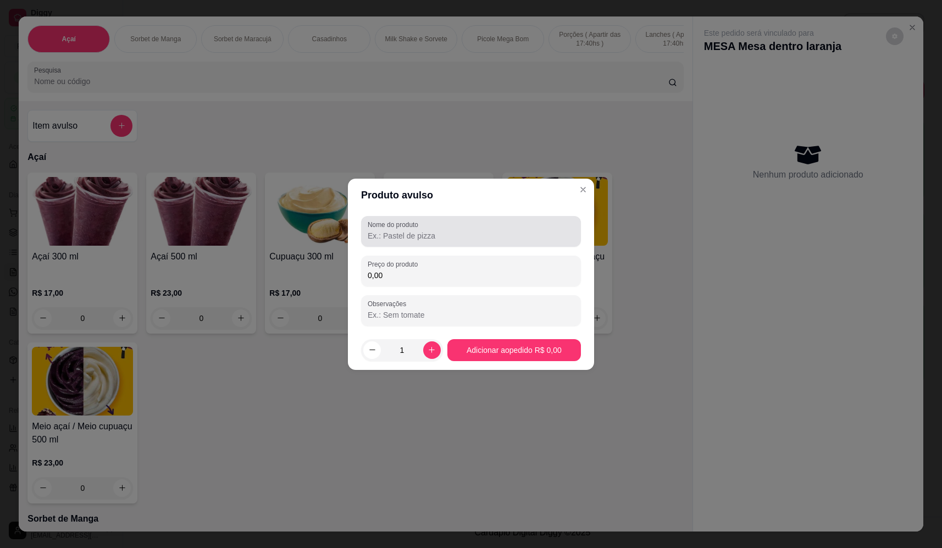
click at [411, 242] on div "Nome do produto" at bounding box center [471, 231] width 220 height 31
type input "sorvete"
click at [447, 273] on input "0,00" at bounding box center [471, 275] width 207 height 11
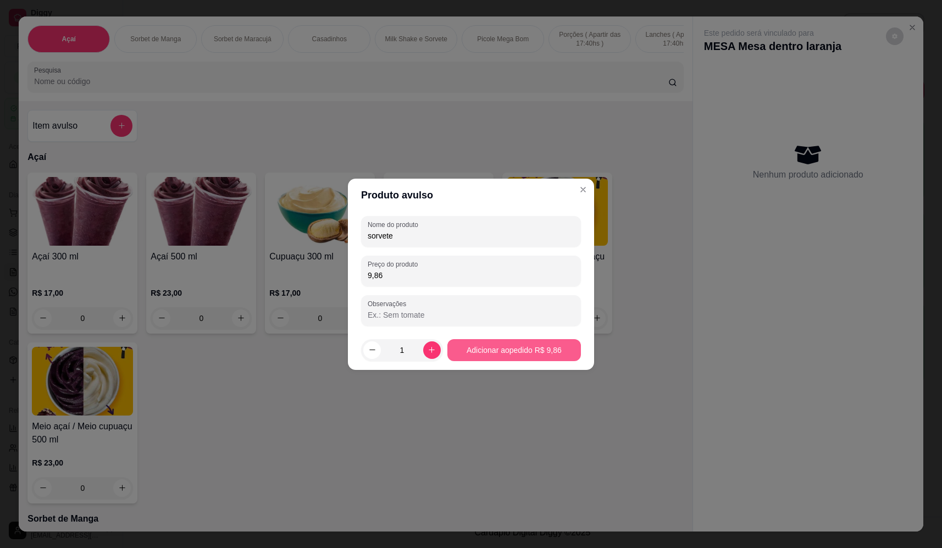
type input "9,86"
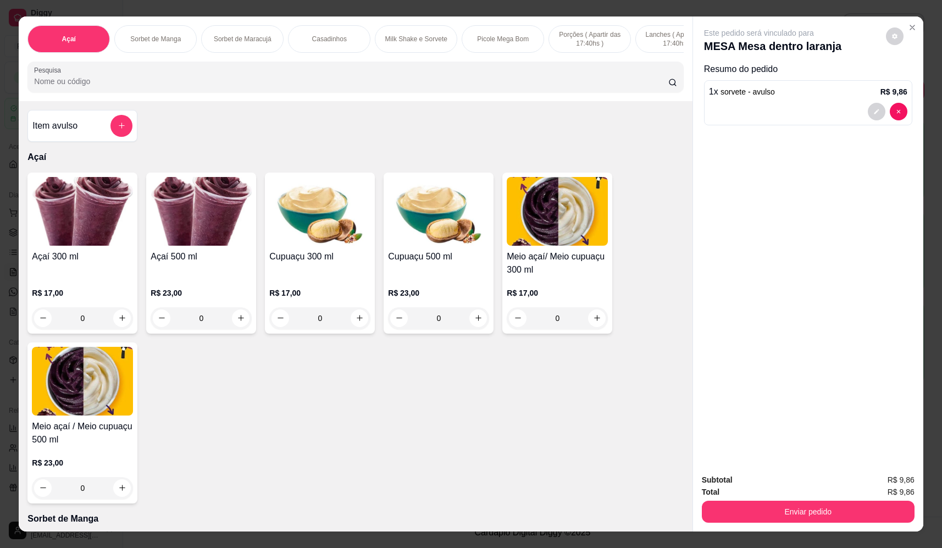
drag, startPoint x: 789, startPoint y: 528, endPoint x: 795, endPoint y: 515, distance: 14.3
click at [791, 523] on div "Subtotal R$ 9,86 Total R$ 9,86 Enviar pedido" at bounding box center [808, 498] width 230 height 67
click at [795, 512] on button "Enviar pedido" at bounding box center [808, 512] width 213 height 22
click at [779, 494] on button "Não registrar e enviar pedido" at bounding box center [772, 484] width 114 height 21
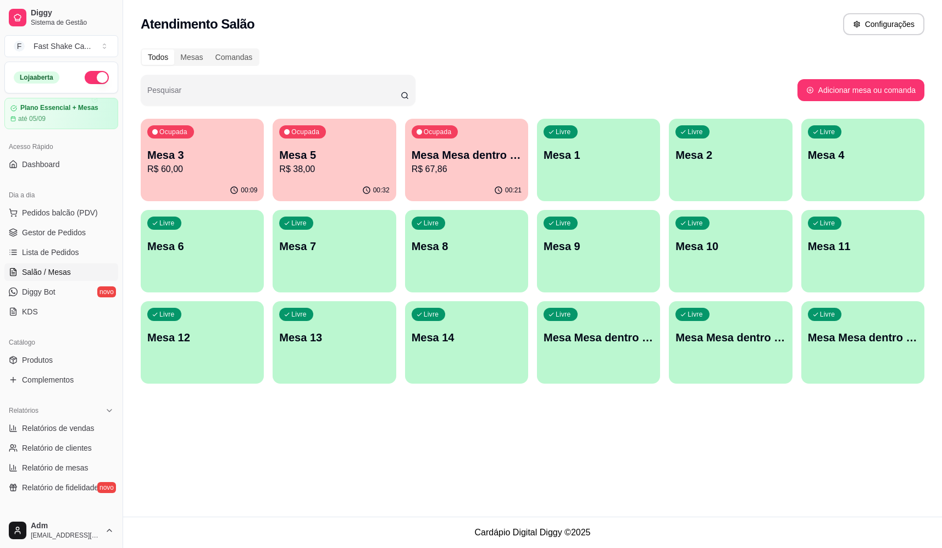
click at [198, 153] on p "Mesa 3" at bounding box center [202, 154] width 110 height 15
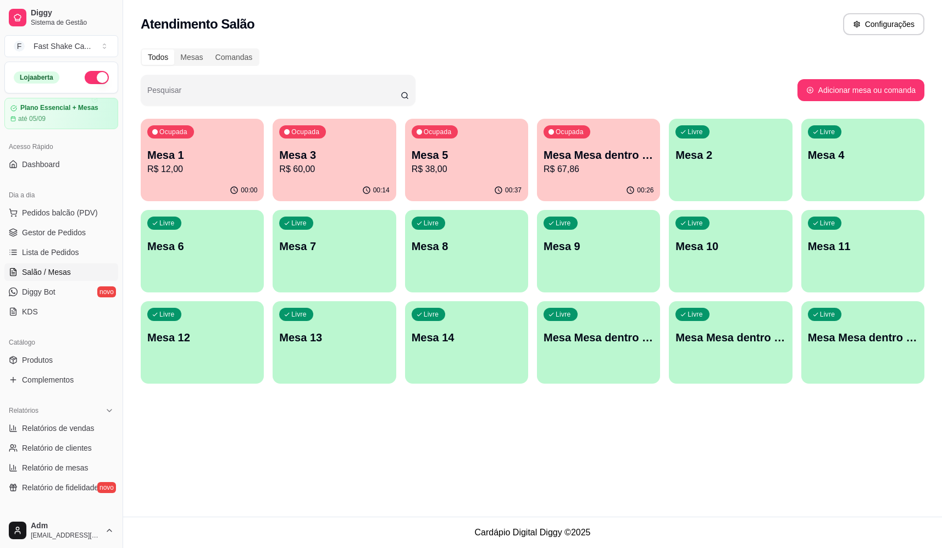
click at [574, 175] on p "R$ 67,86" at bounding box center [599, 169] width 110 height 13
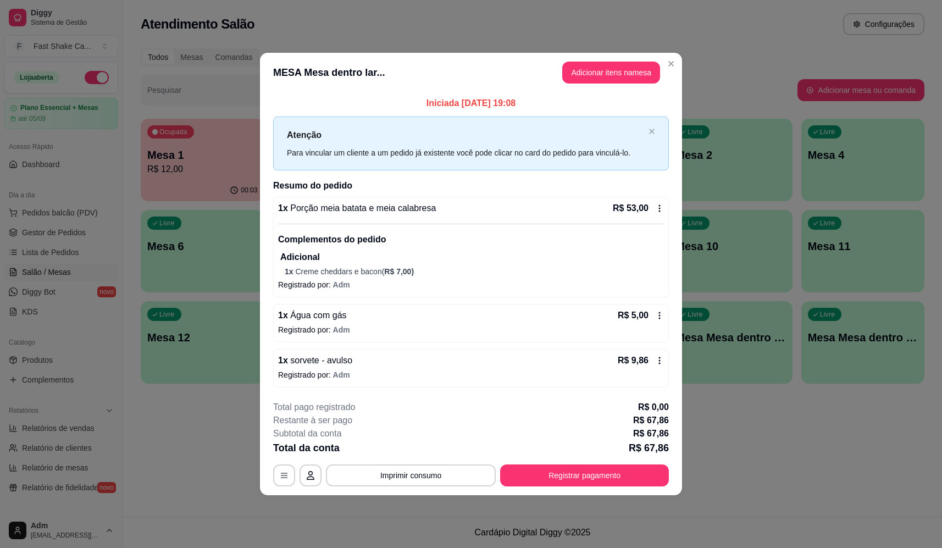
click at [407, 486] on footer "**********" at bounding box center [471, 443] width 422 height 103
click at [640, 67] on button "Adicionar itens na mesa" at bounding box center [611, 73] width 98 height 22
click at [275, 87] on input "Pesquisa" at bounding box center [351, 81] width 634 height 11
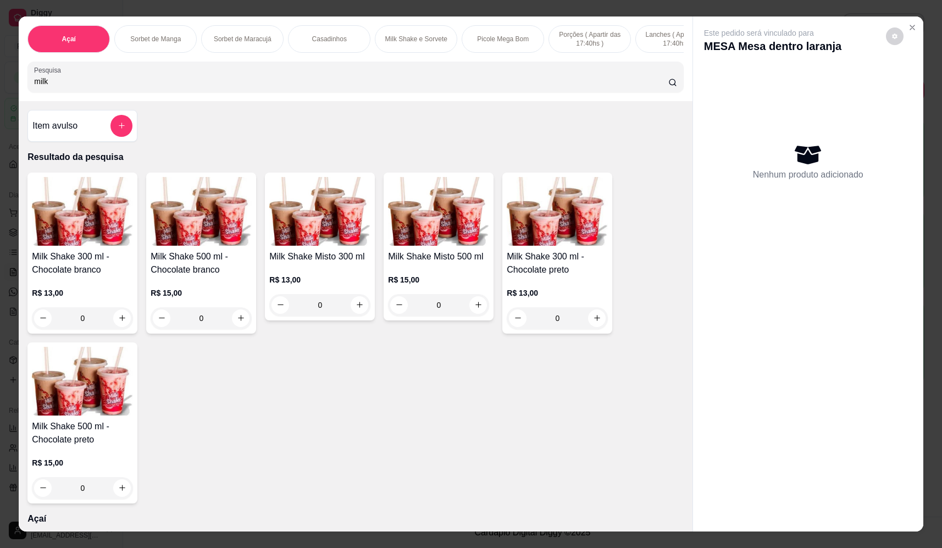
type input "milk"
click at [471, 316] on div "0" at bounding box center [438, 305] width 101 height 22
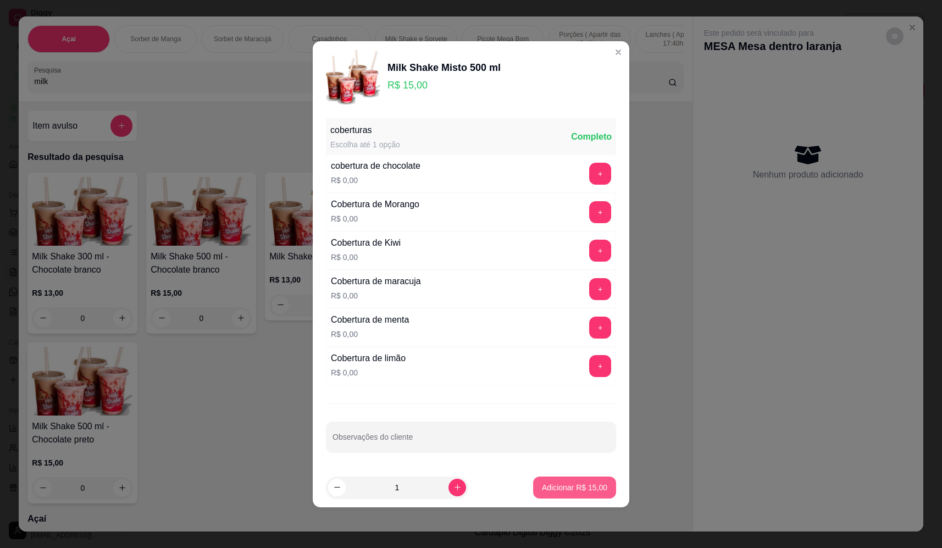
click at [583, 488] on p "Adicionar R$ 15,00" at bounding box center [574, 487] width 65 height 11
type input "1"
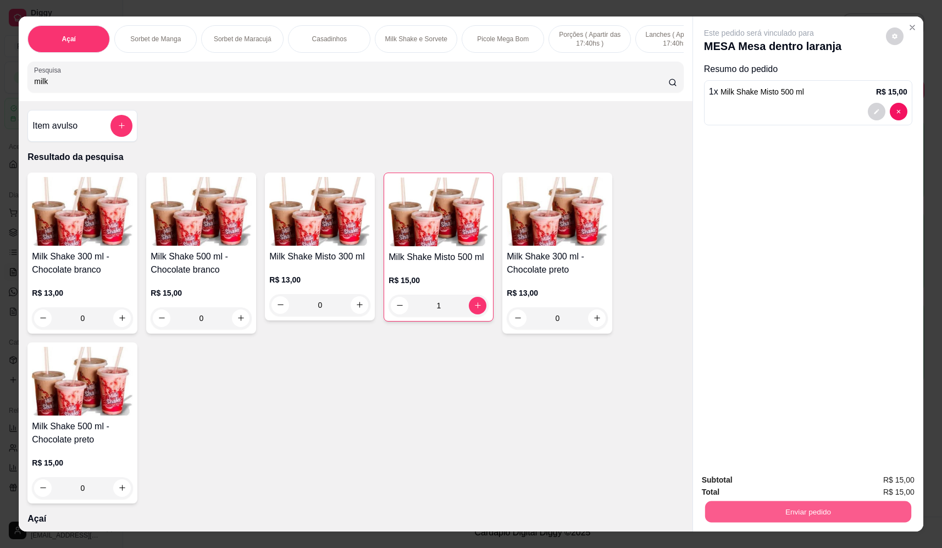
click at [786, 508] on button "Enviar pedido" at bounding box center [808, 511] width 206 height 21
click at [763, 477] on button "Não registrar e enviar pedido" at bounding box center [772, 484] width 114 height 21
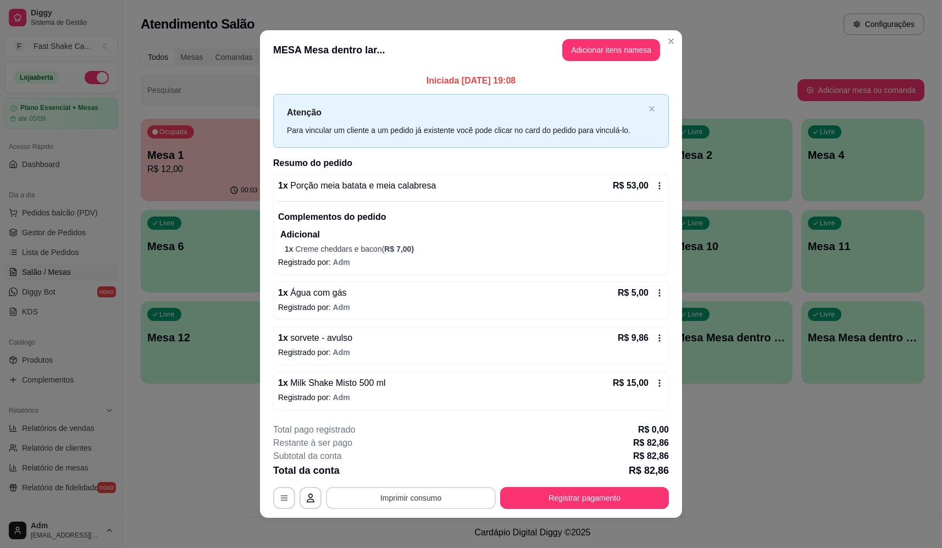
click at [431, 501] on button "Imprimir consumo" at bounding box center [411, 498] width 170 height 22
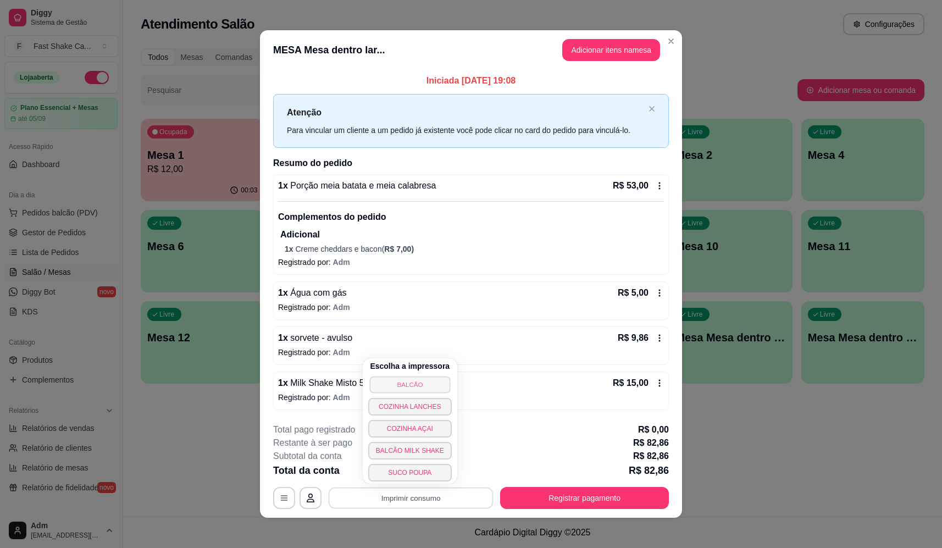
click at [426, 383] on button "BALCÃO" at bounding box center [409, 384] width 81 height 17
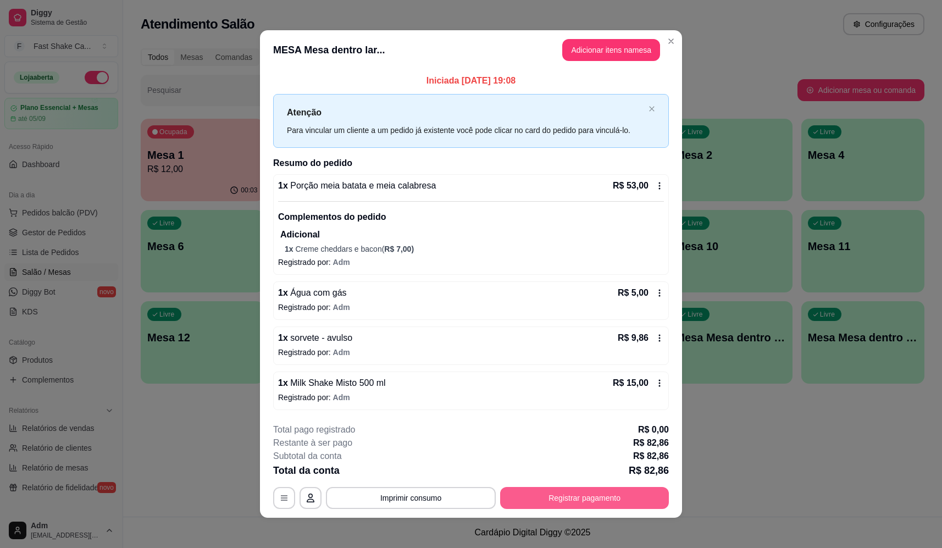
click at [551, 499] on button "Registrar pagamento" at bounding box center [584, 498] width 169 height 22
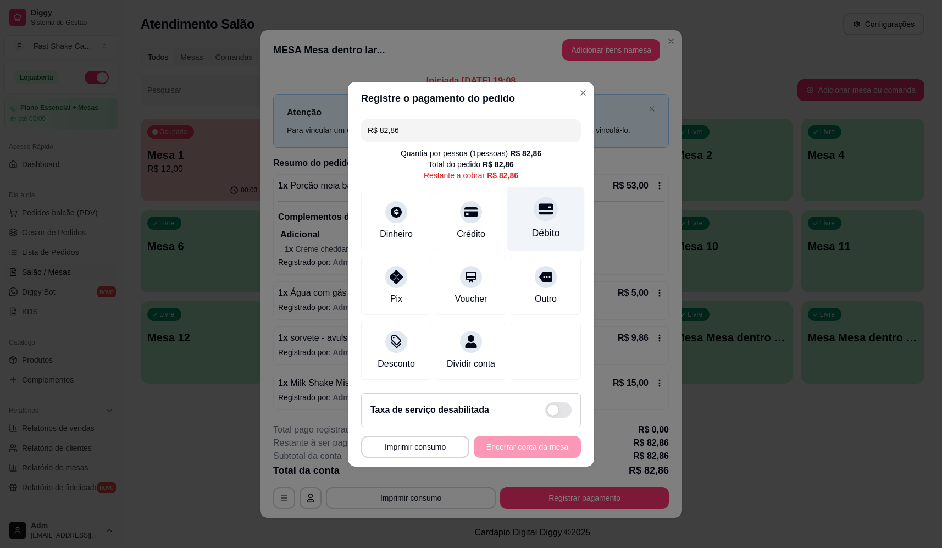
click at [519, 226] on div "Débito" at bounding box center [545, 218] width 77 height 64
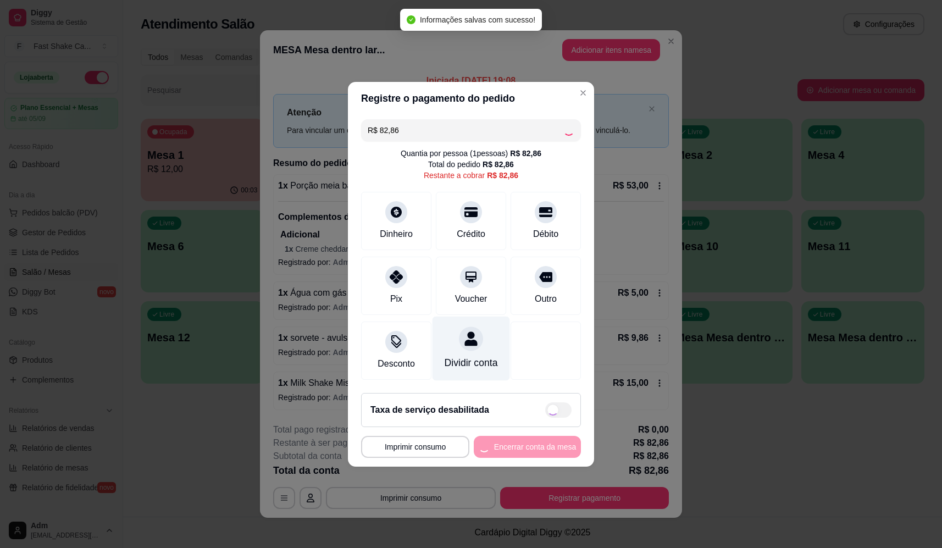
type input "R$ 0,00"
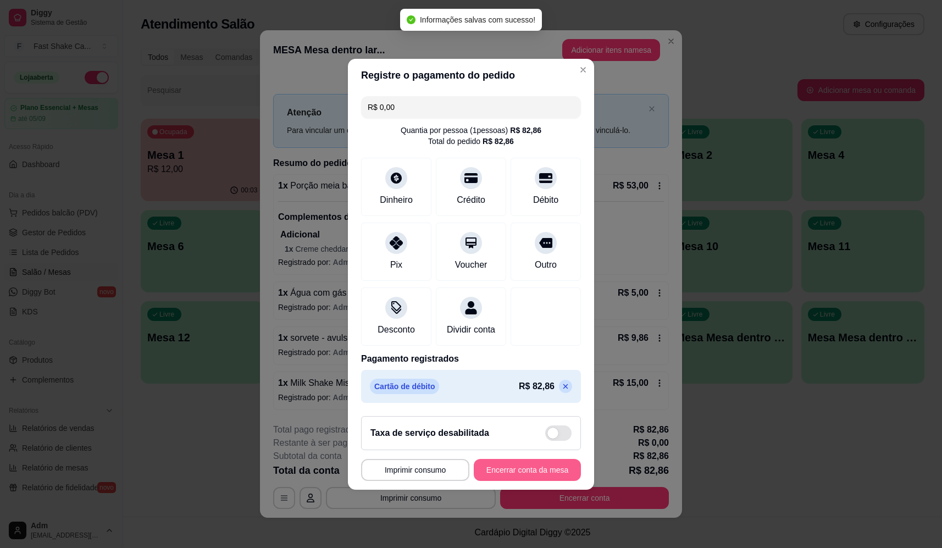
click at [522, 480] on button "Encerrar conta da mesa" at bounding box center [527, 470] width 107 height 22
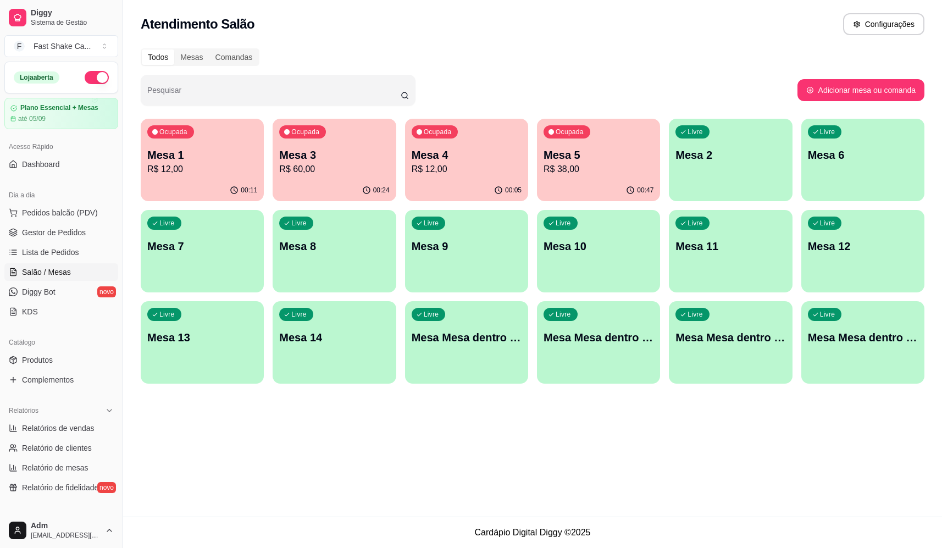
click at [153, 142] on div "Ocupada Mesa 1 R$ 12,00" at bounding box center [202, 149] width 123 height 61
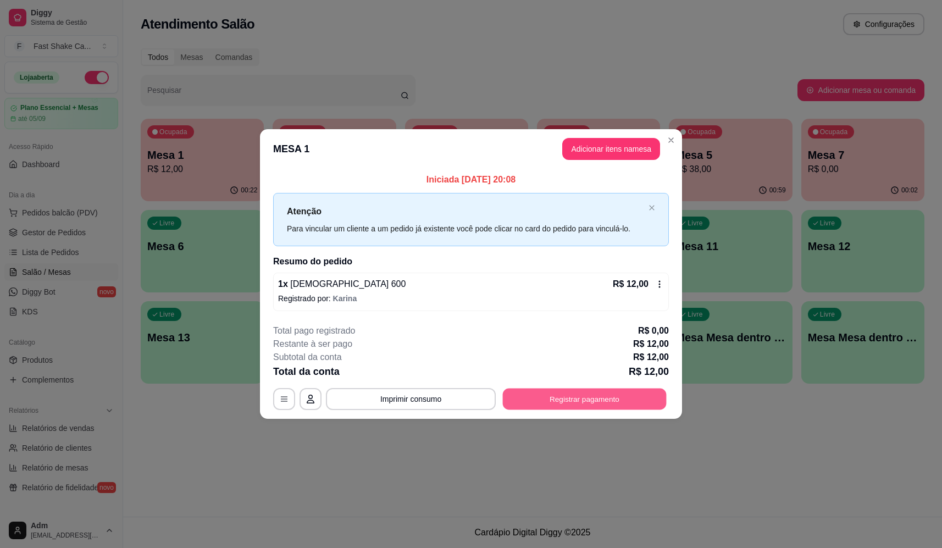
click at [585, 395] on button "Registrar pagamento" at bounding box center [585, 399] width 164 height 21
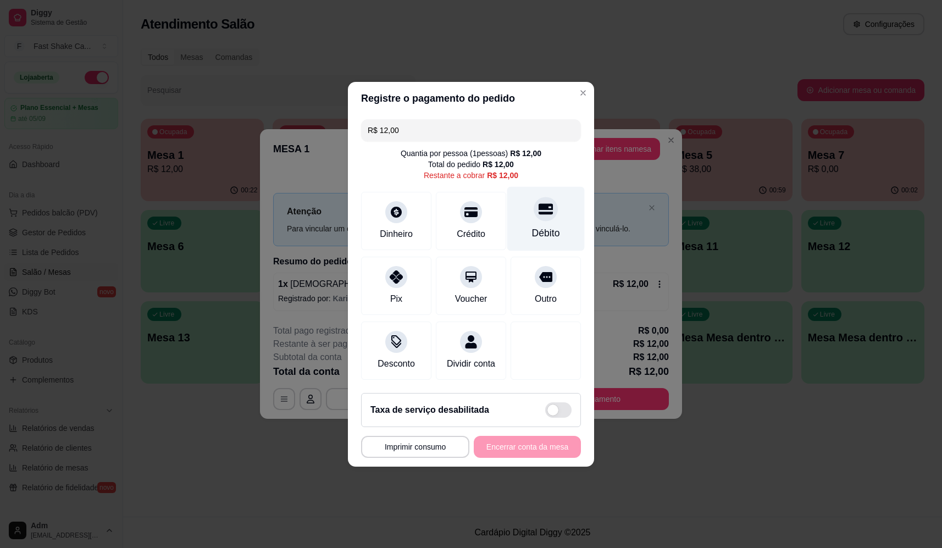
click at [517, 213] on div "Débito" at bounding box center [545, 218] width 77 height 64
type input "R$ 0,00"
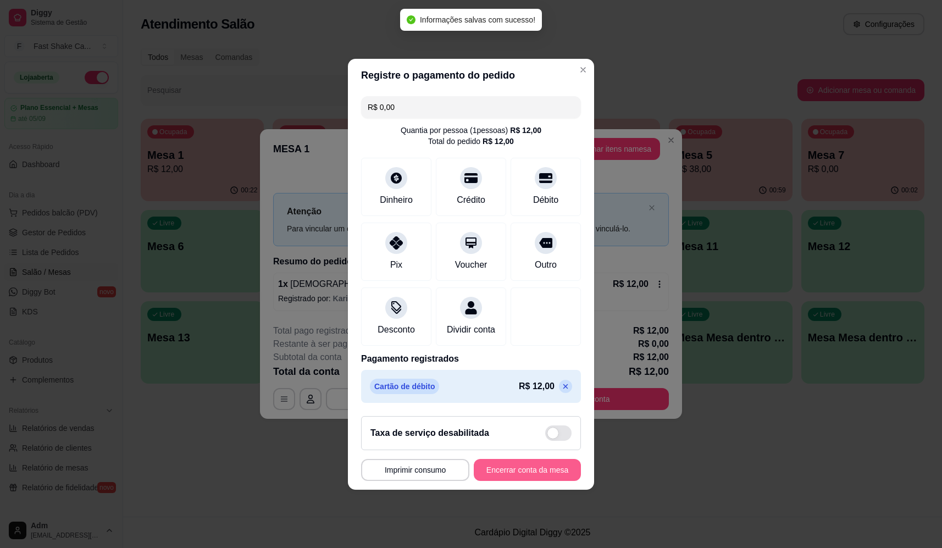
click at [527, 481] on button "Encerrar conta da mesa" at bounding box center [527, 470] width 107 height 22
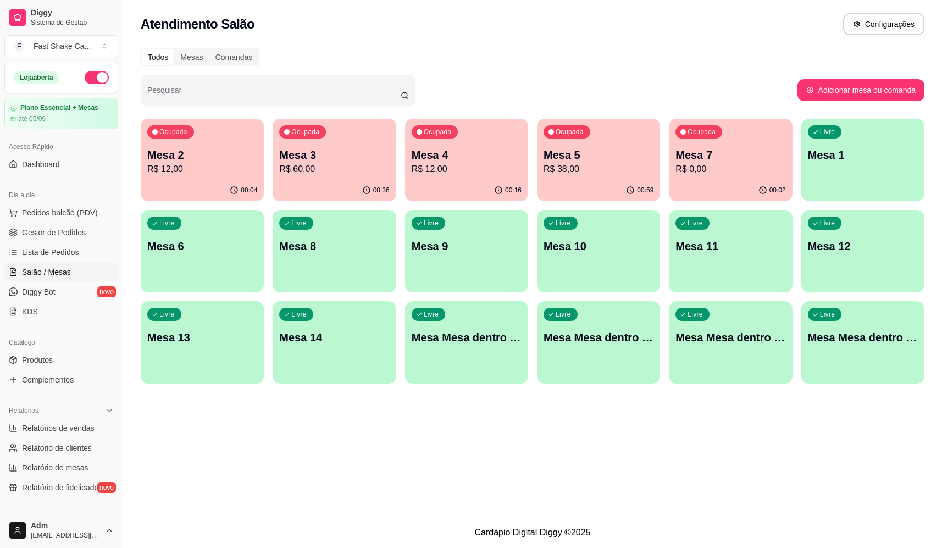
click at [54, 348] on div "Catálogo" at bounding box center [61, 343] width 114 height 18
click at [56, 359] on link "Produtos" at bounding box center [61, 360] width 114 height 18
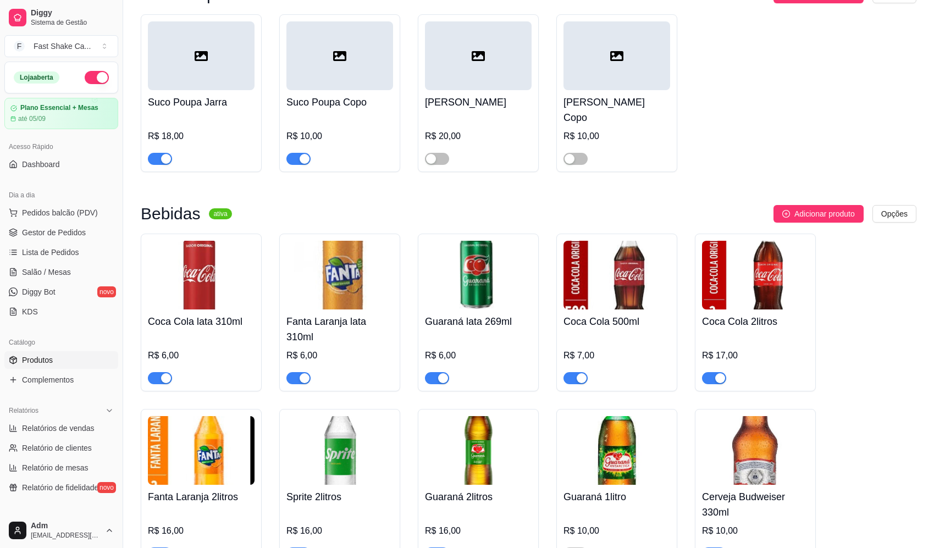
scroll to position [4452, 0]
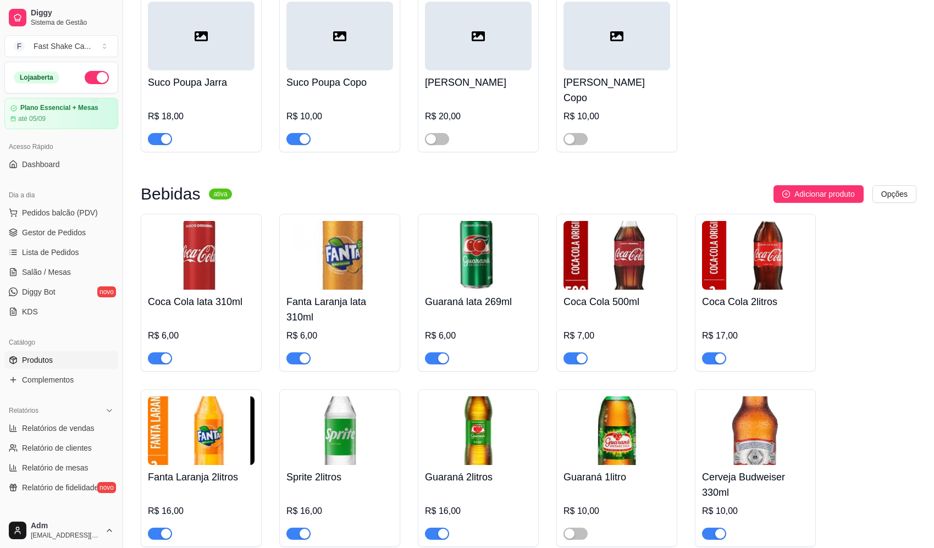
click at [578, 346] on div at bounding box center [616, 353] width 107 height 22
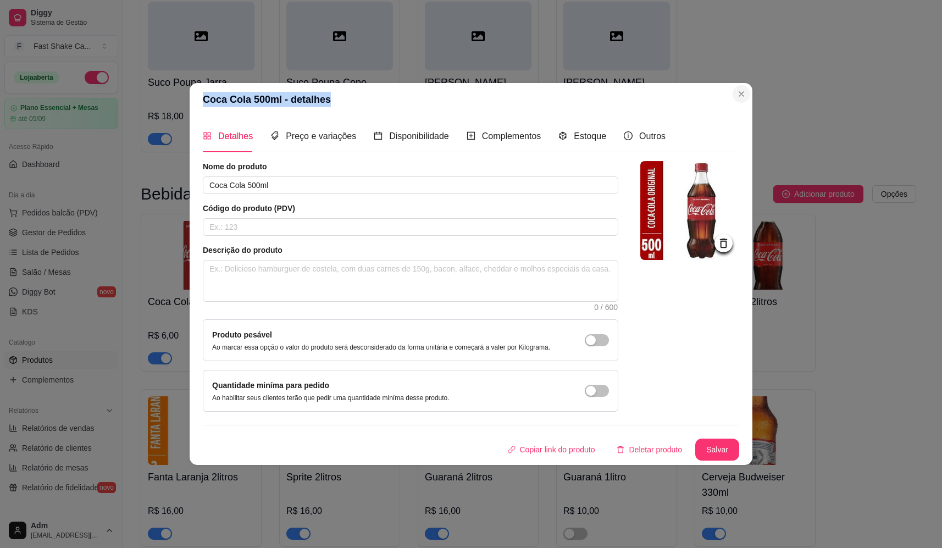
click at [741, 92] on section "Coca Cola 500ml - detalhes Detalhes Preço e variações Disponibilidade Complemen…" at bounding box center [471, 273] width 563 height 381
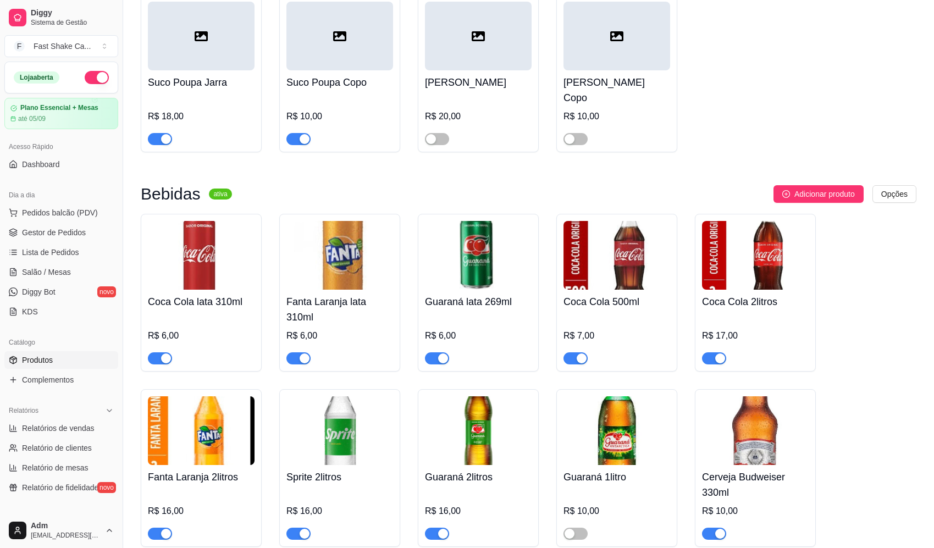
click at [575, 360] on span "button" at bounding box center [575, 358] width 24 height 12
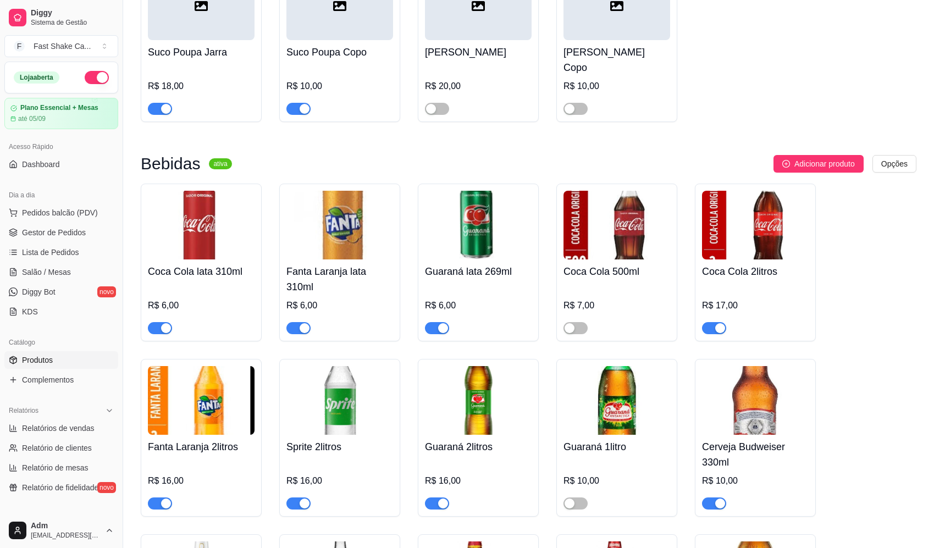
scroll to position [4505, 0]
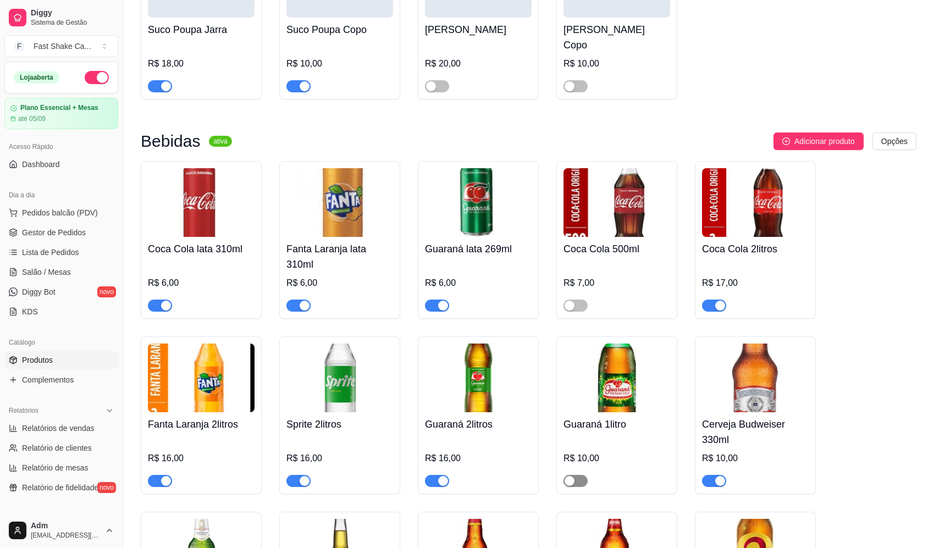
click at [573, 475] on span "button" at bounding box center [575, 481] width 24 height 12
click at [162, 476] on div "button" at bounding box center [166, 481] width 10 height 10
click at [68, 217] on span "Pedidos balcão (PDV)" at bounding box center [60, 212] width 76 height 11
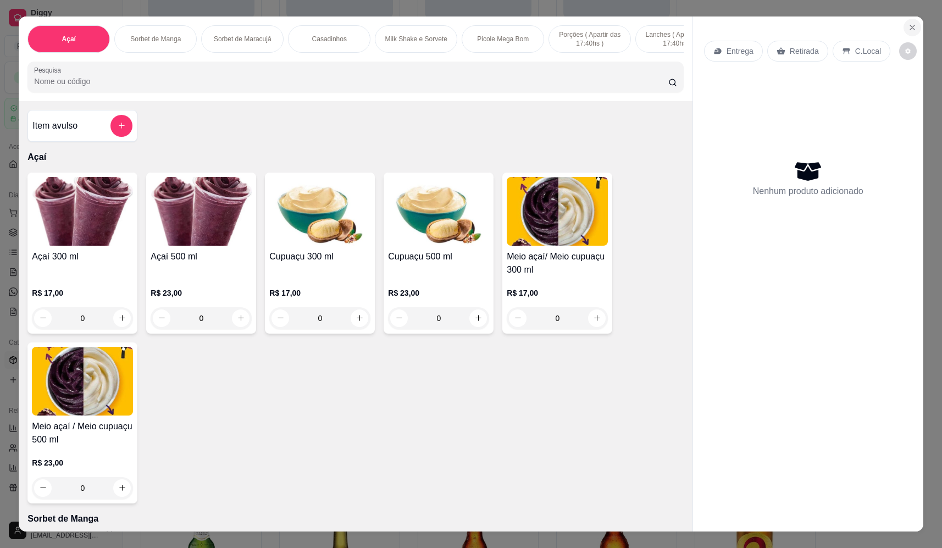
click at [911, 26] on icon "Close" at bounding box center [912, 27] width 9 height 9
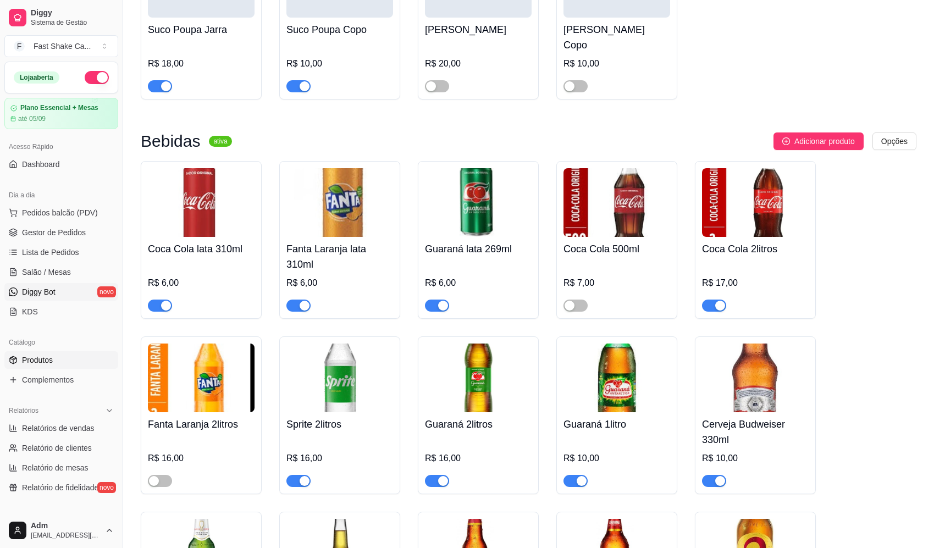
click at [51, 291] on span "Diggy Bot" at bounding box center [39, 291] width 34 height 11
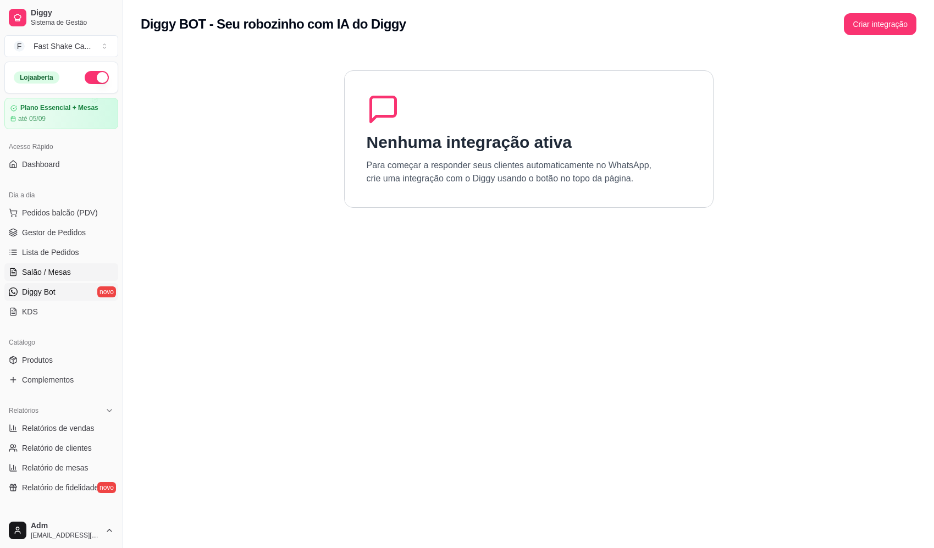
click at [56, 275] on span "Salão / Mesas" at bounding box center [46, 272] width 49 height 11
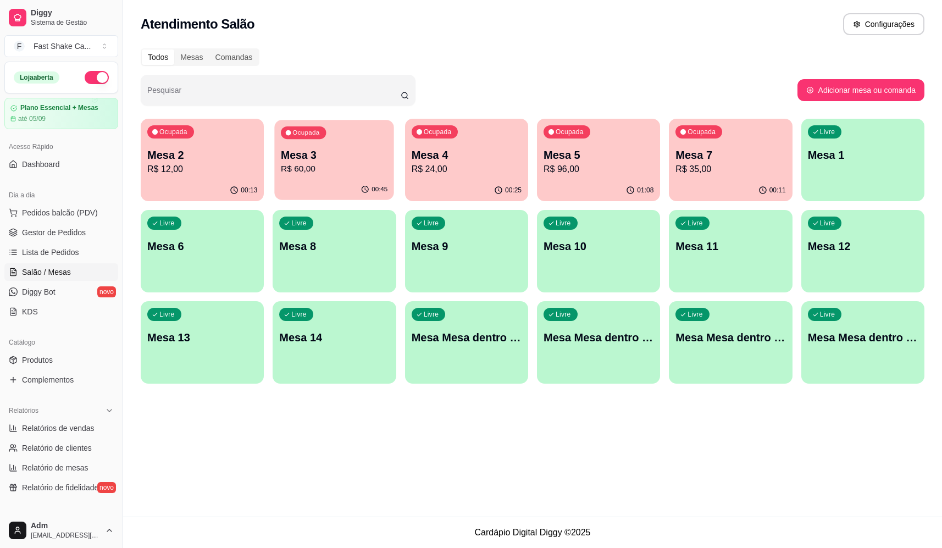
click at [302, 129] on p "Ocupada" at bounding box center [306, 133] width 27 height 9
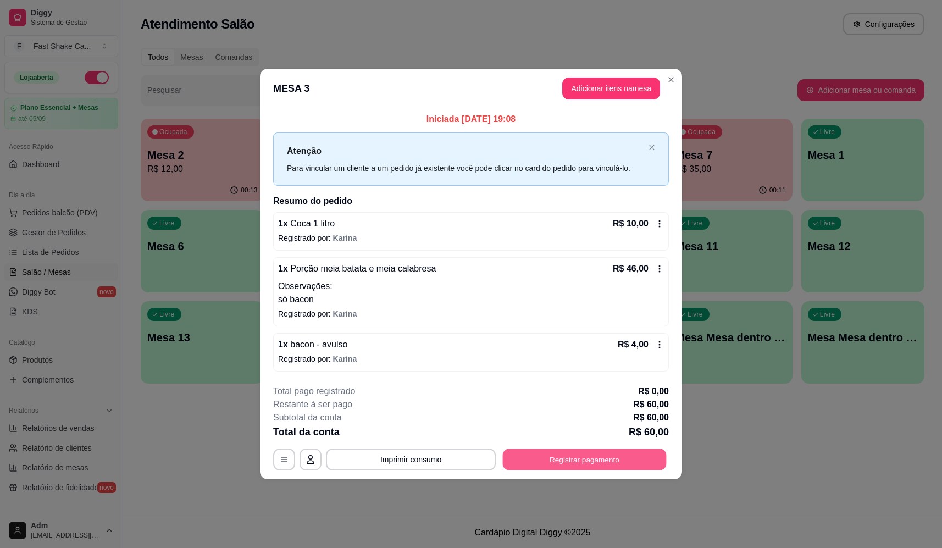
click at [589, 463] on button "Registrar pagamento" at bounding box center [585, 459] width 164 height 21
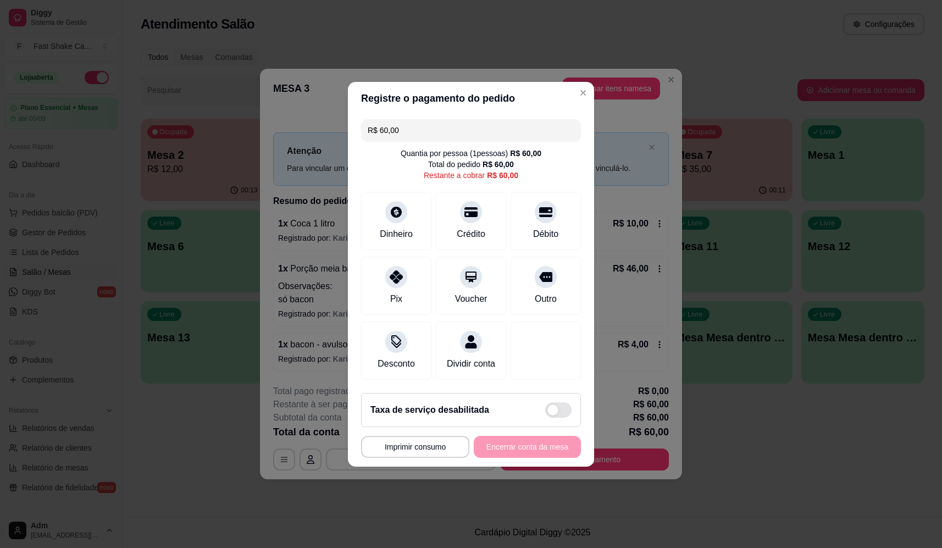
drag, startPoint x: 358, startPoint y: 127, endPoint x: 283, endPoint y: 134, distance: 75.6
click at [284, 133] on div "**********" at bounding box center [471, 274] width 942 height 548
type input "R$ 30,00"
click at [389, 220] on div "Dinheiro" at bounding box center [396, 218] width 77 height 64
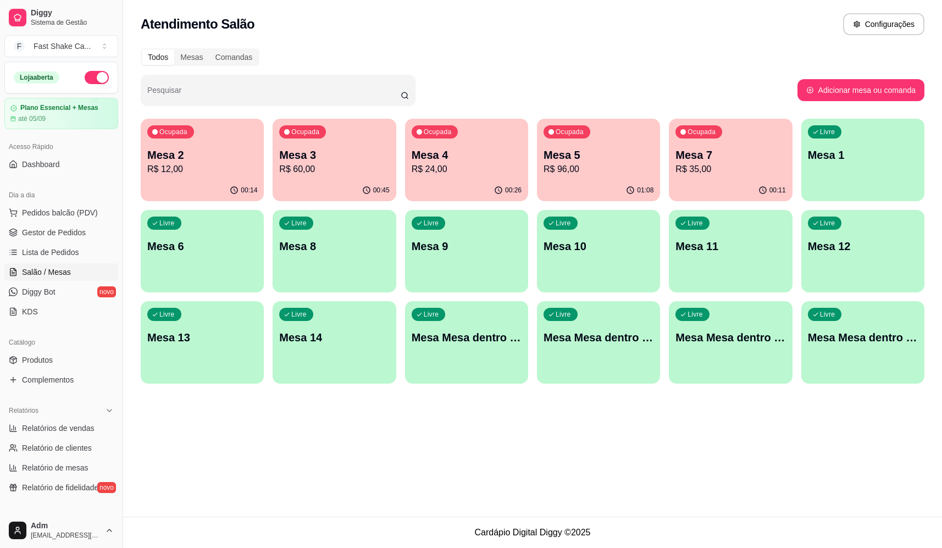
click at [545, 174] on p "R$ 96,00" at bounding box center [599, 169] width 110 height 13
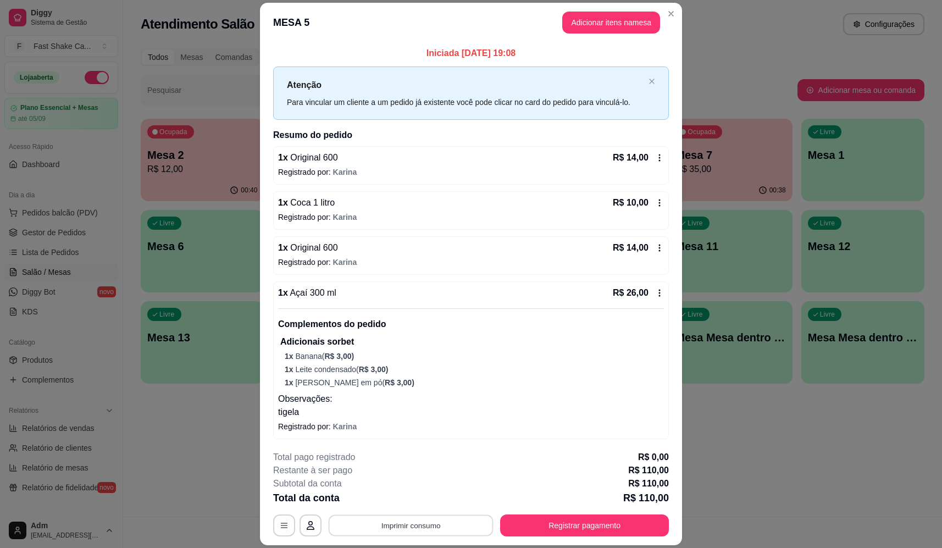
click at [426, 531] on button "Imprimir consumo" at bounding box center [411, 525] width 165 height 21
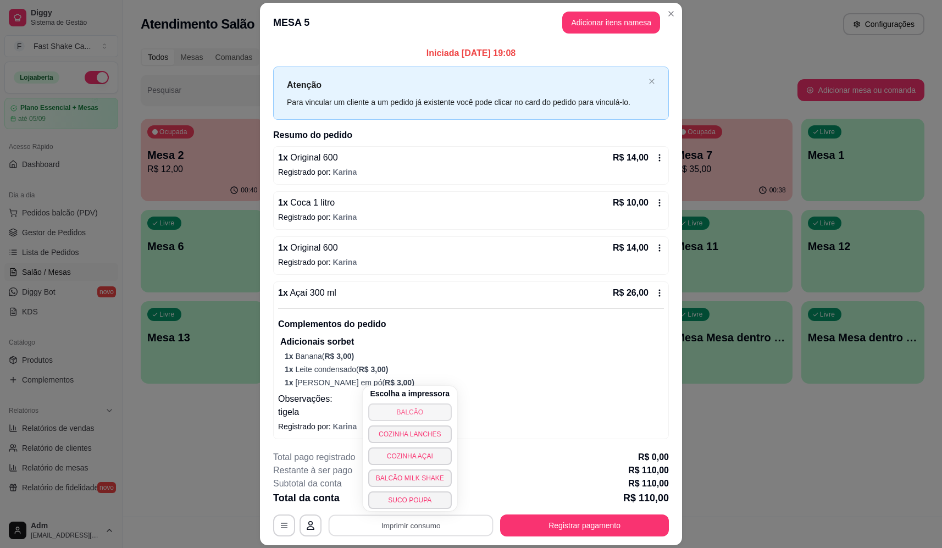
click at [429, 409] on button "BALCÃO" at bounding box center [410, 412] width 84 height 18
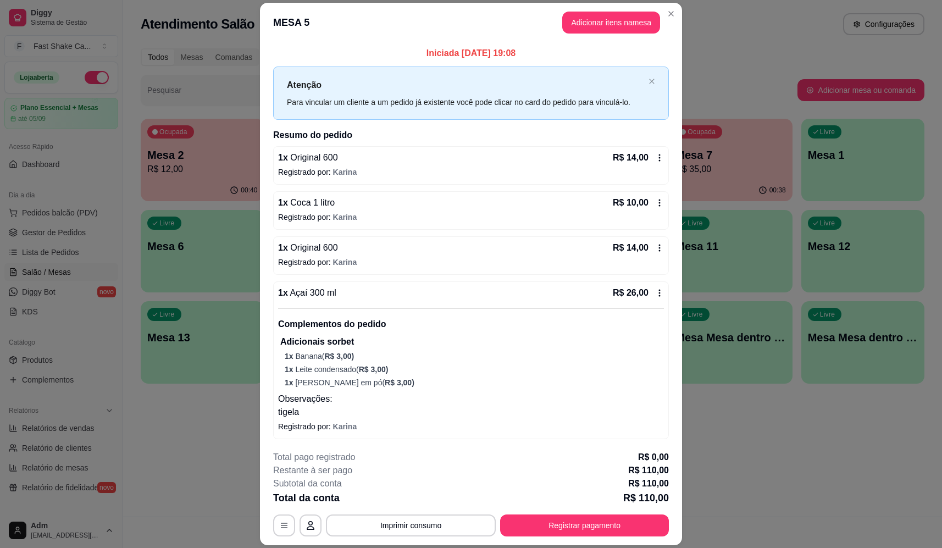
click at [582, 535] on button "Registrar pagamento" at bounding box center [584, 525] width 169 height 22
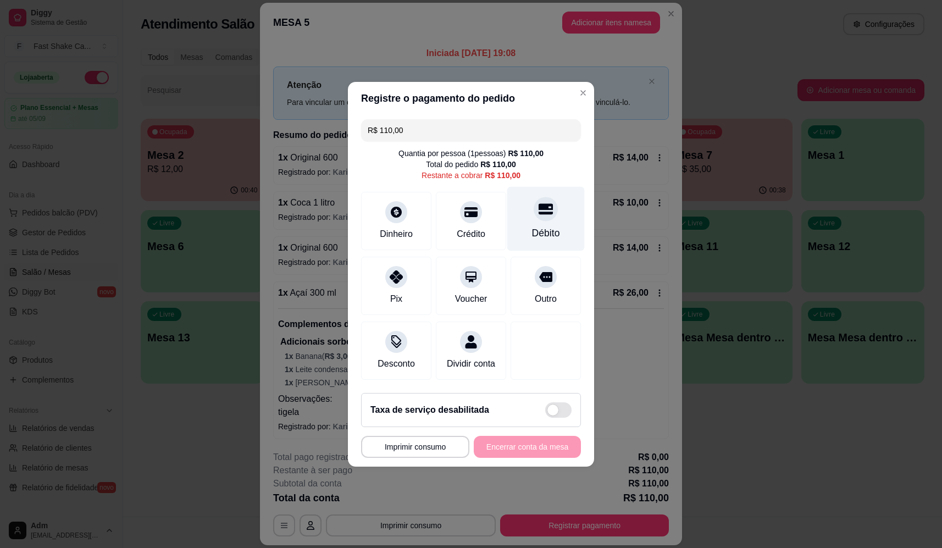
drag, startPoint x: 546, startPoint y: 250, endPoint x: 544, endPoint y: 232, distance: 17.1
click at [547, 240] on div "R$ 110,00 Quantia por pessoa ( 1 pessoas) R$ 110,00 Total do pedido R$ 110,00 R…" at bounding box center [471, 249] width 246 height 269
click at [545, 229] on div "Débito" at bounding box center [546, 233] width 28 height 14
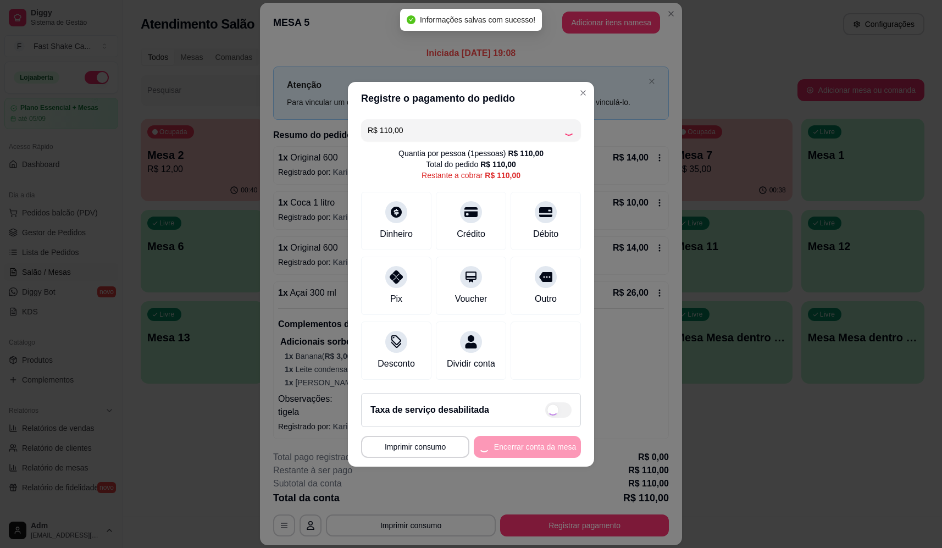
type input "R$ 0,00"
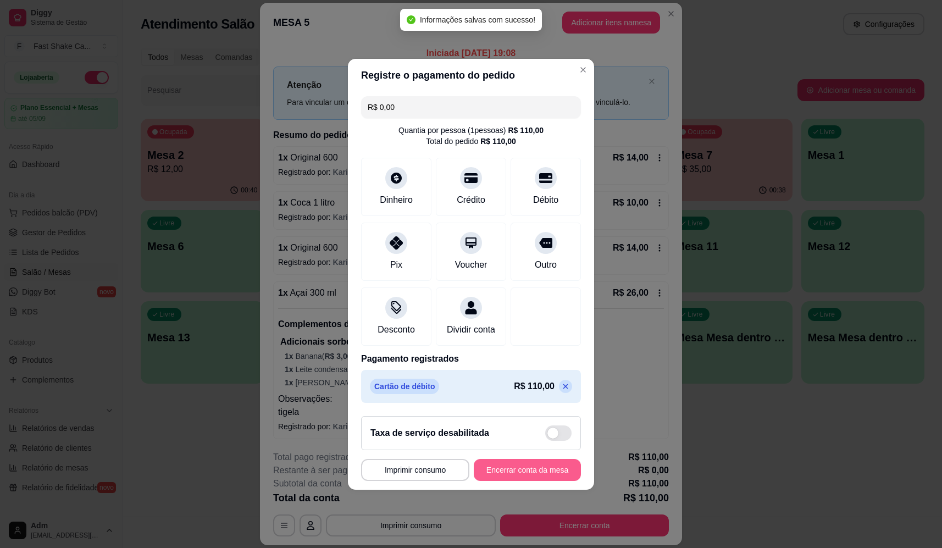
click at [536, 480] on button "Encerrar conta da mesa" at bounding box center [527, 470] width 107 height 22
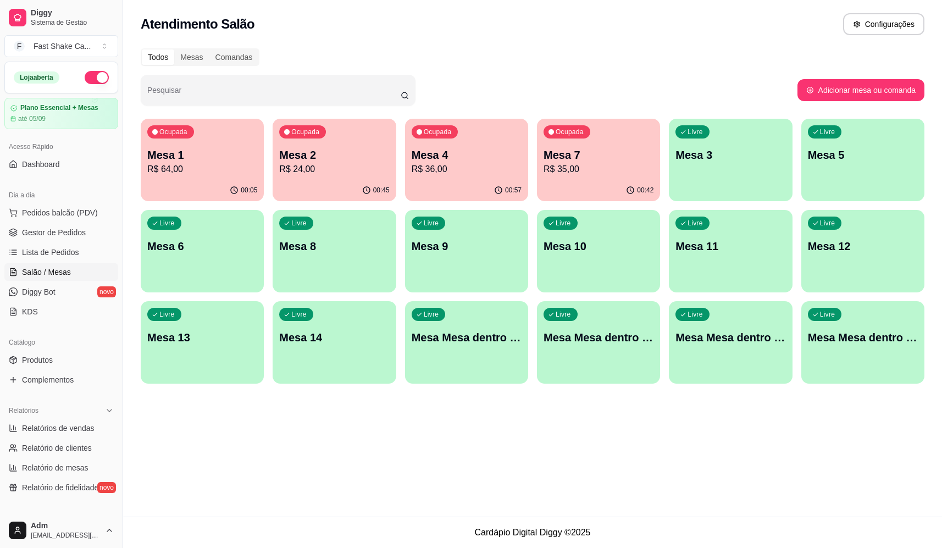
click at [599, 157] on p "Mesa 7" at bounding box center [599, 154] width 110 height 15
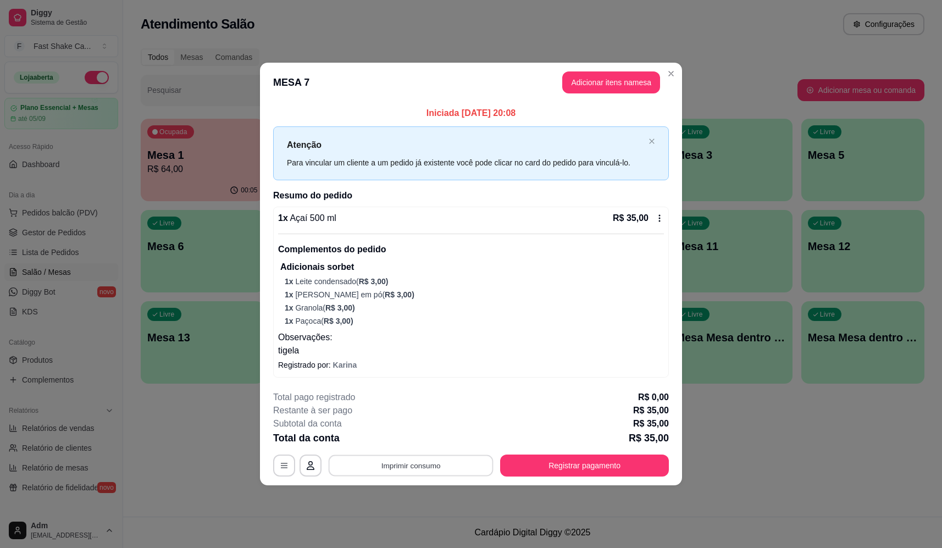
click at [428, 462] on button "Imprimir consumo" at bounding box center [411, 465] width 165 height 21
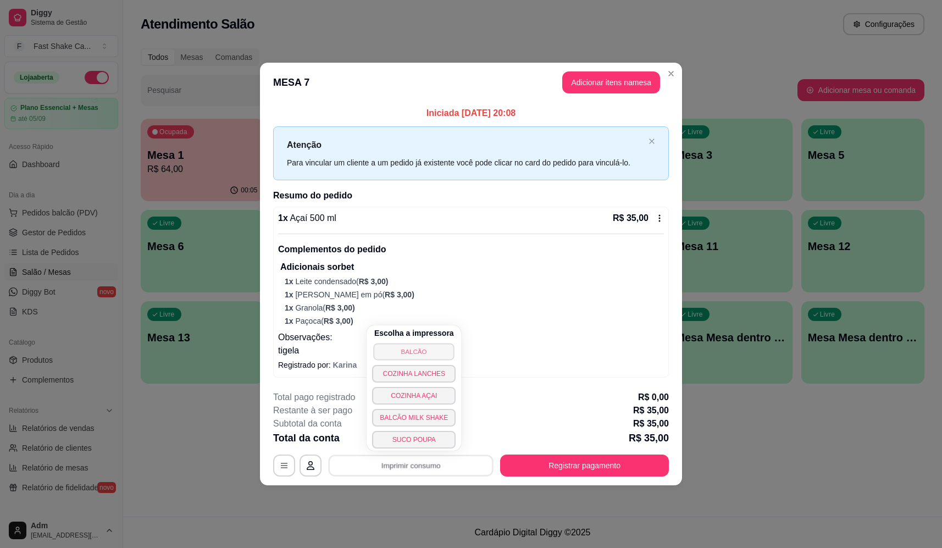
click at [442, 353] on button "BALCÃO" at bounding box center [414, 351] width 81 height 17
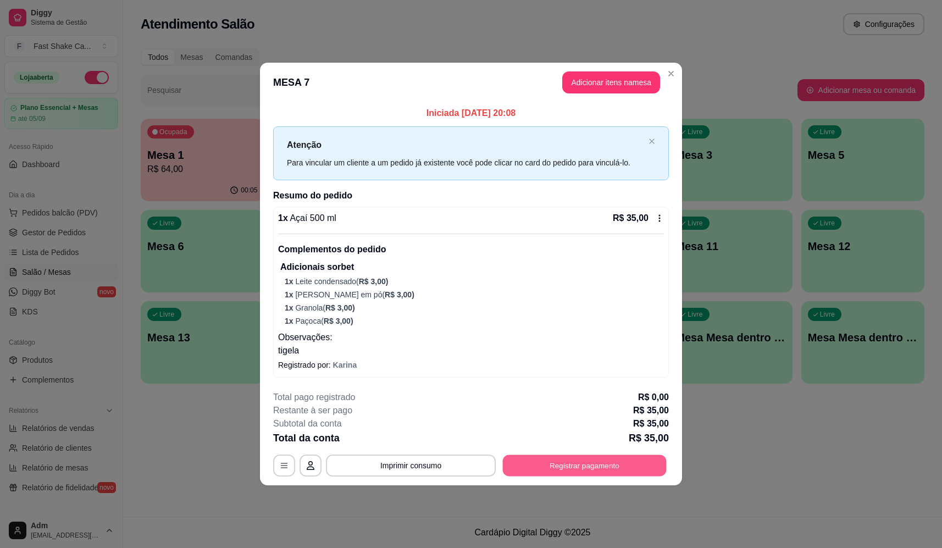
click at [625, 464] on button "Registrar pagamento" at bounding box center [585, 465] width 164 height 21
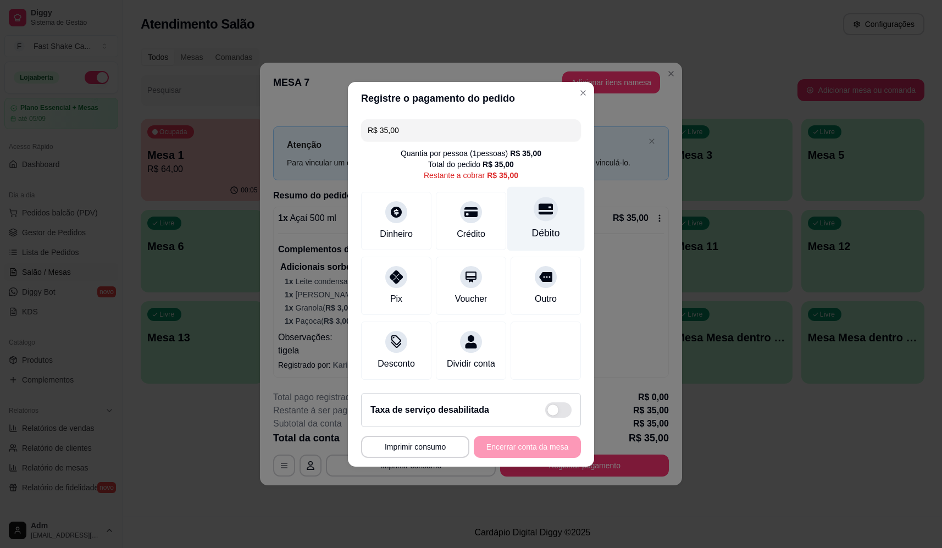
click at [539, 212] on div at bounding box center [546, 209] width 24 height 24
type input "R$ 0,00"
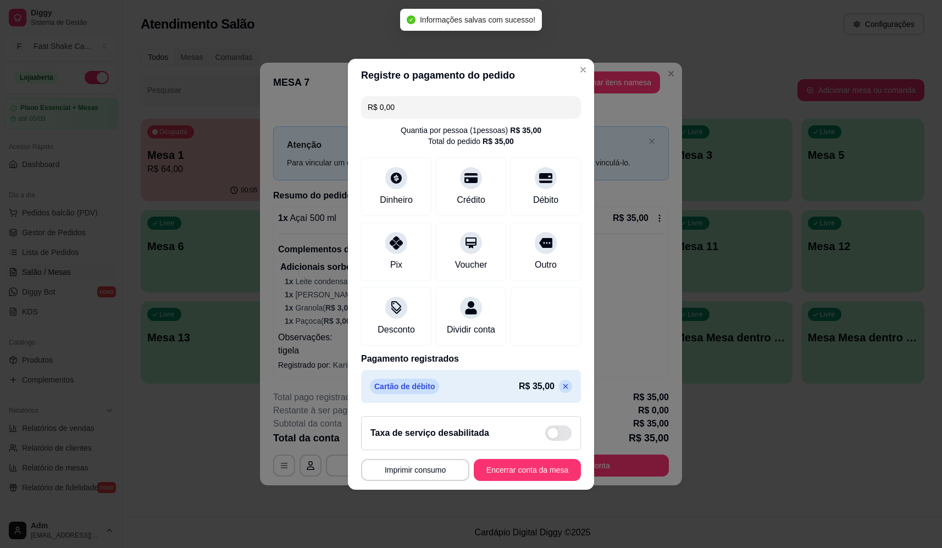
click at [544, 464] on footer "**********" at bounding box center [471, 448] width 246 height 82
click at [545, 472] on button "Encerrar conta da mesa" at bounding box center [527, 469] width 104 height 21
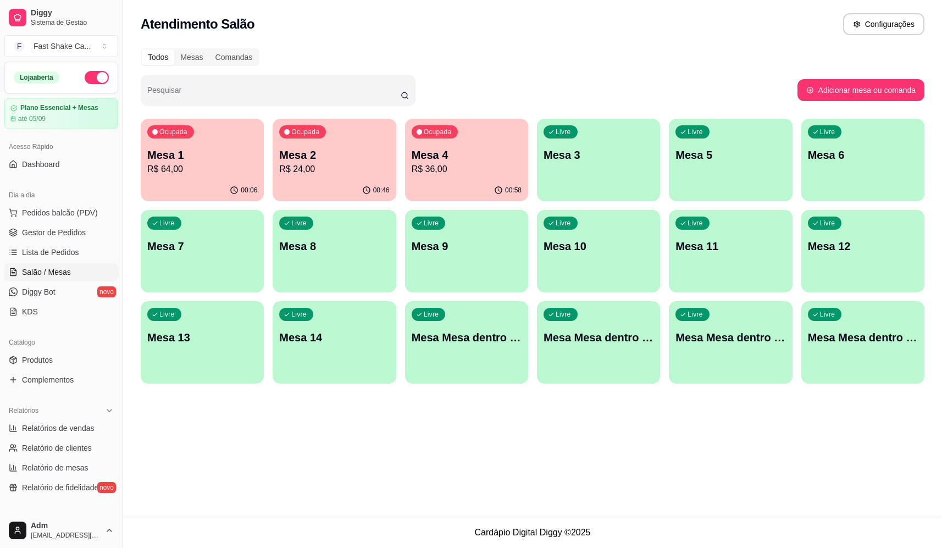
click at [242, 164] on div "Ocupada Mesa 1 R$ 64,00" at bounding box center [202, 149] width 123 height 61
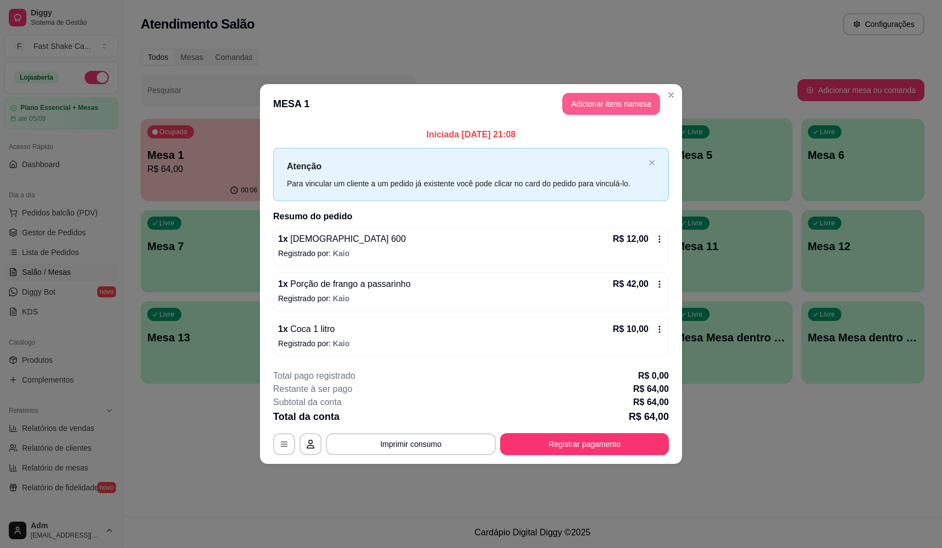
click at [623, 87] on header "MESA 1 Adicionar itens na mesa" at bounding box center [471, 104] width 422 height 40
click at [618, 101] on button "Adicionar itens na mesa" at bounding box center [611, 103] width 95 height 21
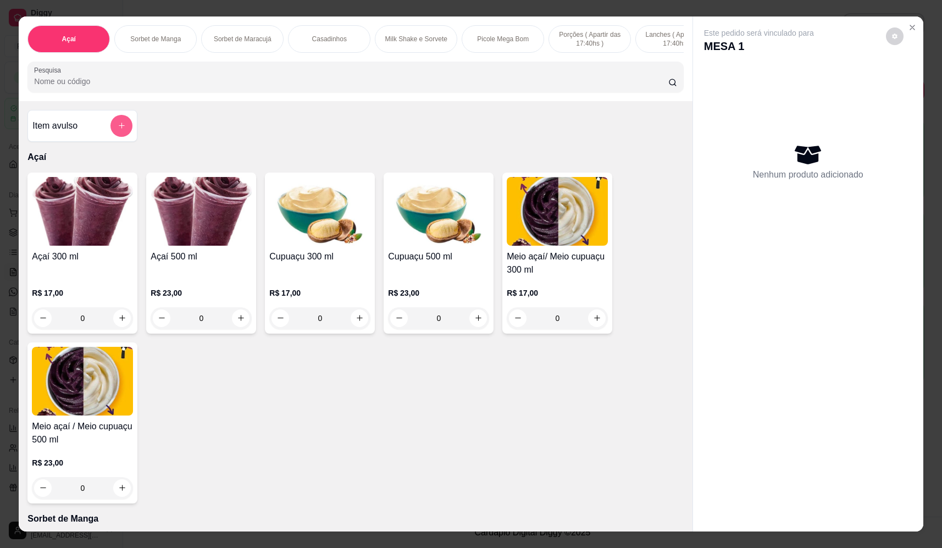
click at [118, 130] on icon "add-separate-item" at bounding box center [122, 125] width 8 height 8
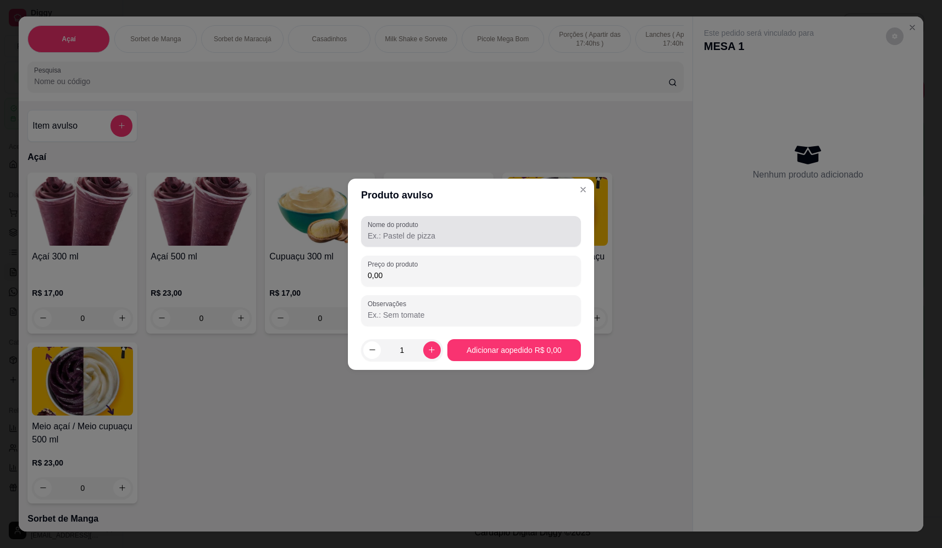
click at [442, 234] on input "Nome do produto" at bounding box center [471, 235] width 207 height 11
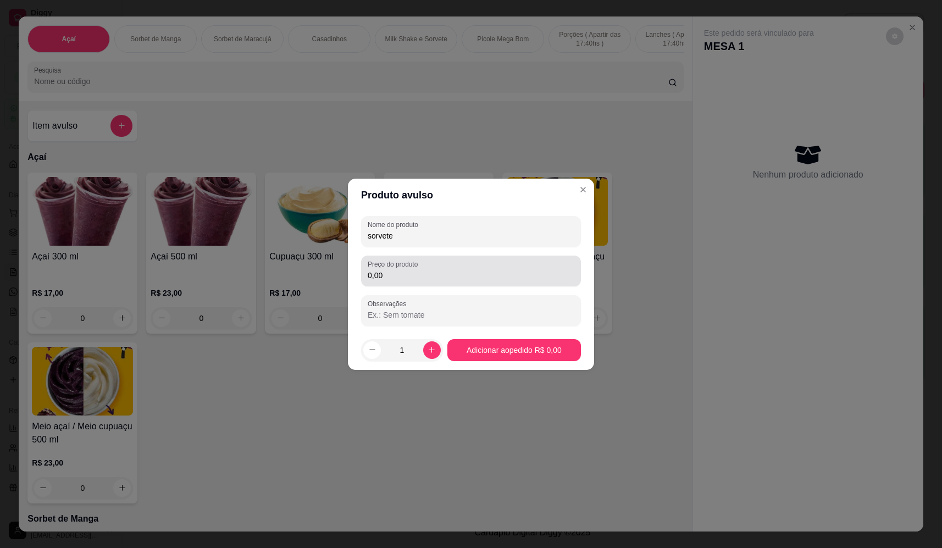
type input "sorvete"
click at [433, 278] on input "0,00" at bounding box center [471, 275] width 207 height 11
click at [413, 280] on input "0,00" at bounding box center [471, 275] width 207 height 11
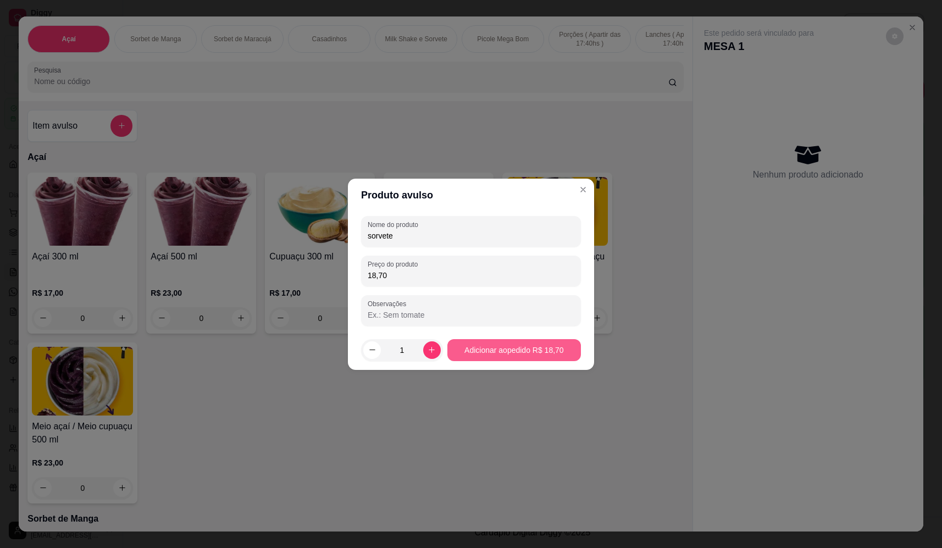
type input "18,70"
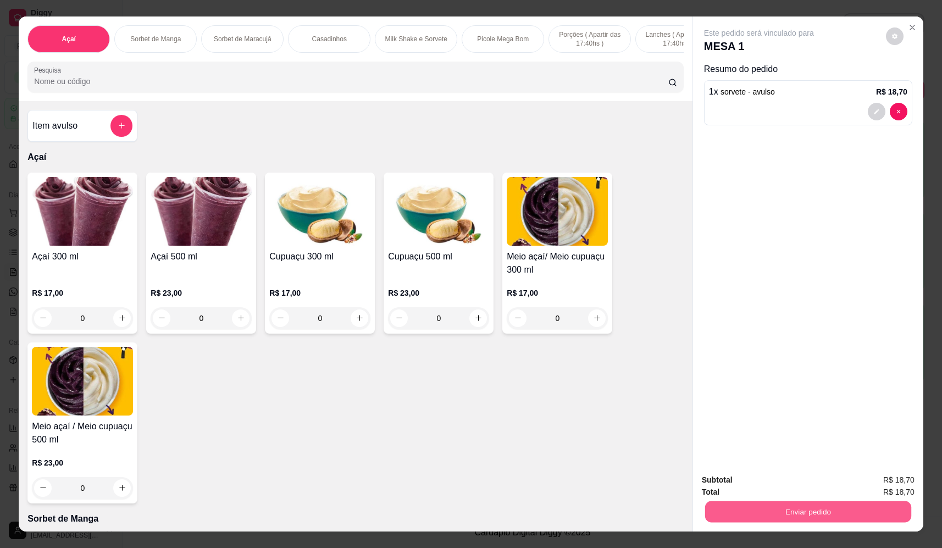
click at [808, 508] on button "Enviar pedido" at bounding box center [808, 511] width 206 height 21
click at [802, 491] on button "Não registrar e enviar pedido" at bounding box center [772, 484] width 114 height 21
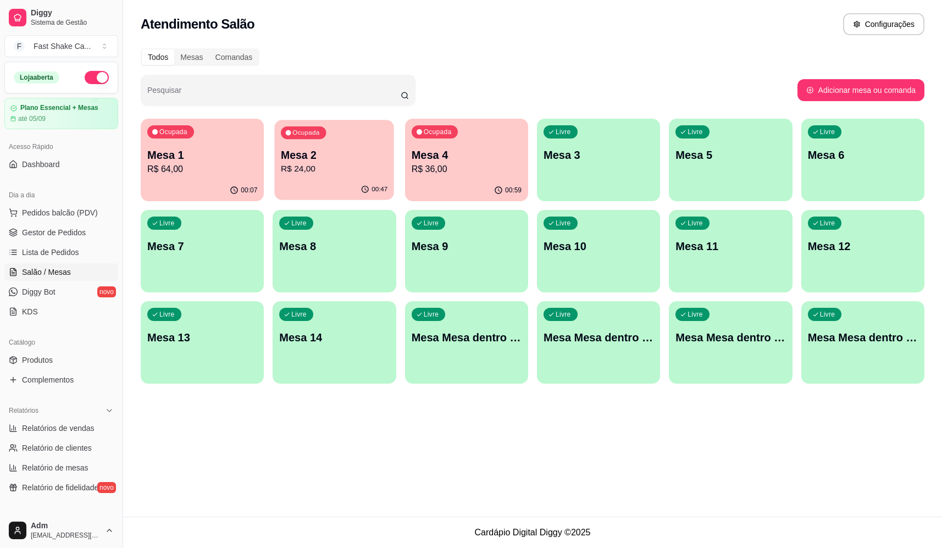
click at [293, 160] on p "Mesa 2" at bounding box center [334, 155] width 107 height 15
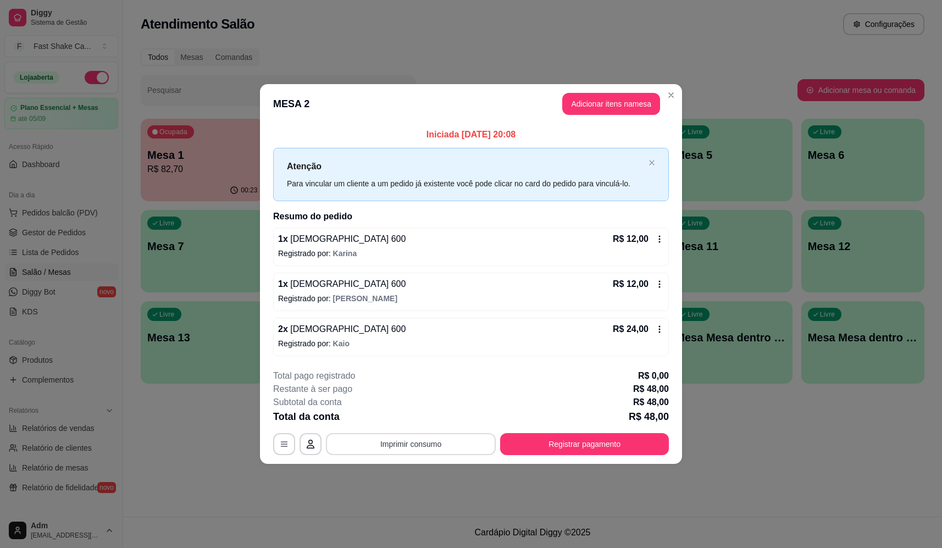
click at [425, 452] on button "Imprimir consumo" at bounding box center [411, 444] width 170 height 22
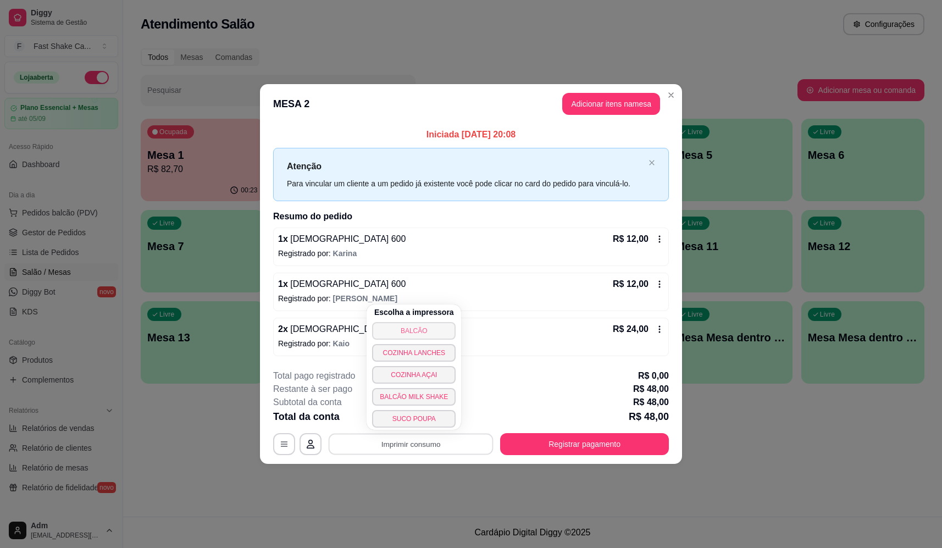
click at [397, 329] on button "BALCÃO" at bounding box center [414, 331] width 84 height 18
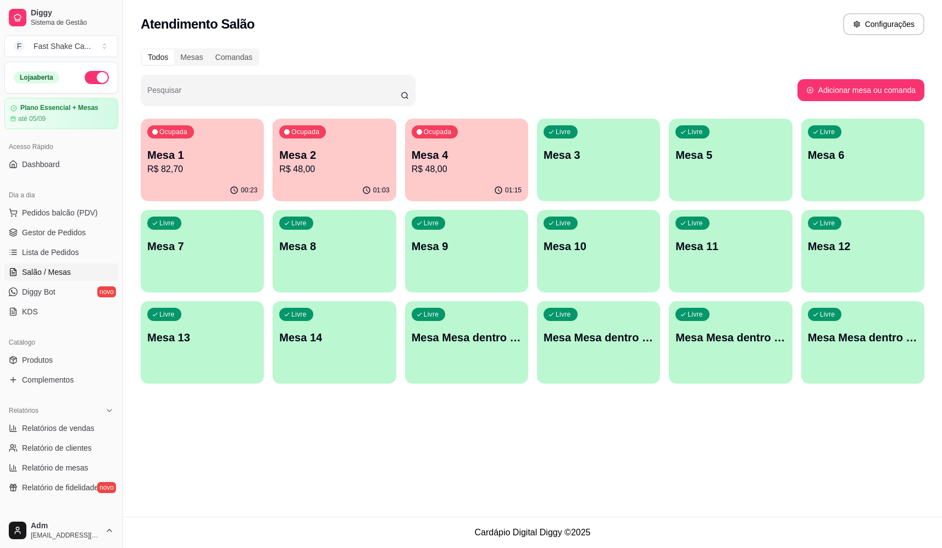
click at [606, 336] on p "Mesa Mesa dentro laranja" at bounding box center [599, 337] width 110 height 15
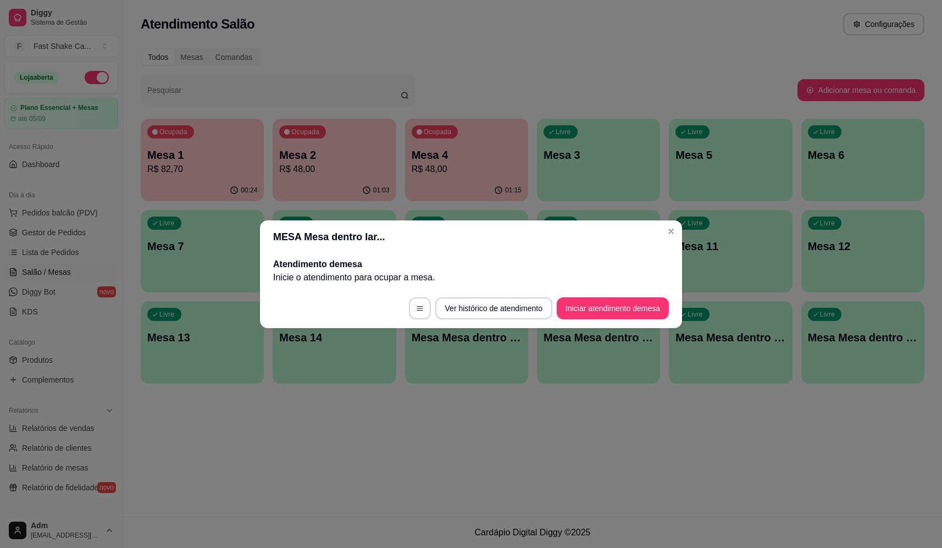
drag, startPoint x: 610, startPoint y: 291, endPoint x: 613, endPoint y: 303, distance: 12.5
click at [612, 295] on footer "Ver histórico de atendimento Iniciar atendimento de mesa" at bounding box center [471, 309] width 422 height 40
click at [613, 305] on button "Iniciar atendimento de mesa" at bounding box center [612, 307] width 109 height 21
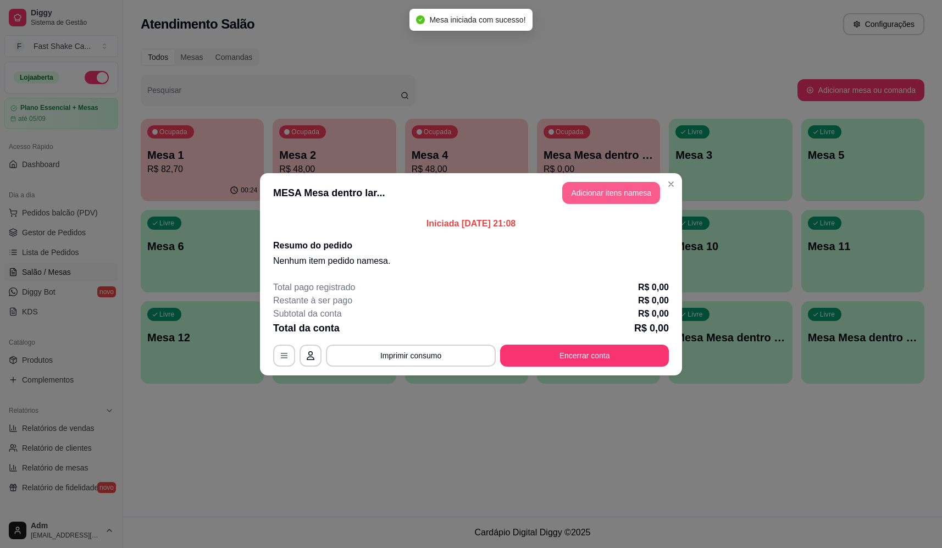
click at [639, 188] on button "Adicionar itens na mesa" at bounding box center [611, 193] width 98 height 22
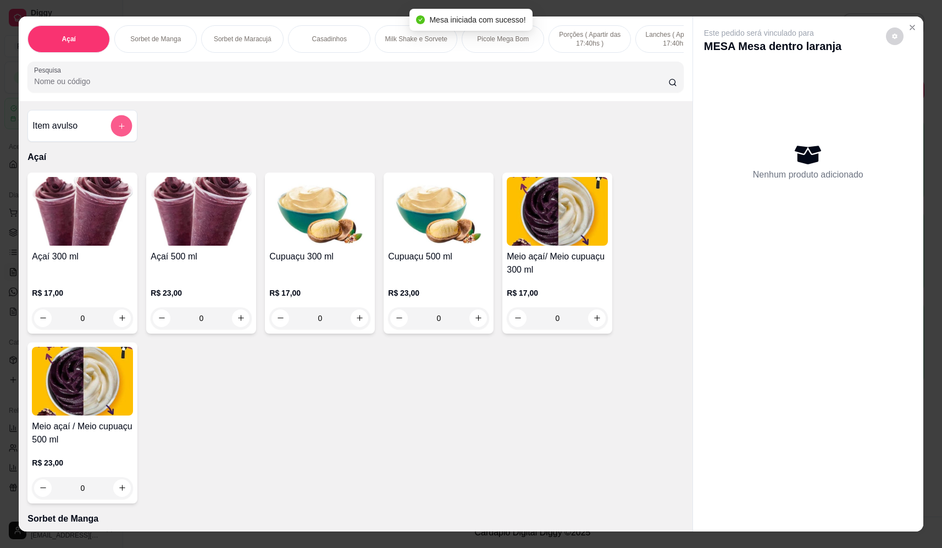
click at [120, 137] on button "add-separate-item" at bounding box center [121, 125] width 21 height 21
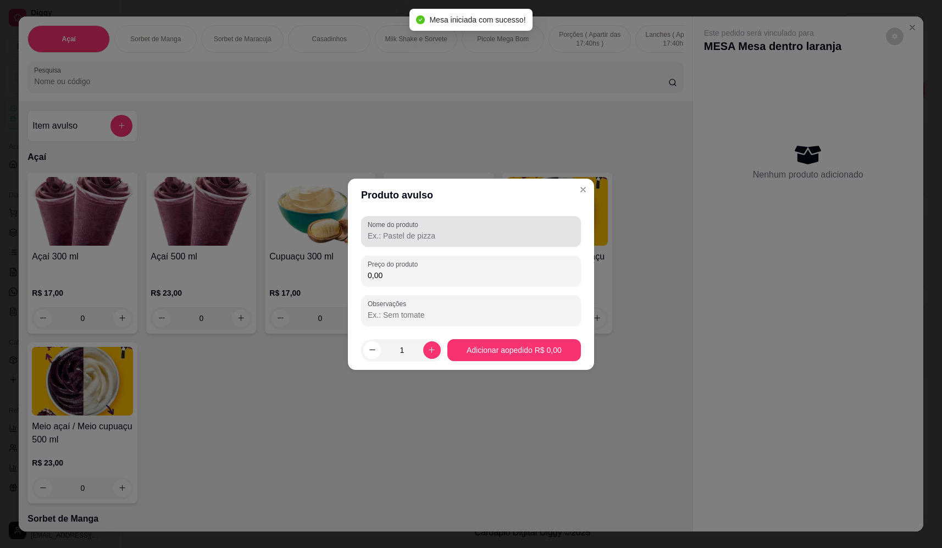
drag, startPoint x: 426, startPoint y: 228, endPoint x: 410, endPoint y: 232, distance: 16.5
click at [427, 229] on div at bounding box center [471, 231] width 207 height 22
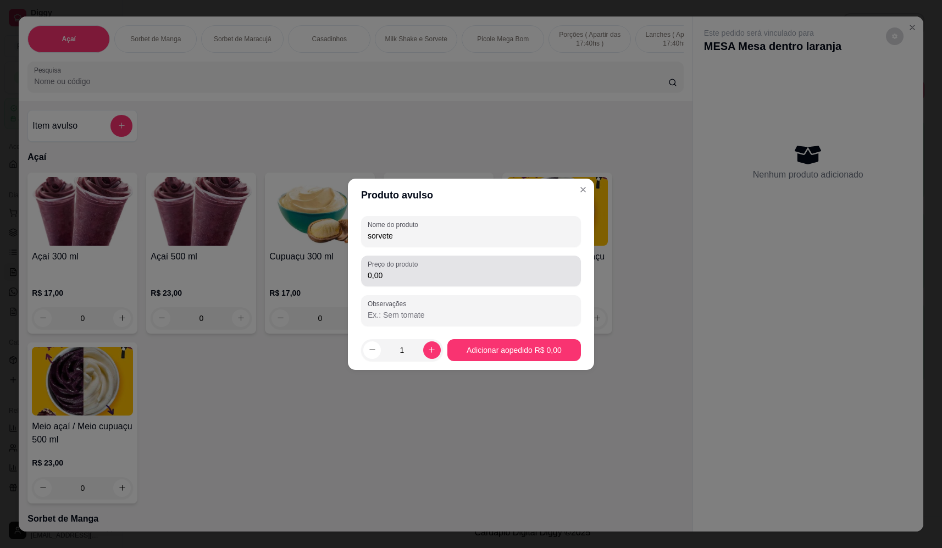
type input "sorvete"
click at [506, 268] on div "0,00" at bounding box center [471, 271] width 207 height 22
type input "17,68"
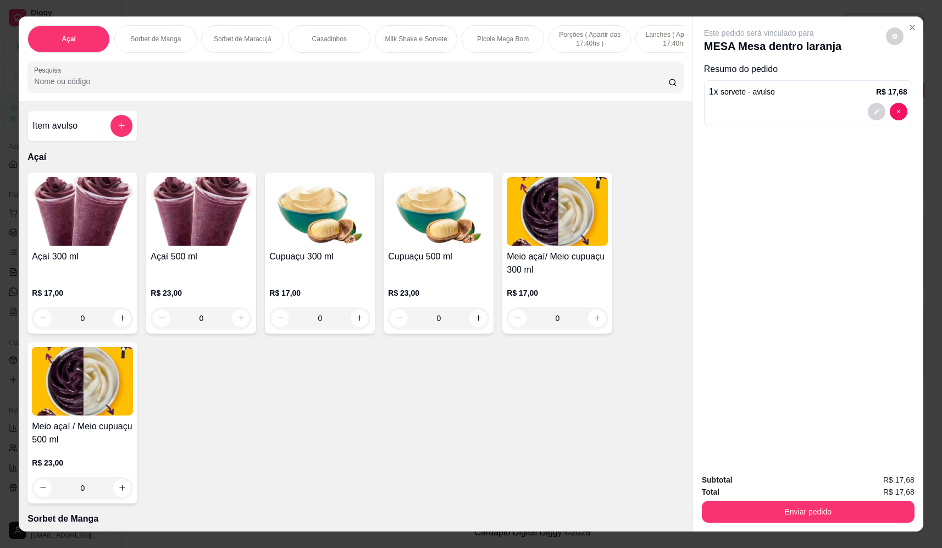
click at [130, 134] on div "Item avulso" at bounding box center [82, 126] width 110 height 32
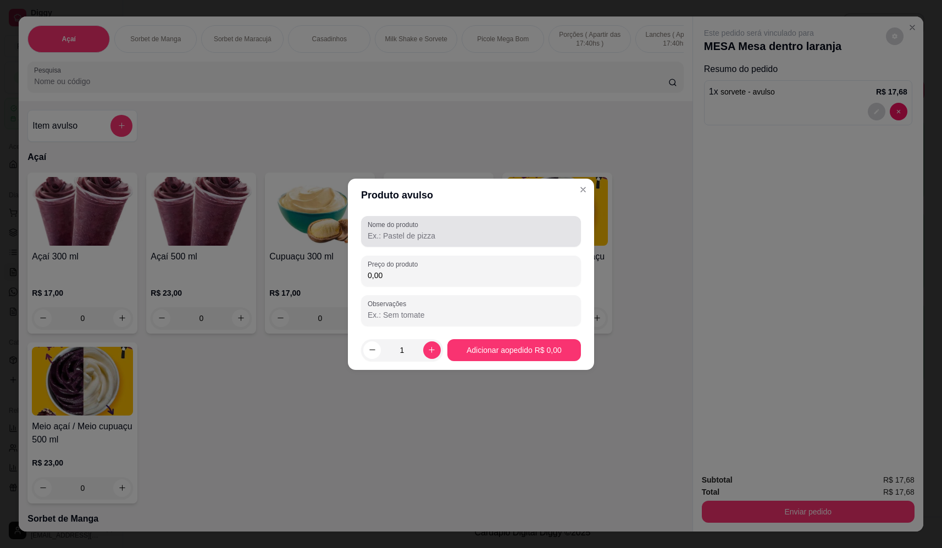
drag, startPoint x: 412, startPoint y: 229, endPoint x: 396, endPoint y: 235, distance: 17.3
click at [403, 231] on div "Nome do produto" at bounding box center [471, 231] width 220 height 31
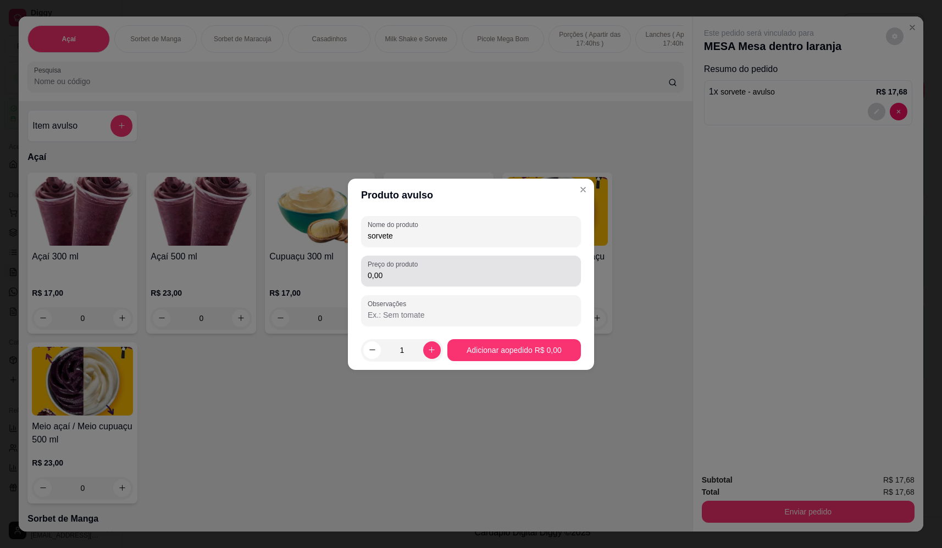
type input "sorvete"
click at [412, 273] on input "0,00" at bounding box center [471, 275] width 207 height 11
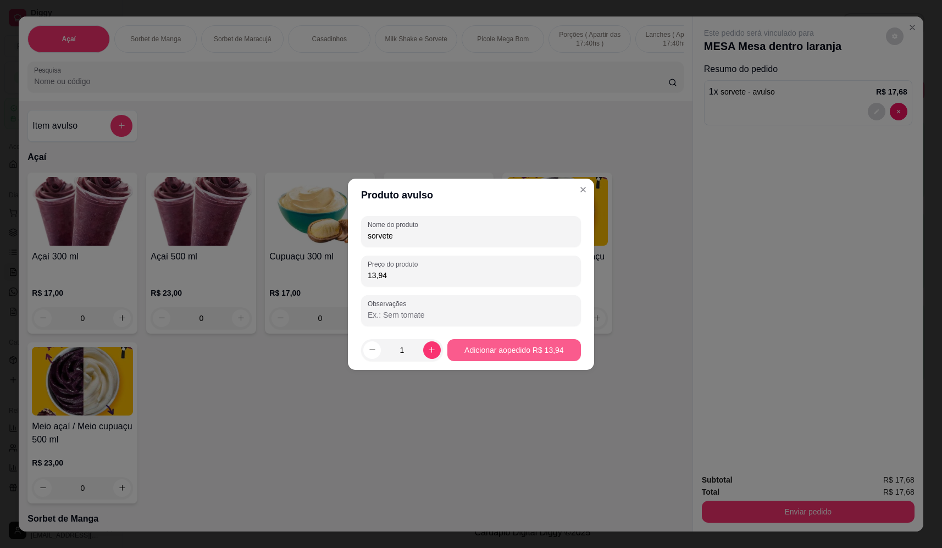
type input "13,94"
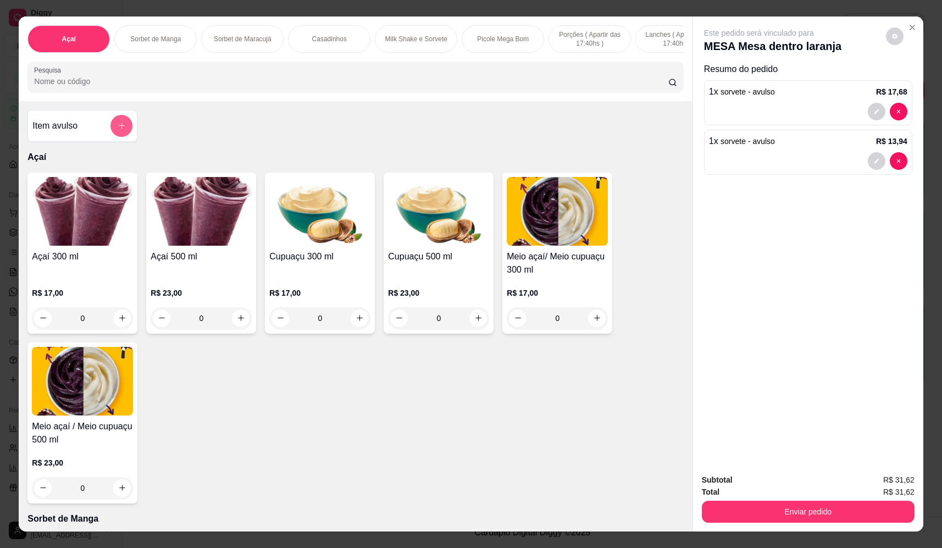
click at [118, 130] on icon "add-separate-item" at bounding box center [122, 125] width 8 height 8
click at [439, 232] on input "Nome do produto" at bounding box center [471, 235] width 207 height 11
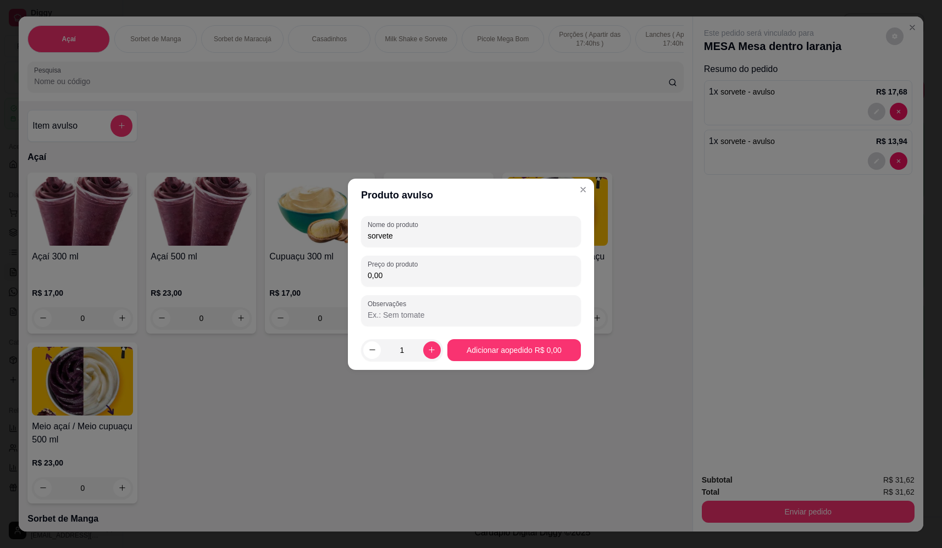
type input "sorvete"
click at [437, 274] on input "0,00" at bounding box center [471, 275] width 207 height 11
type input "11,56"
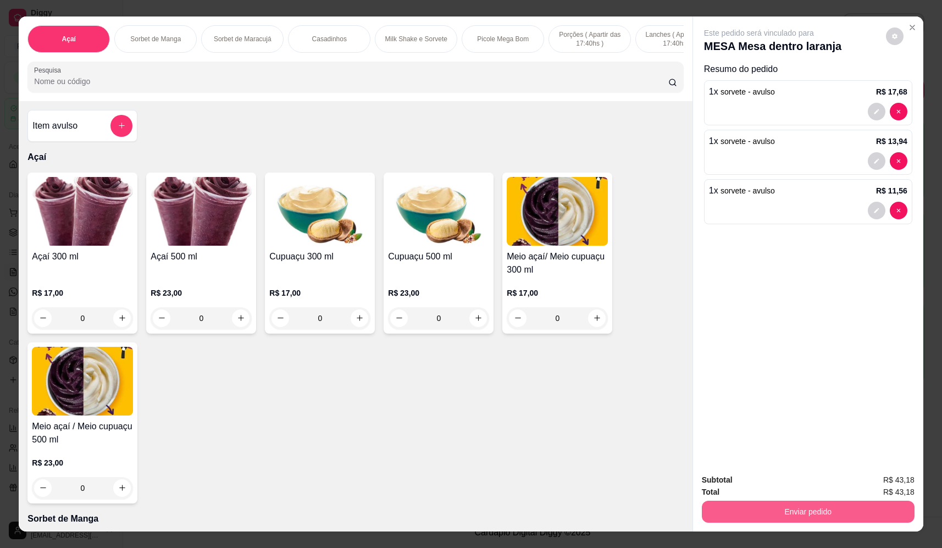
click at [866, 501] on button "Enviar pedido" at bounding box center [808, 512] width 213 height 22
click at [784, 512] on button "Enviar pedido" at bounding box center [808, 512] width 213 height 22
click at [778, 483] on button "Não registrar e enviar pedido" at bounding box center [772, 484] width 114 height 21
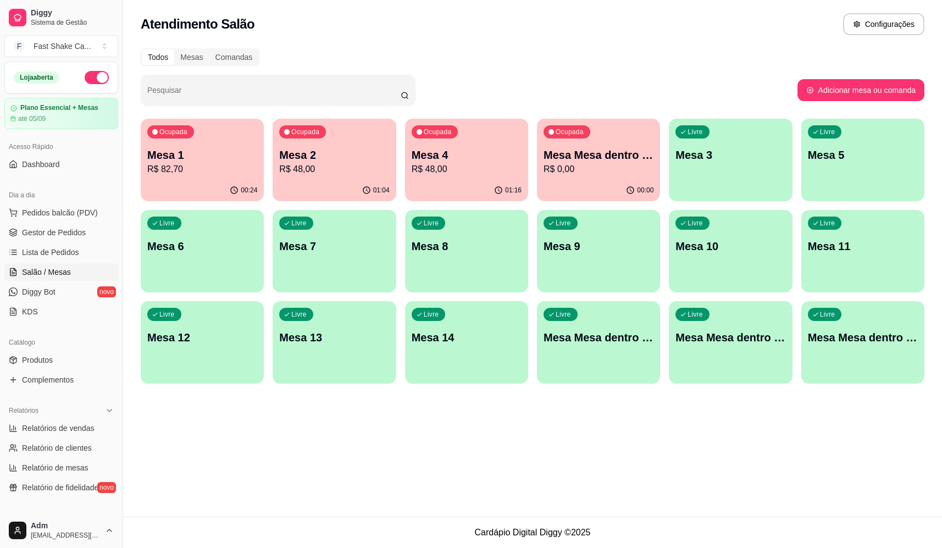
click at [327, 185] on div "01:04" at bounding box center [334, 190] width 123 height 21
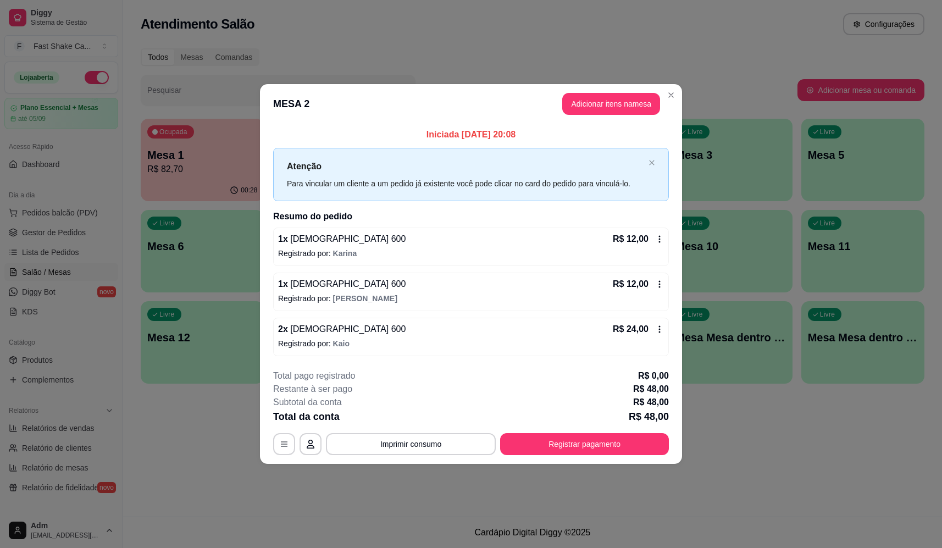
click at [342, 331] on div "2 x Brahma 600 R$ 24,00" at bounding box center [471, 329] width 386 height 13
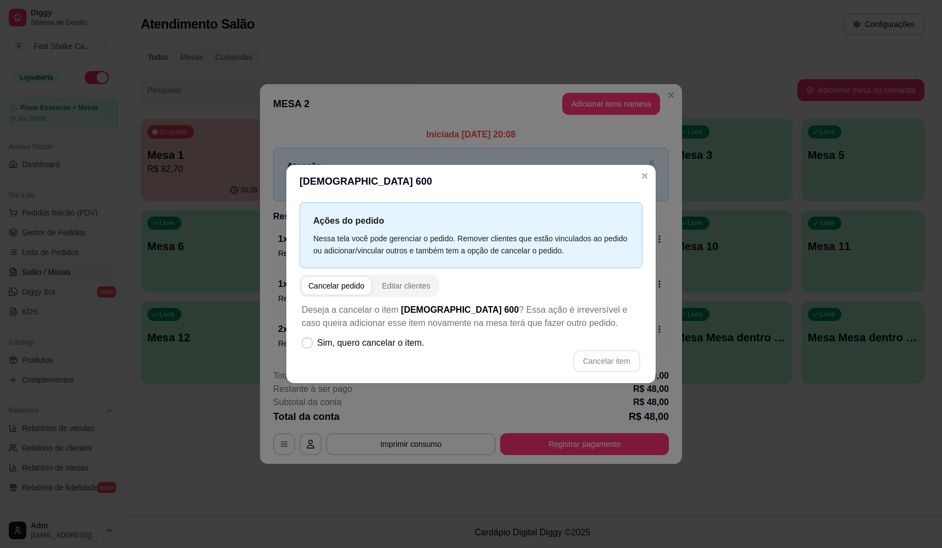
click at [384, 347] on span "Sim, quero cancelar o item." at bounding box center [370, 342] width 107 height 13
click at [308, 347] on input "Sim, quero cancelar o item." at bounding box center [304, 348] width 7 height 7
checkbox input "true"
click at [598, 365] on button "Cancelar item" at bounding box center [606, 361] width 67 height 22
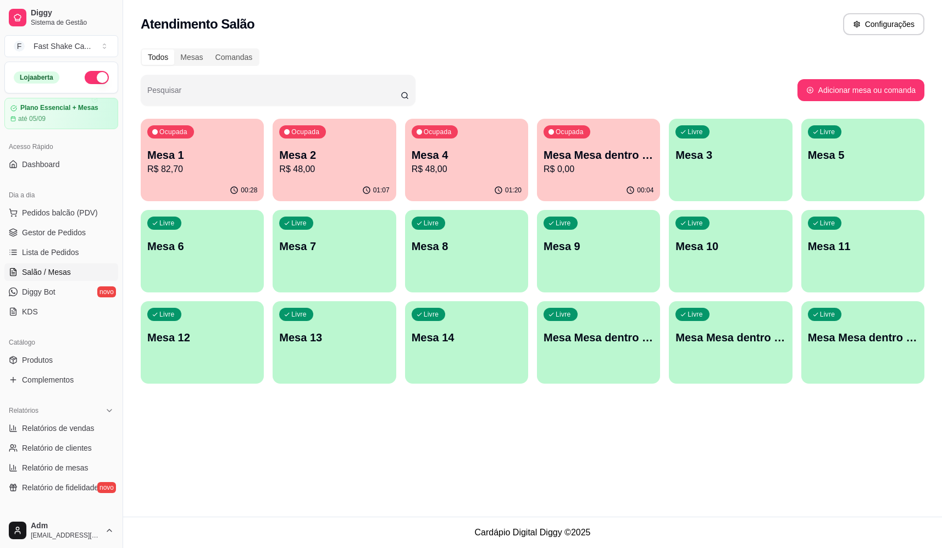
click at [617, 139] on div "Ocupada Mesa Mesa dentro laranja R$ 0,00" at bounding box center [598, 149] width 123 height 61
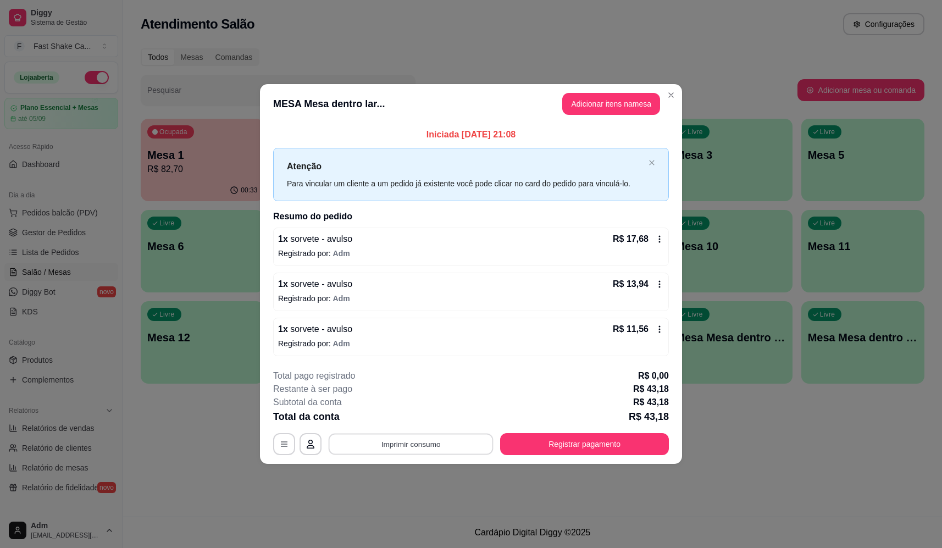
click at [426, 440] on button "Imprimir consumo" at bounding box center [411, 444] width 165 height 21
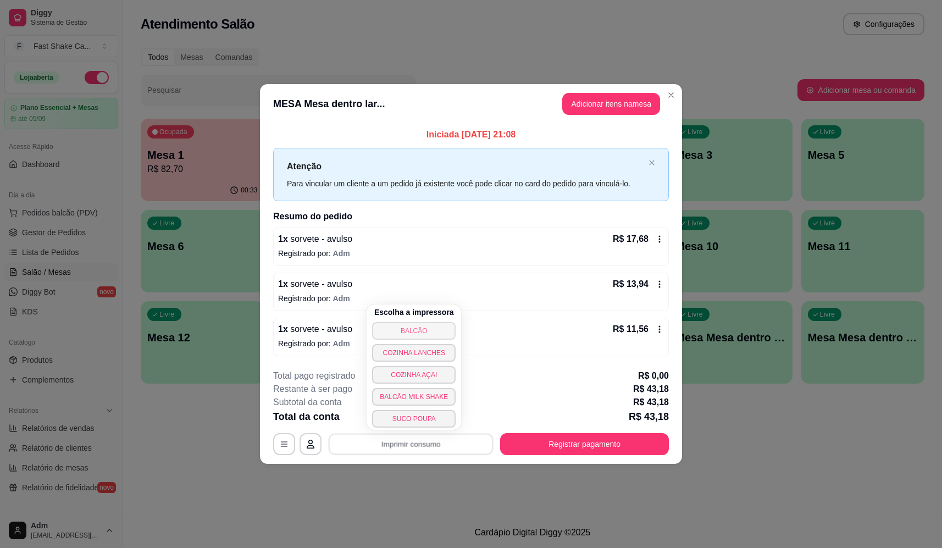
click at [419, 329] on button "BALCÃO" at bounding box center [414, 331] width 84 height 18
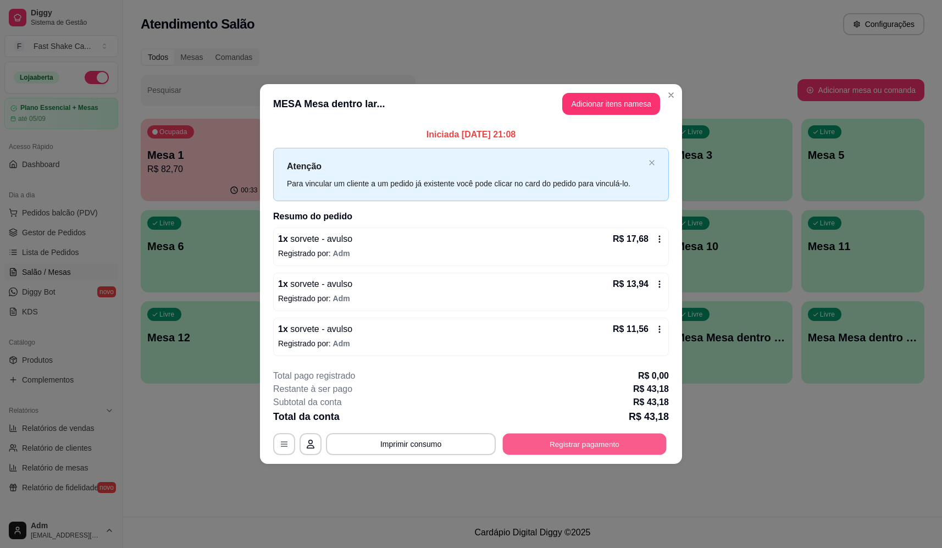
click at [617, 439] on button "Registrar pagamento" at bounding box center [585, 444] width 164 height 21
click at [536, 211] on div at bounding box center [546, 209] width 24 height 24
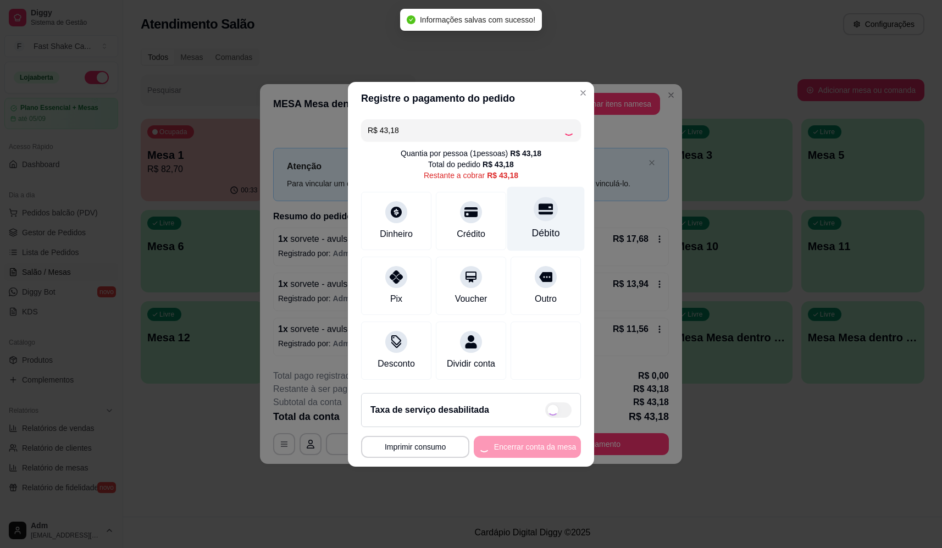
type input "R$ 0,00"
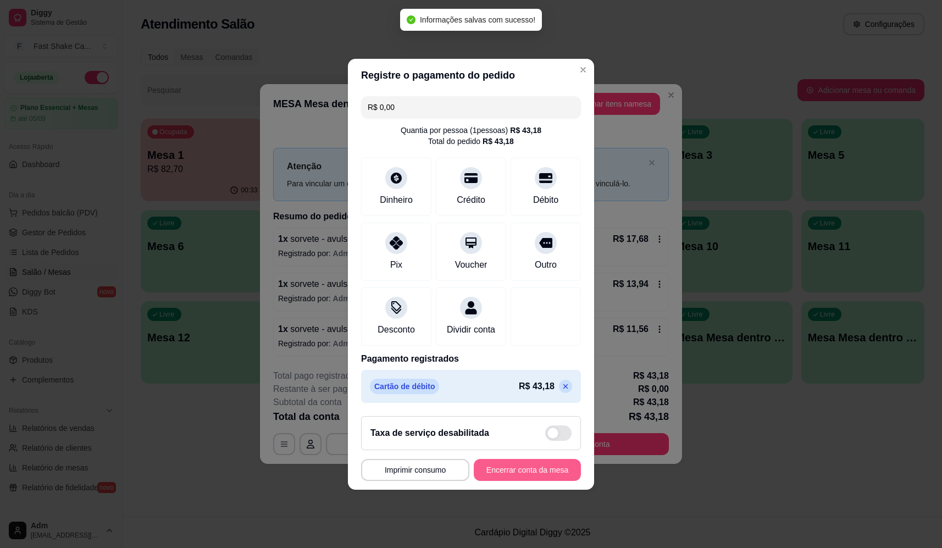
click at [530, 475] on button "Encerrar conta da mesa" at bounding box center [527, 470] width 107 height 22
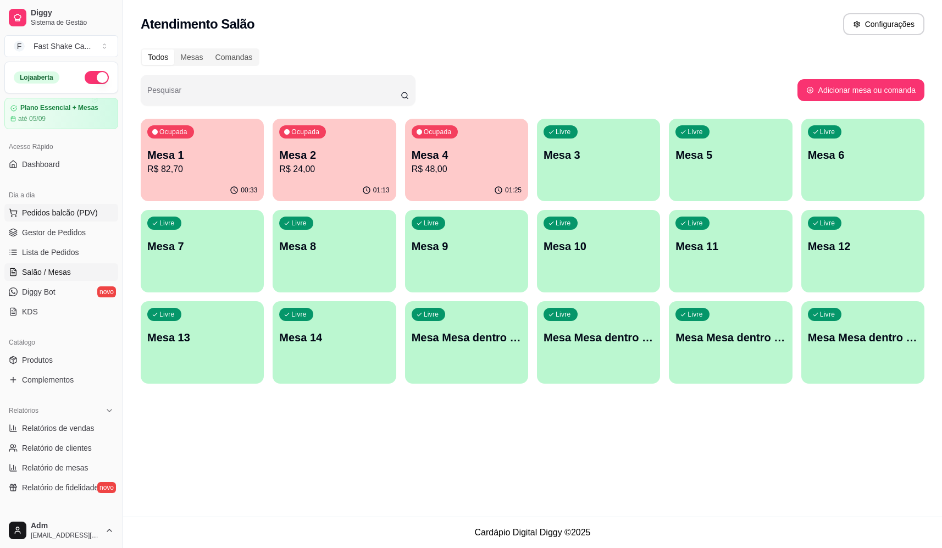
click at [67, 218] on span "Pedidos balcão (PDV)" at bounding box center [60, 212] width 76 height 11
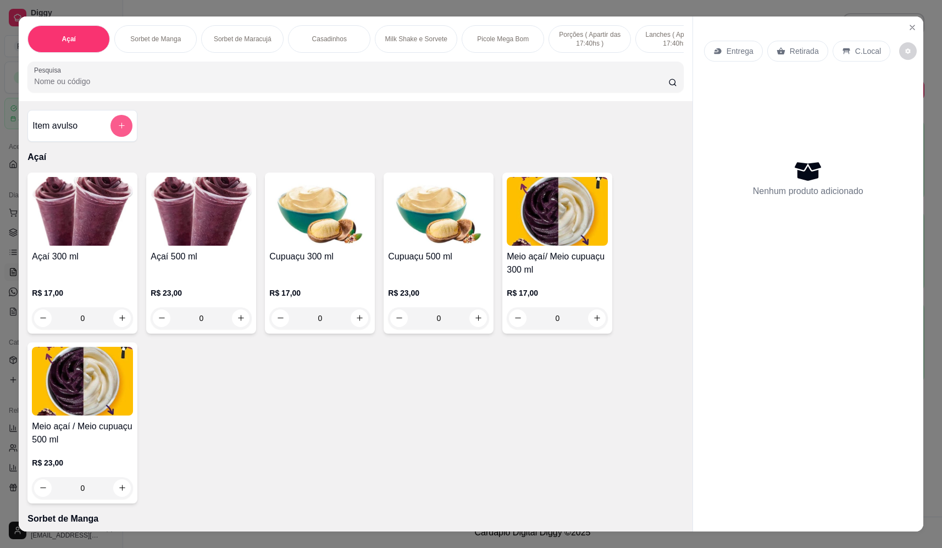
click at [119, 129] on icon "add-separate-item" at bounding box center [122, 126] width 6 height 6
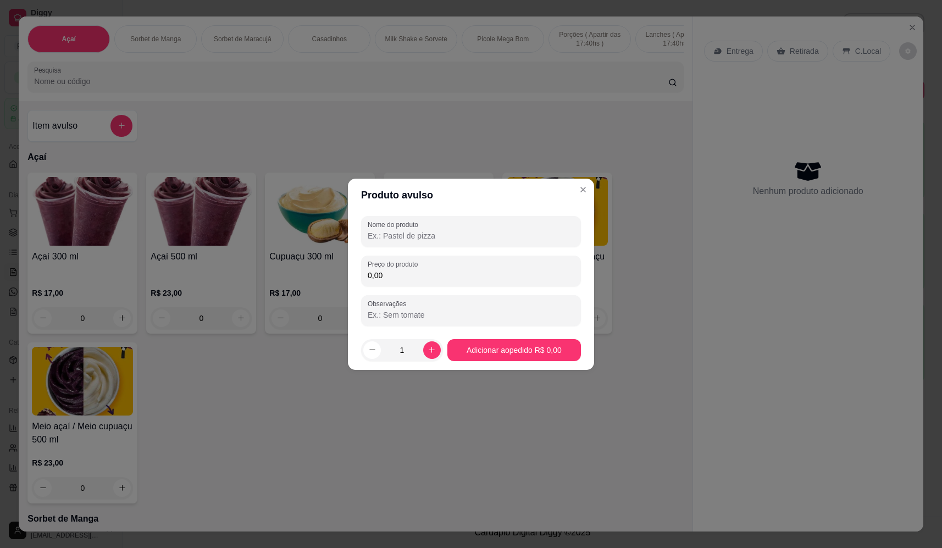
click at [478, 248] on div "Nome do produto Preço do produto 0,00 Observações" at bounding box center [471, 271] width 220 height 110
click at [485, 246] on div "Nome do produto" at bounding box center [471, 231] width 220 height 31
type input "morango"
click at [473, 287] on div "Nome do produto morango Preço do produto 0,00 Observações" at bounding box center [471, 271] width 220 height 110
click at [473, 278] on input "0,00" at bounding box center [471, 275] width 207 height 11
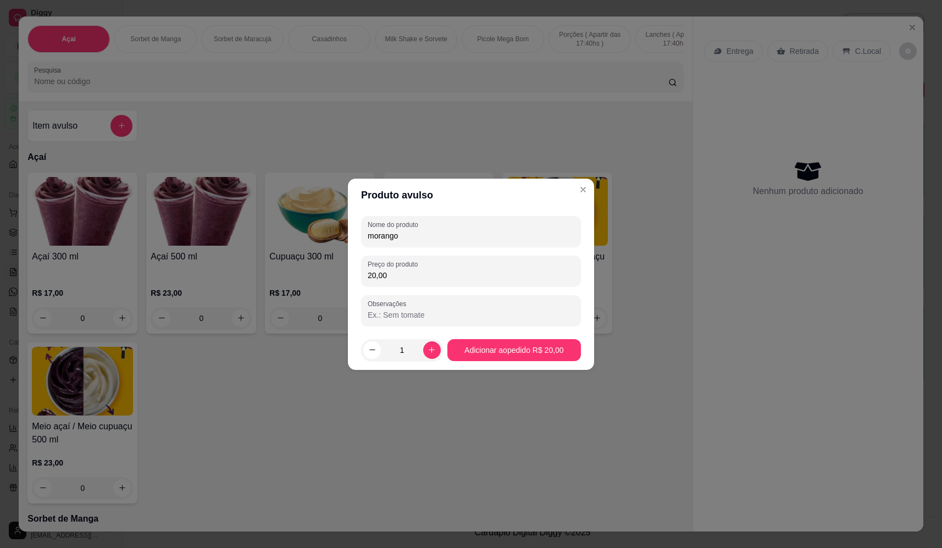
type input "20,00"
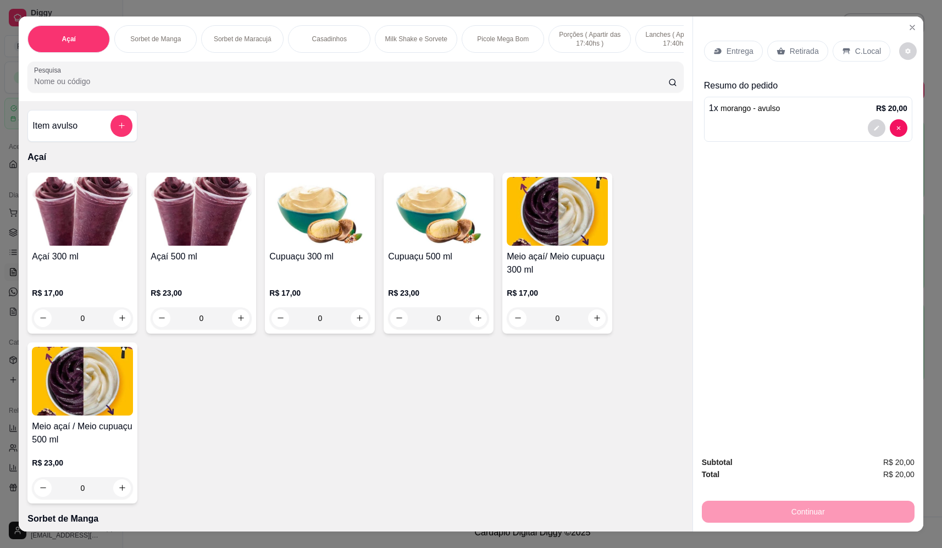
click at [730, 61] on div "Entrega" at bounding box center [733, 51] width 59 height 21
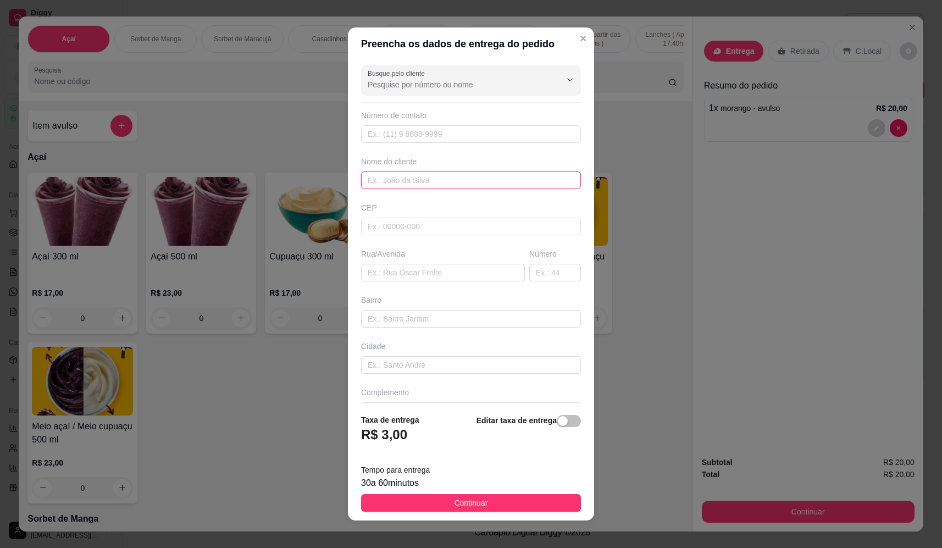
click at [429, 186] on input "text" at bounding box center [471, 180] width 220 height 18
drag, startPoint x: 422, startPoint y: 182, endPoint x: 326, endPoint y: 193, distance: 96.8
click at [326, 193] on div "Preencha os dados de entrega do pedido Busque pelo cliente Número de contato No…" at bounding box center [471, 274] width 942 height 548
type input "dom diego"
click at [433, 272] on input "text" at bounding box center [443, 273] width 164 height 18
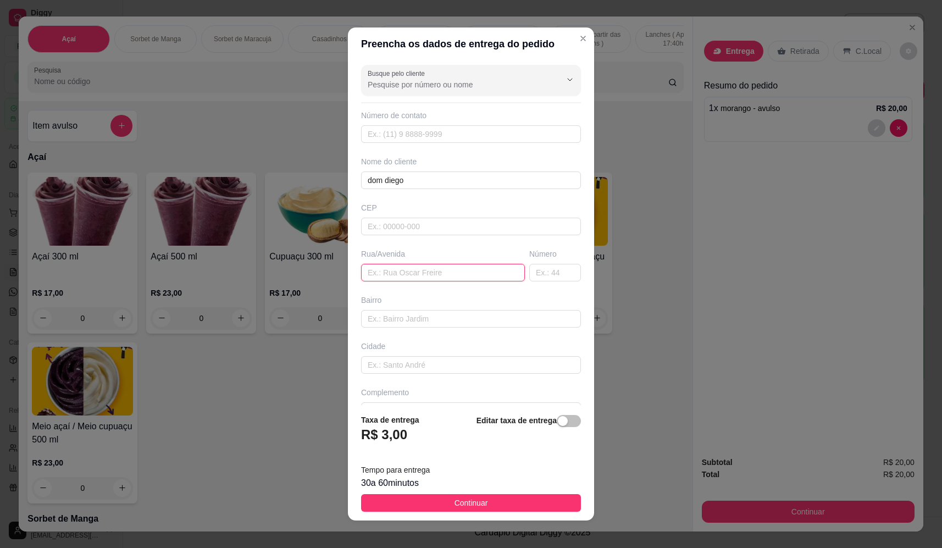
paste input "dom diego"
type input "dom diego"
drag, startPoint x: 483, startPoint y: 511, endPoint x: 512, endPoint y: 505, distance: 29.8
click at [483, 510] on button "Continuar" at bounding box center [471, 503] width 220 height 18
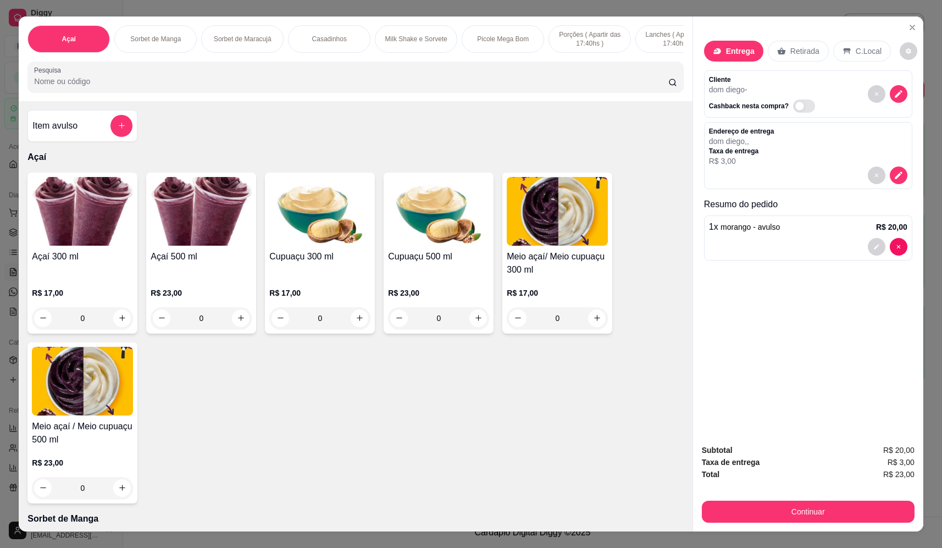
click at [794, 519] on button "Continuar" at bounding box center [808, 512] width 213 height 22
drag, startPoint x: 757, startPoint y: 497, endPoint x: 759, endPoint y: 502, distance: 5.7
click at [758, 499] on div "Subtotal R$ 20,00 Taxa de entrega R$ 3,00 Total R$ 23,00 Continuar" at bounding box center [808, 483] width 213 height 79
click at [767, 514] on button "Continuar" at bounding box center [808, 511] width 206 height 21
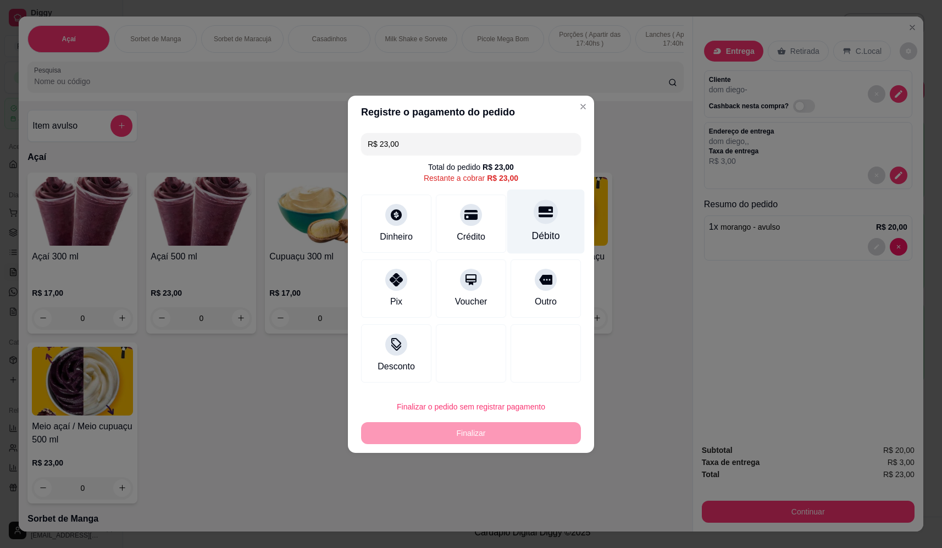
click at [544, 221] on div at bounding box center [546, 212] width 24 height 24
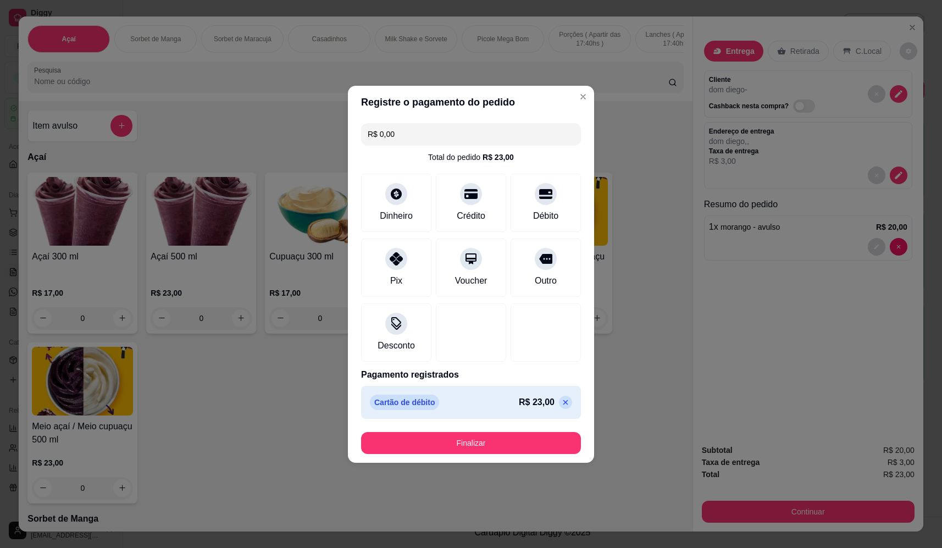
click at [530, 439] on button "Finalizar" at bounding box center [471, 443] width 220 height 22
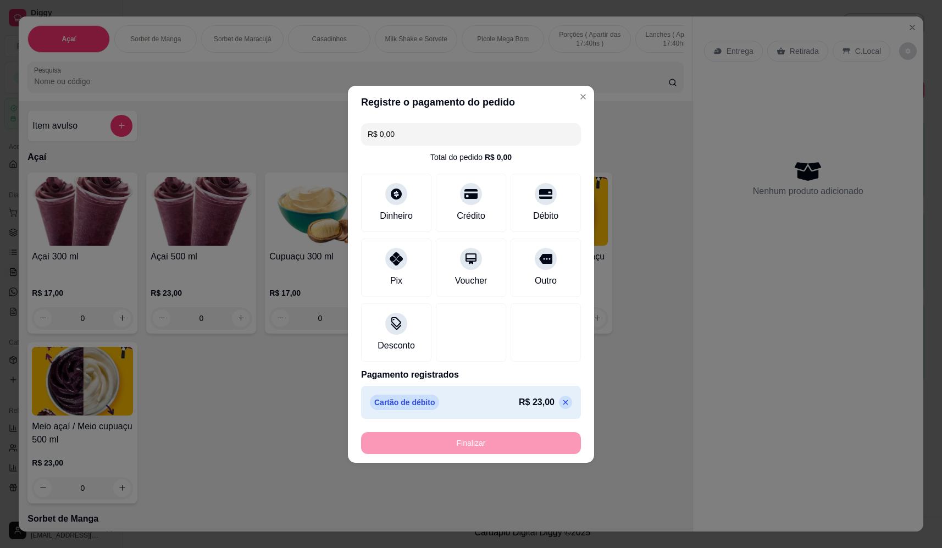
type input "-R$ 23,00"
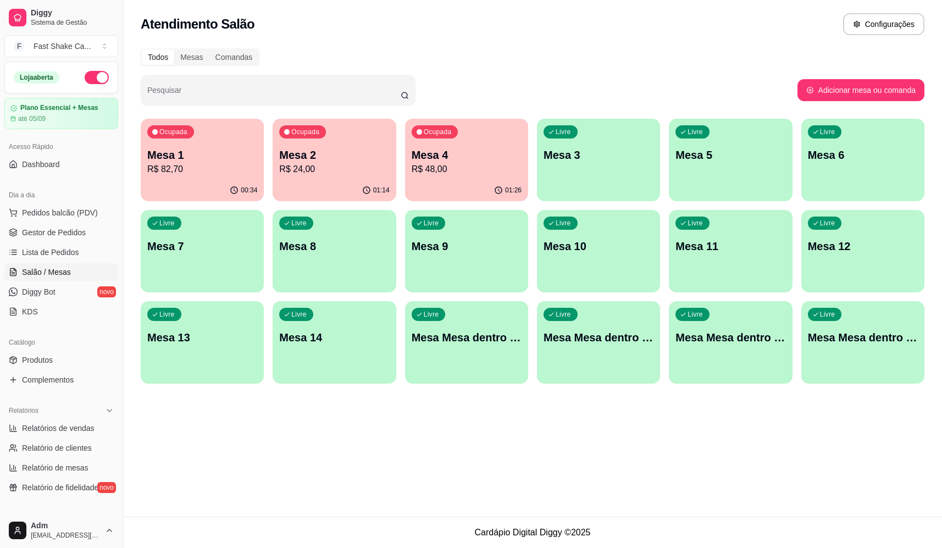
click at [208, 161] on p "Mesa 1" at bounding box center [202, 154] width 110 height 15
click at [197, 171] on p "R$ 82,70" at bounding box center [202, 169] width 110 height 13
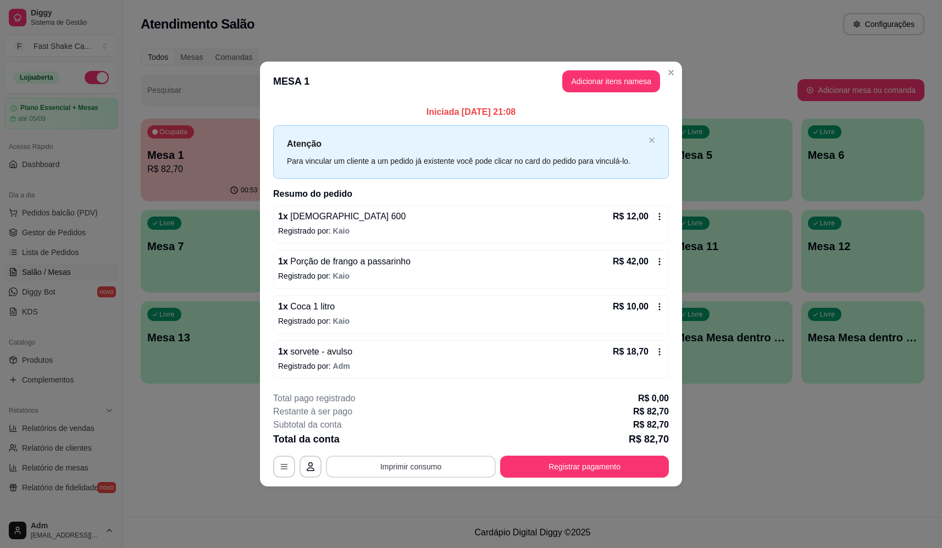
click at [443, 459] on button "Imprimir consumo" at bounding box center [411, 467] width 170 height 22
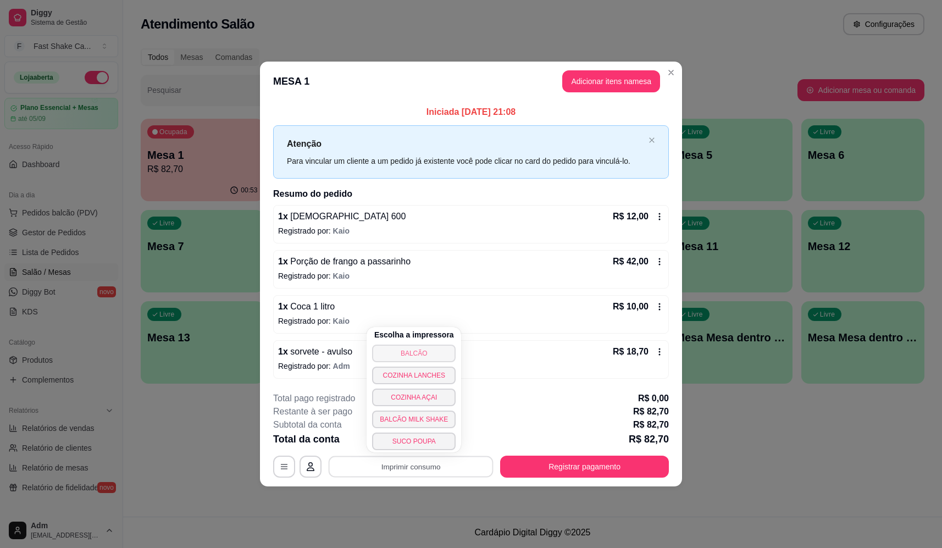
click at [427, 351] on button "BALCÃO" at bounding box center [414, 354] width 84 height 18
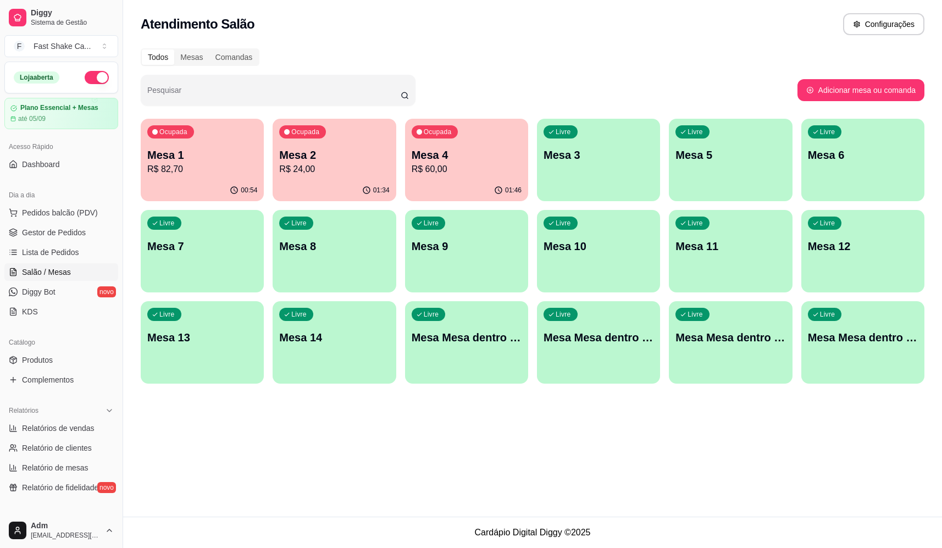
click at [165, 166] on p "R$ 82,70" at bounding box center [202, 169] width 110 height 13
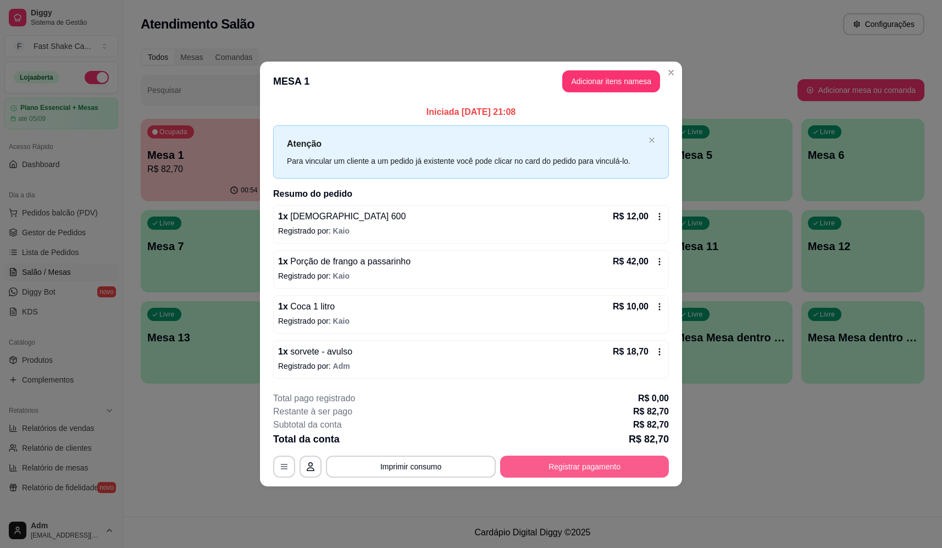
click at [571, 459] on button "Registrar pagamento" at bounding box center [584, 467] width 169 height 22
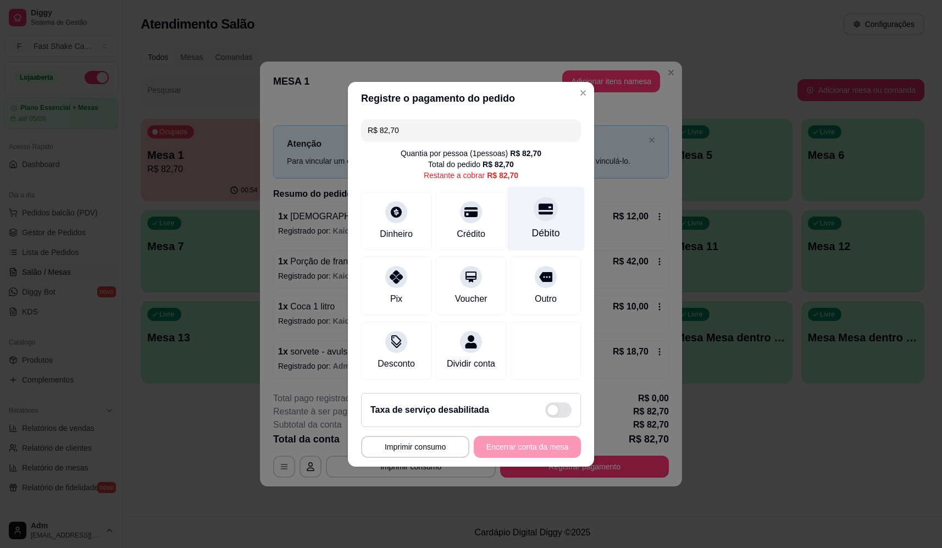
click at [552, 218] on div "Débito" at bounding box center [545, 218] width 77 height 64
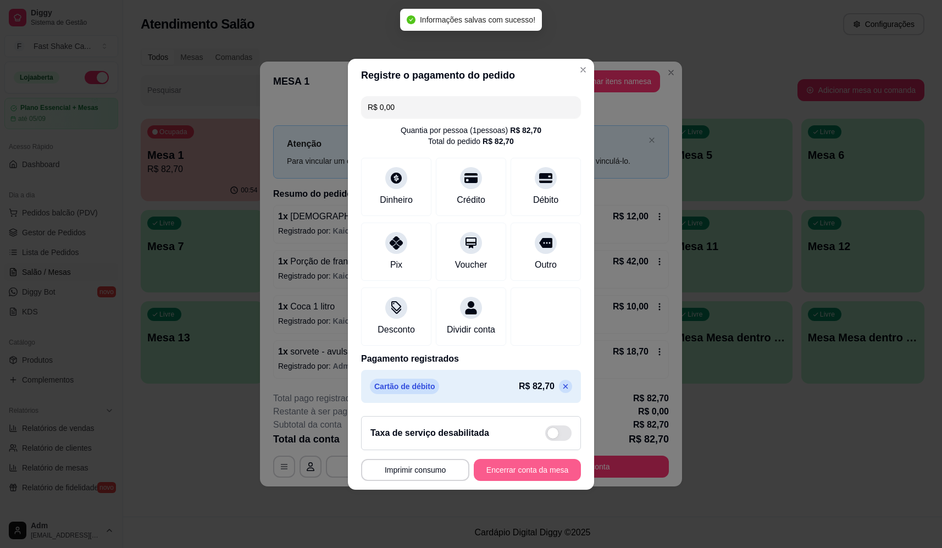
type input "R$ 0,00"
click at [552, 480] on button "Encerrar conta da mesa" at bounding box center [527, 469] width 104 height 21
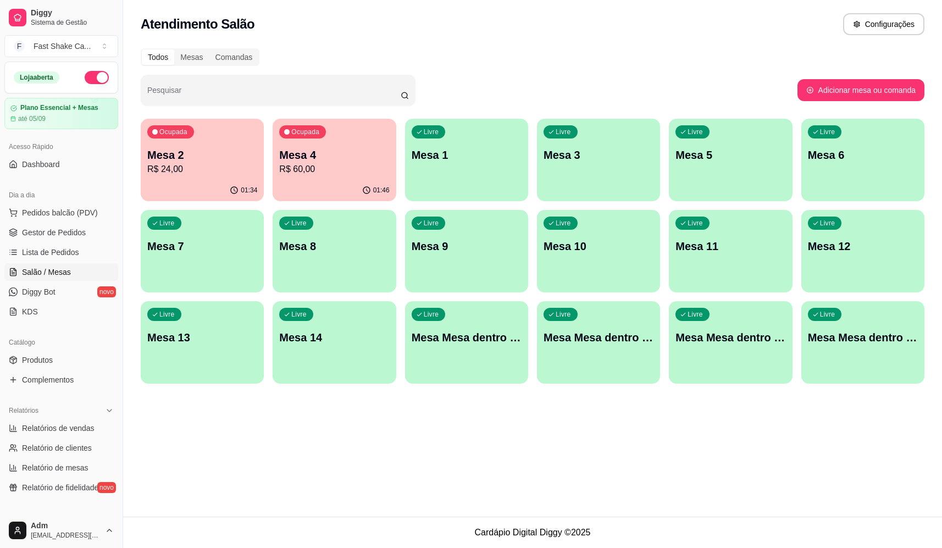
click at [185, 150] on p "Mesa 2" at bounding box center [202, 154] width 110 height 15
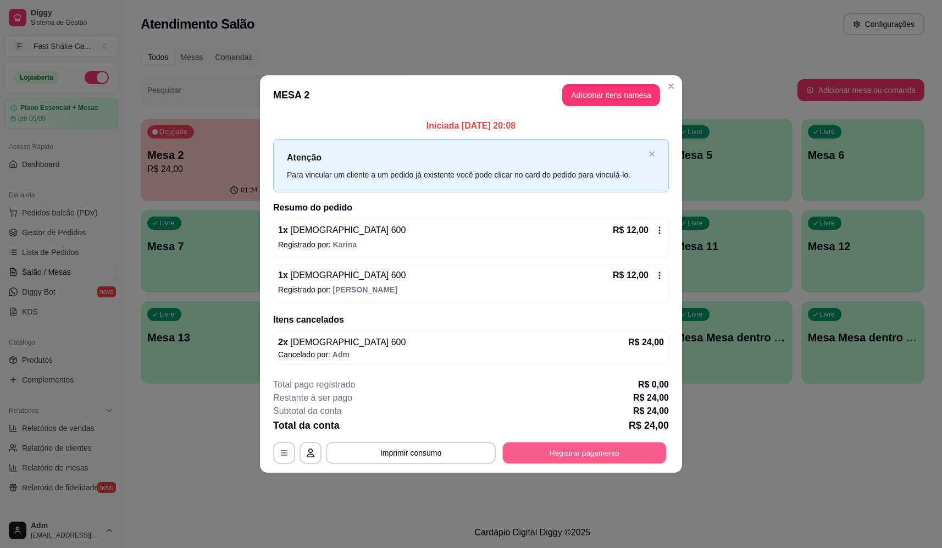
click at [612, 453] on button "Registrar pagamento" at bounding box center [585, 452] width 164 height 21
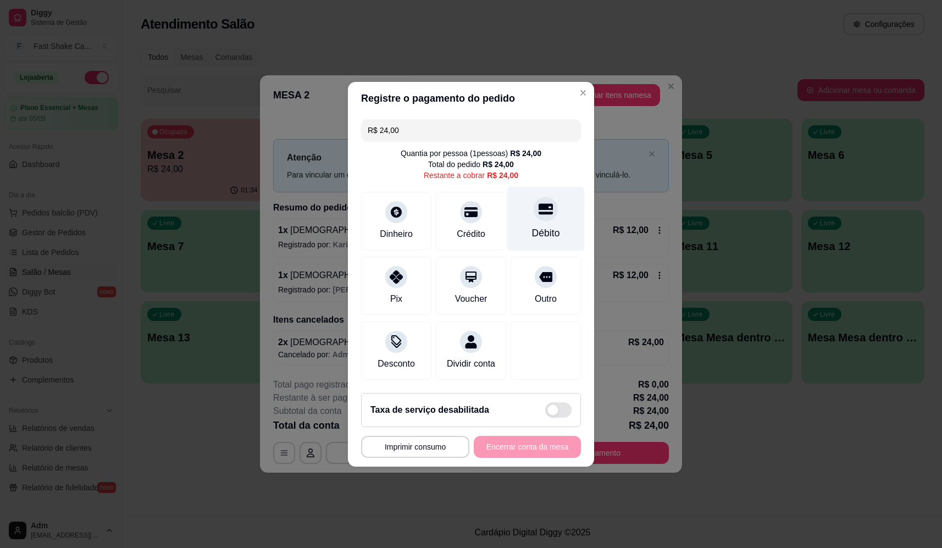
click at [547, 212] on div "Débito" at bounding box center [545, 218] width 77 height 64
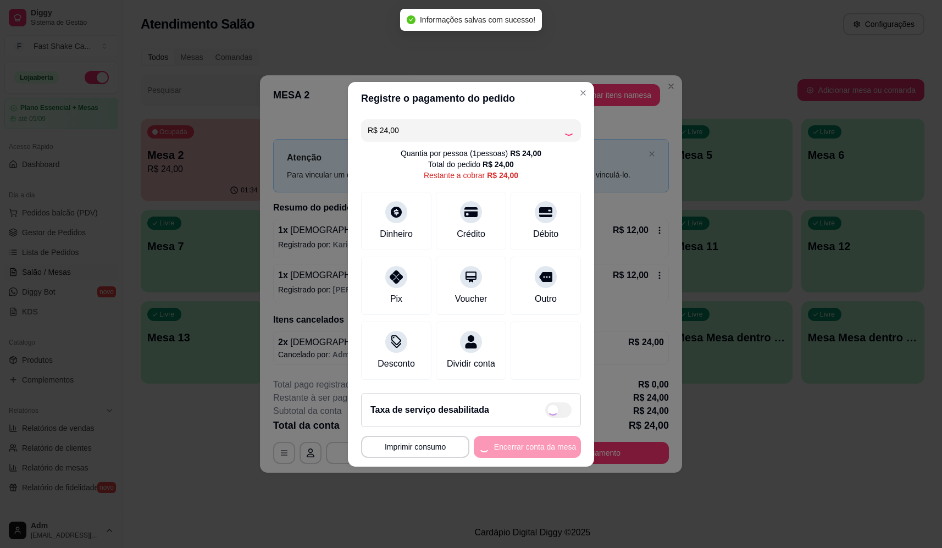
type input "R$ 0,00"
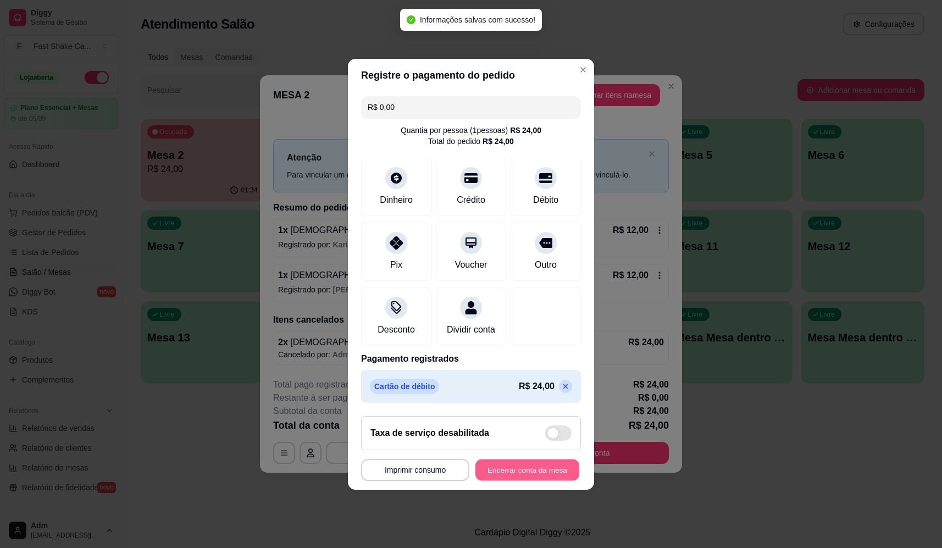
click at [530, 470] on button "Encerrar conta da mesa" at bounding box center [527, 469] width 104 height 21
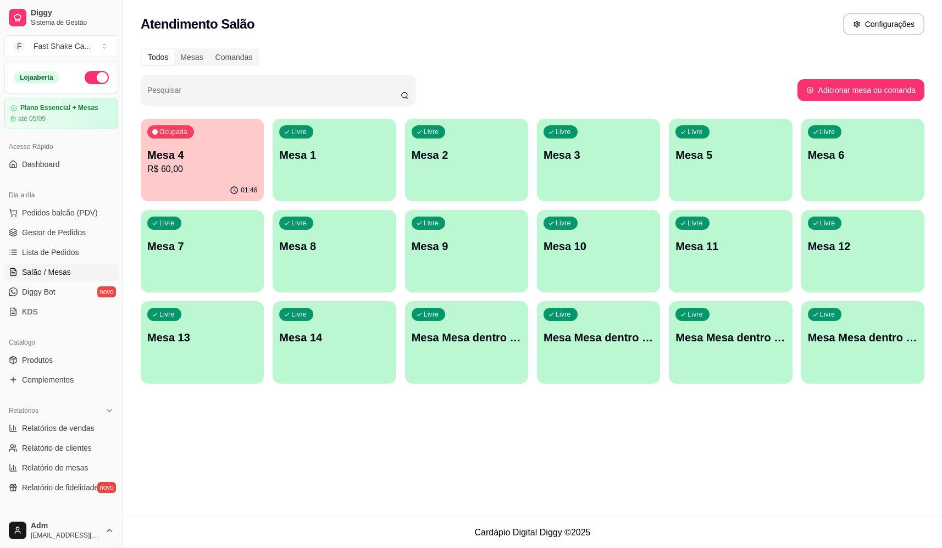
click at [191, 145] on div "Ocupada Mesa 4 R$ 60,00" at bounding box center [202, 149] width 123 height 61
